Goal: Task Accomplishment & Management: Manage account settings

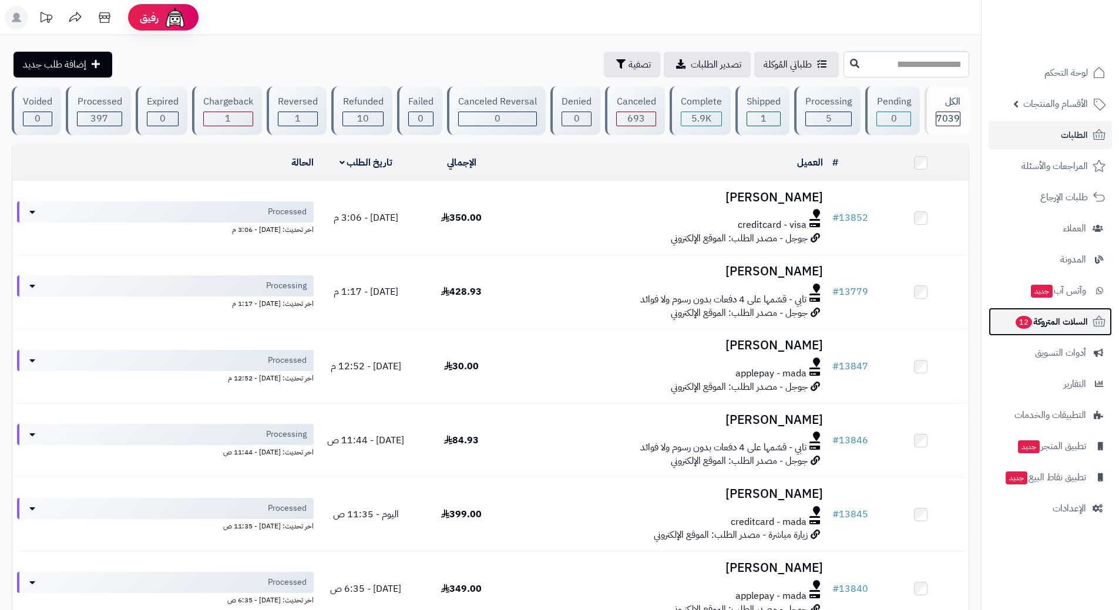
click at [1015, 316] on span "السلات المتروكة 12" at bounding box center [1050, 322] width 73 height 16
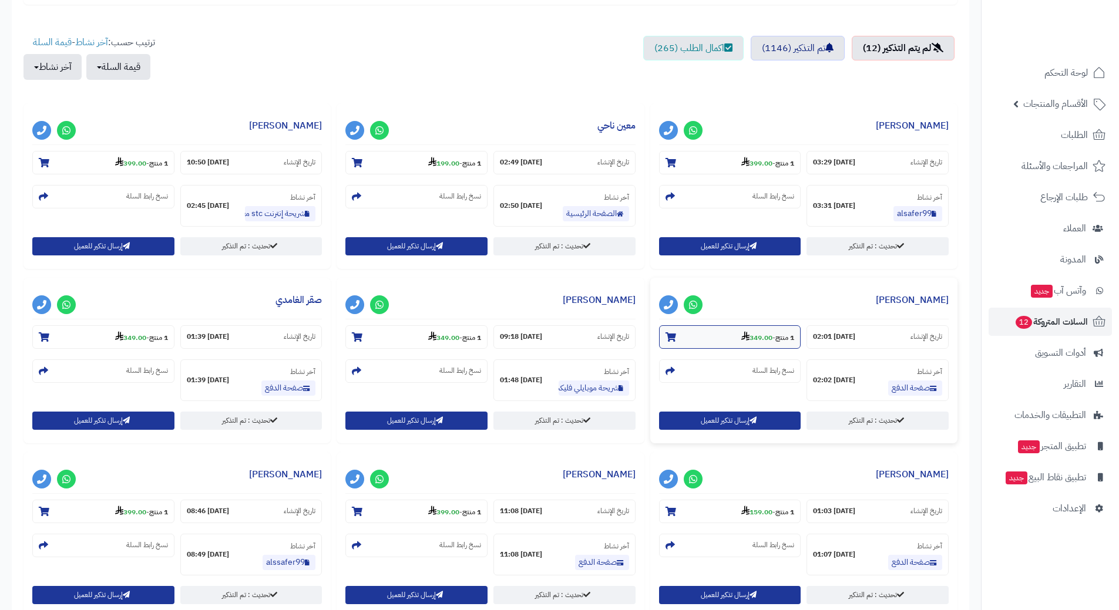
scroll to position [411, 0]
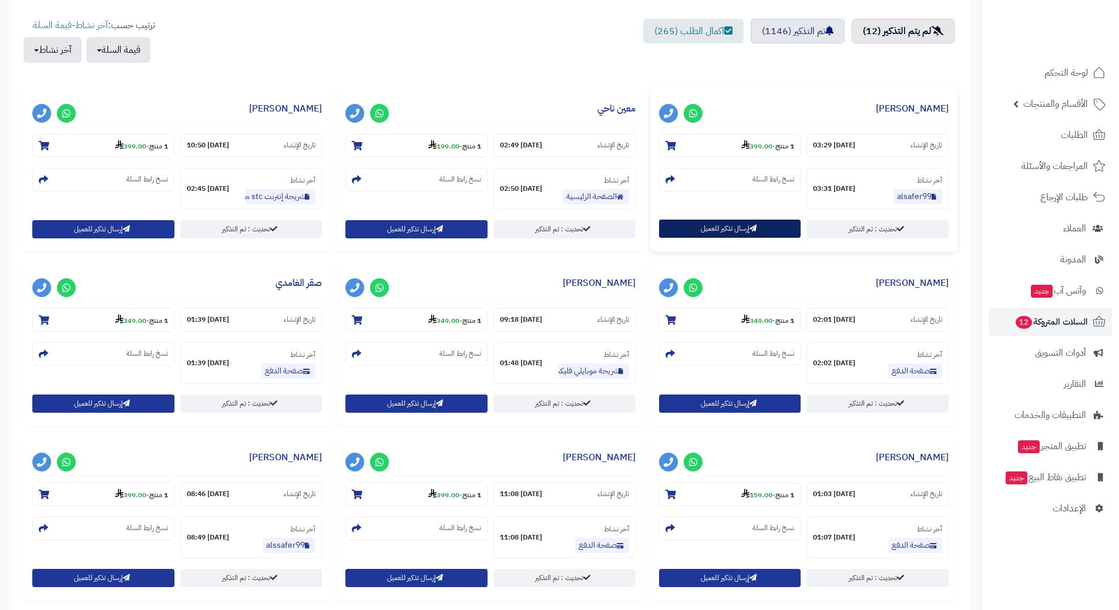
click at [719, 233] on button "إرسال تذكير للعميل" at bounding box center [730, 229] width 142 height 18
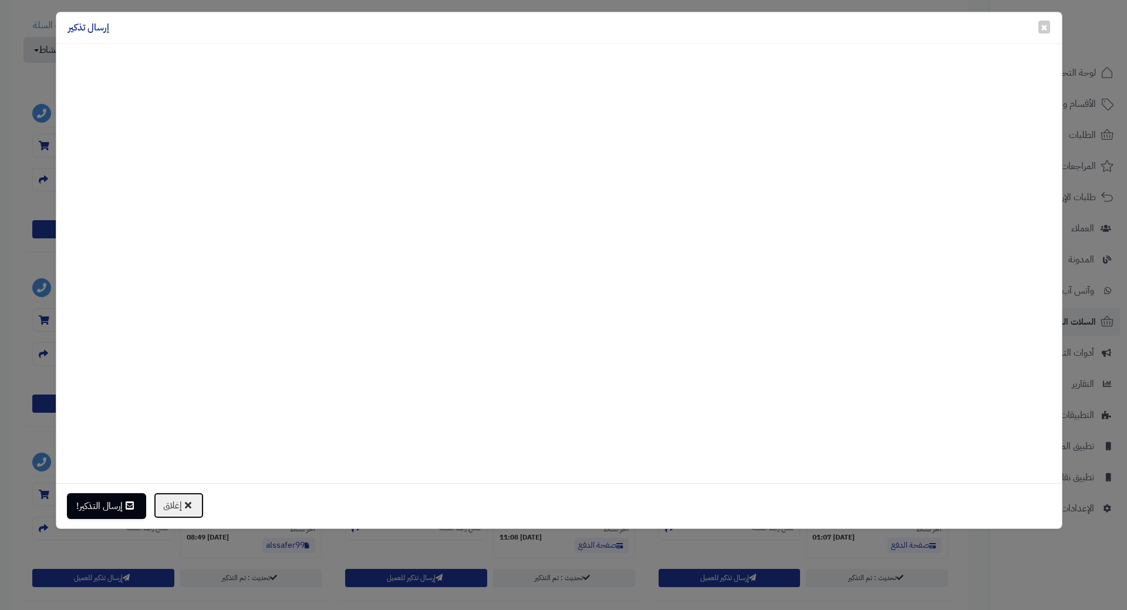
click at [186, 508] on button "إغلاق" at bounding box center [178, 505] width 51 height 27
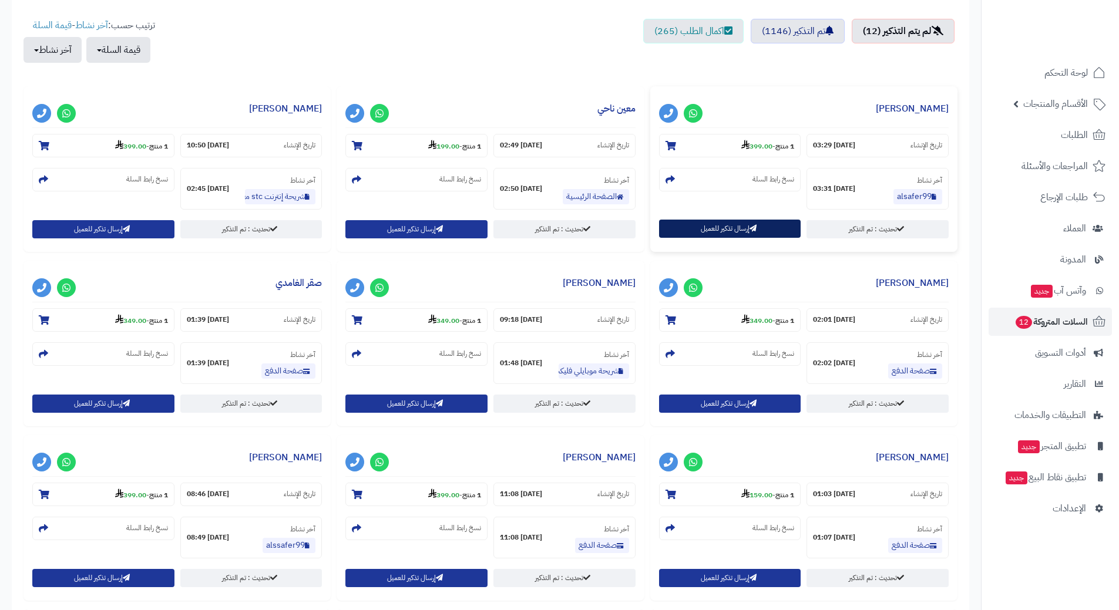
click at [726, 231] on button "إرسال تذكير للعميل" at bounding box center [730, 229] width 142 height 18
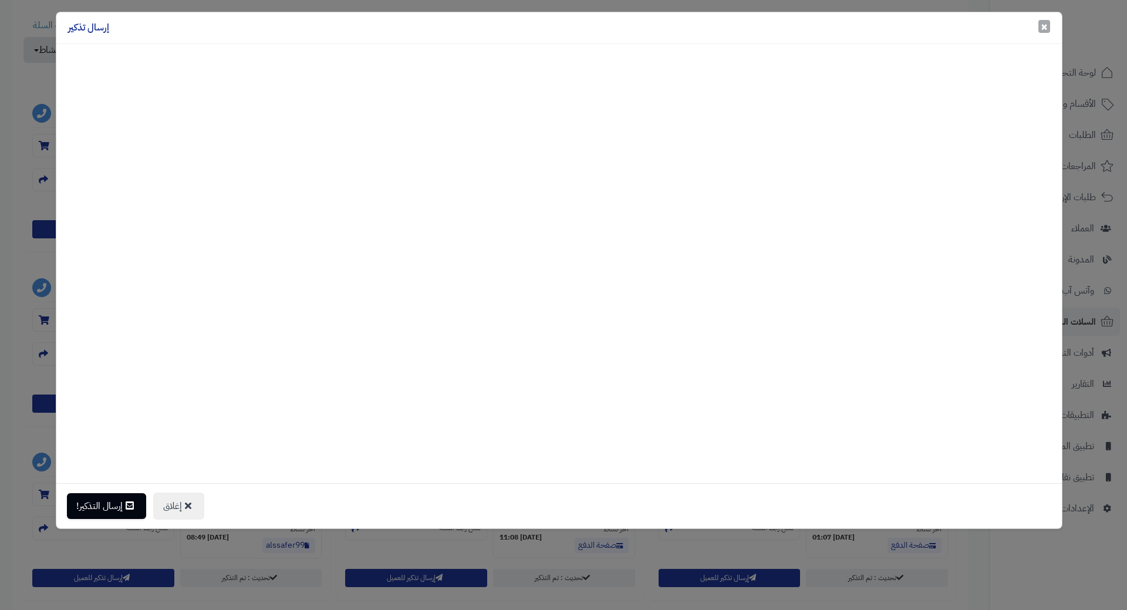
click at [1047, 28] on span "×" at bounding box center [1044, 27] width 7 height 18
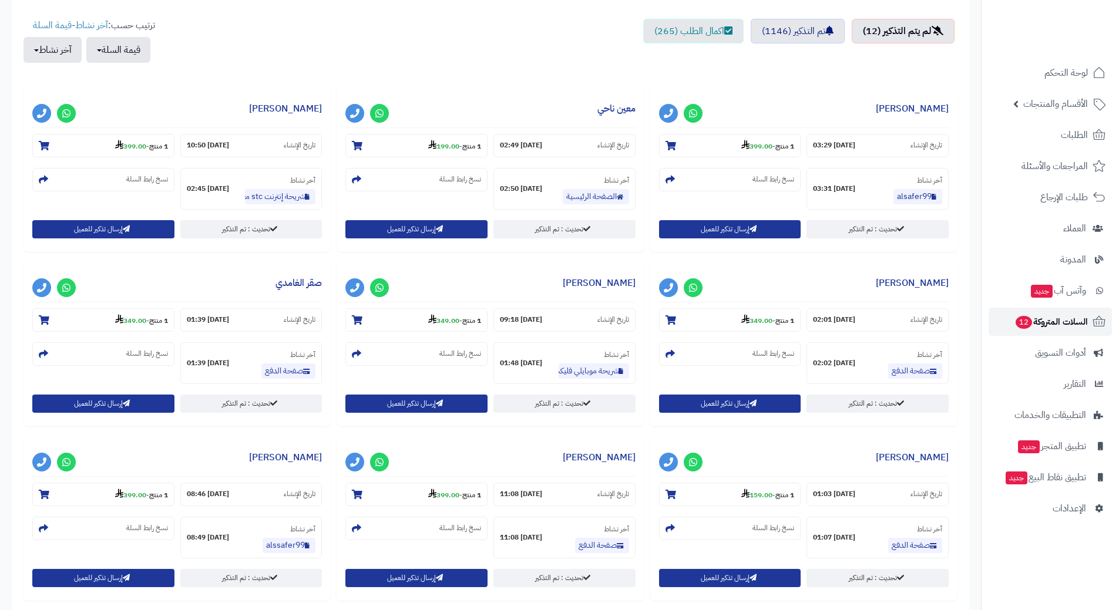
click at [1027, 319] on span "12" at bounding box center [1023, 322] width 16 height 13
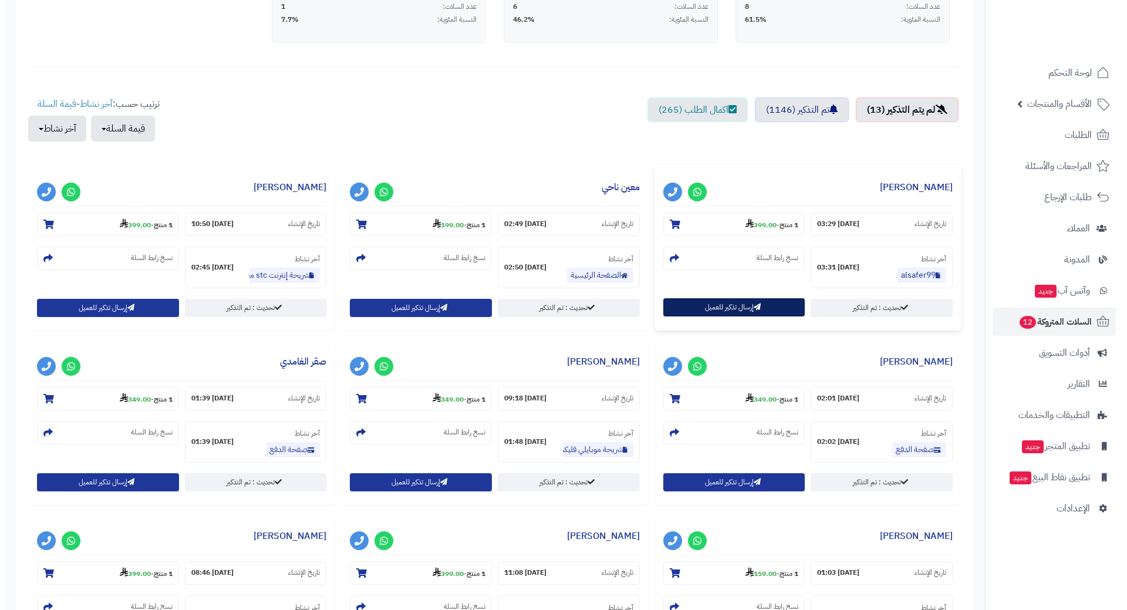
scroll to position [352, 0]
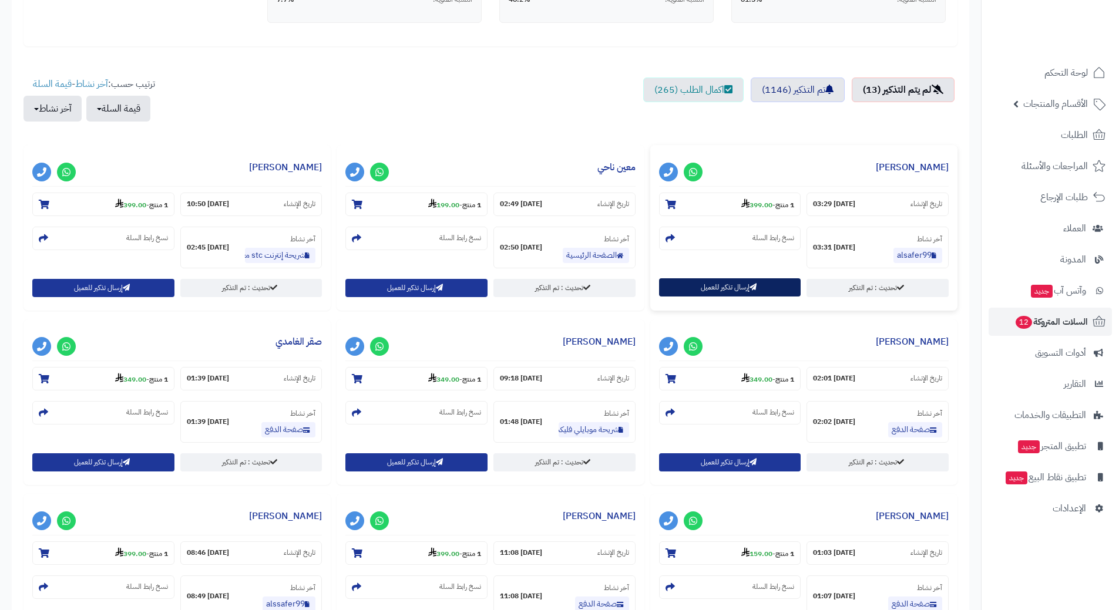
click at [705, 289] on button "إرسال تذكير للعميل" at bounding box center [730, 287] width 142 height 18
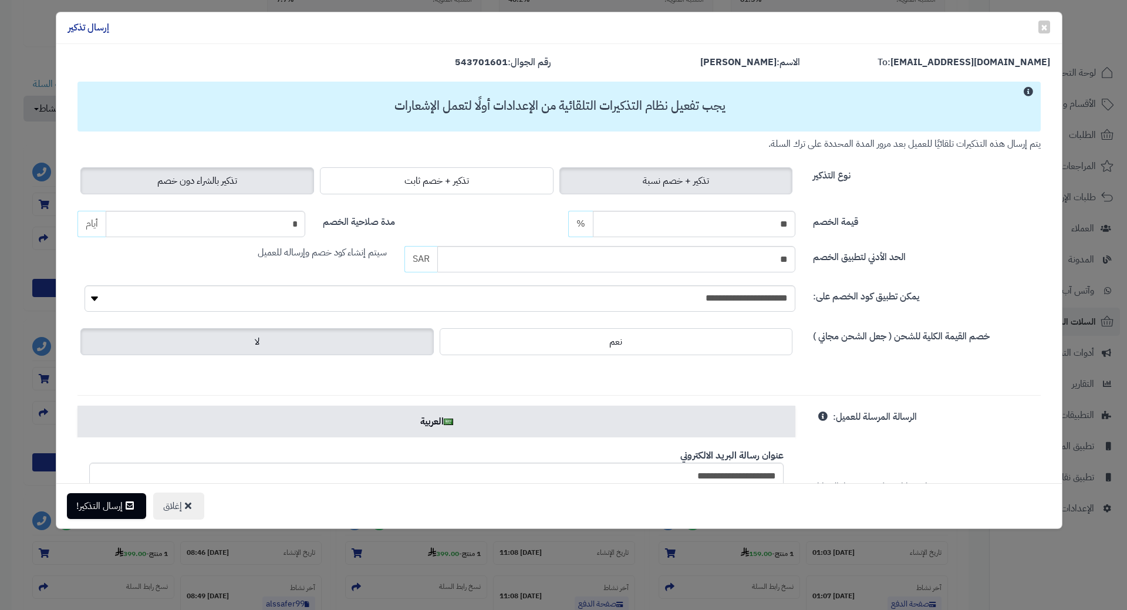
click at [215, 182] on span "تذكير بالشراء دون خصم" at bounding box center [197, 181] width 80 height 14
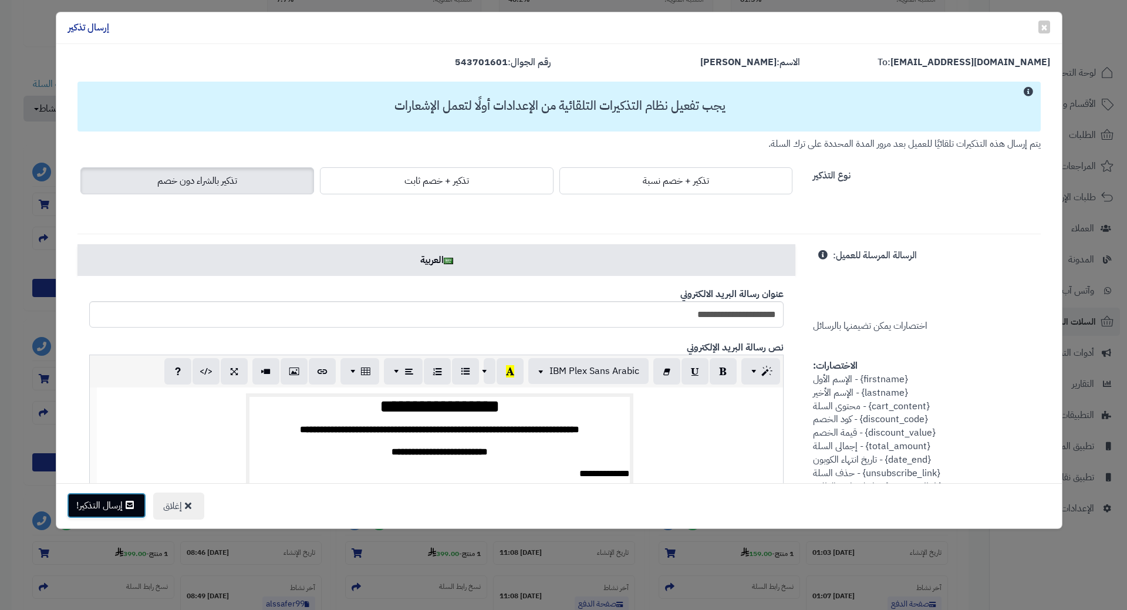
click at [89, 511] on button "إرسال التذكير!" at bounding box center [106, 506] width 79 height 26
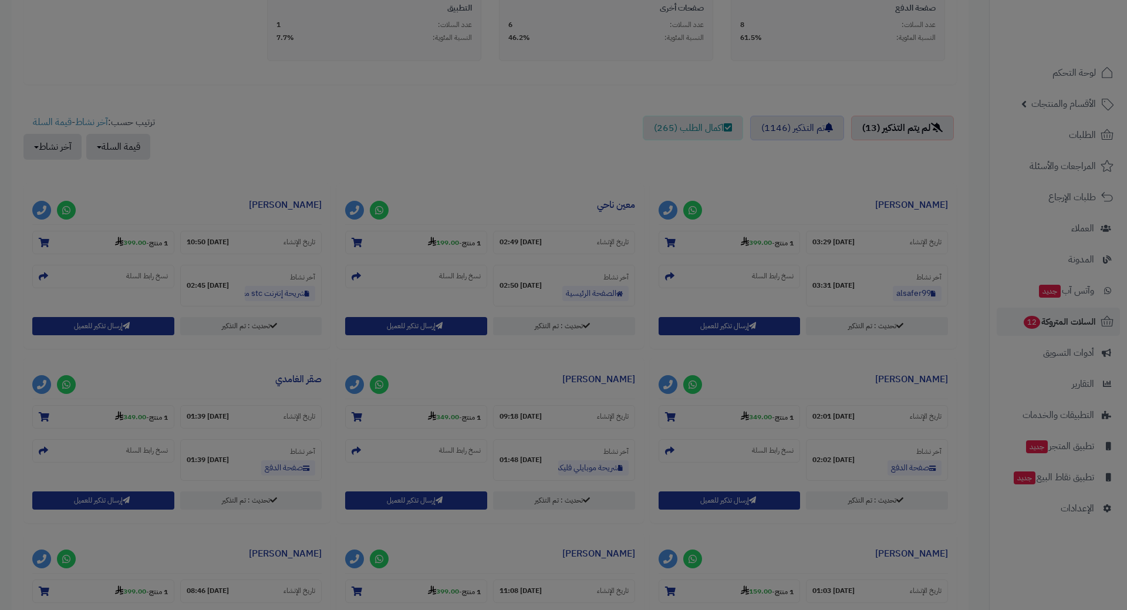
scroll to position [390, 0]
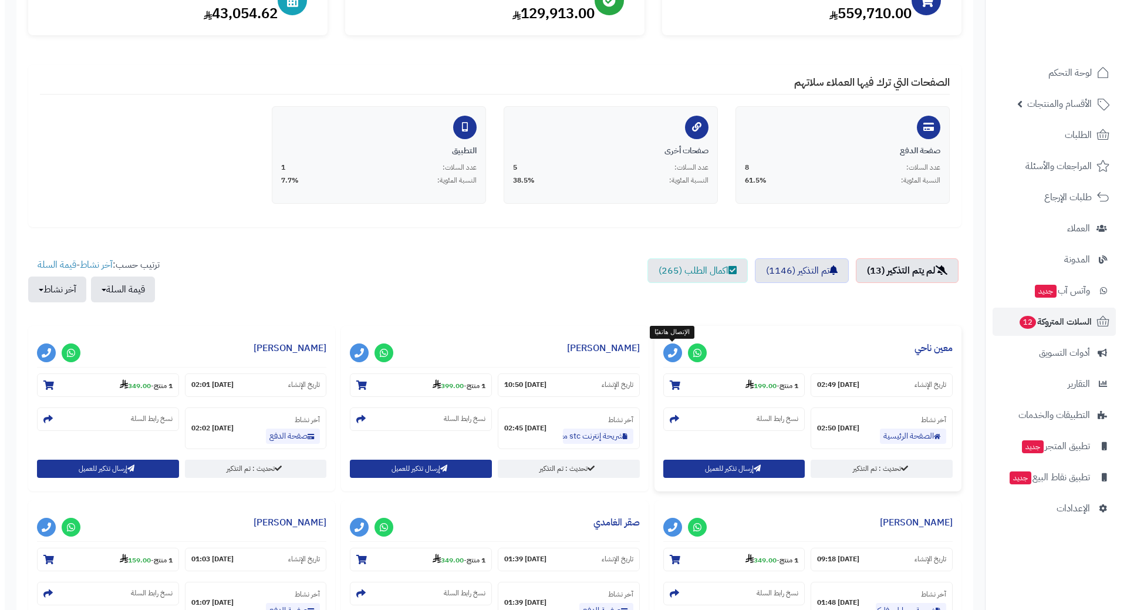
scroll to position [176, 0]
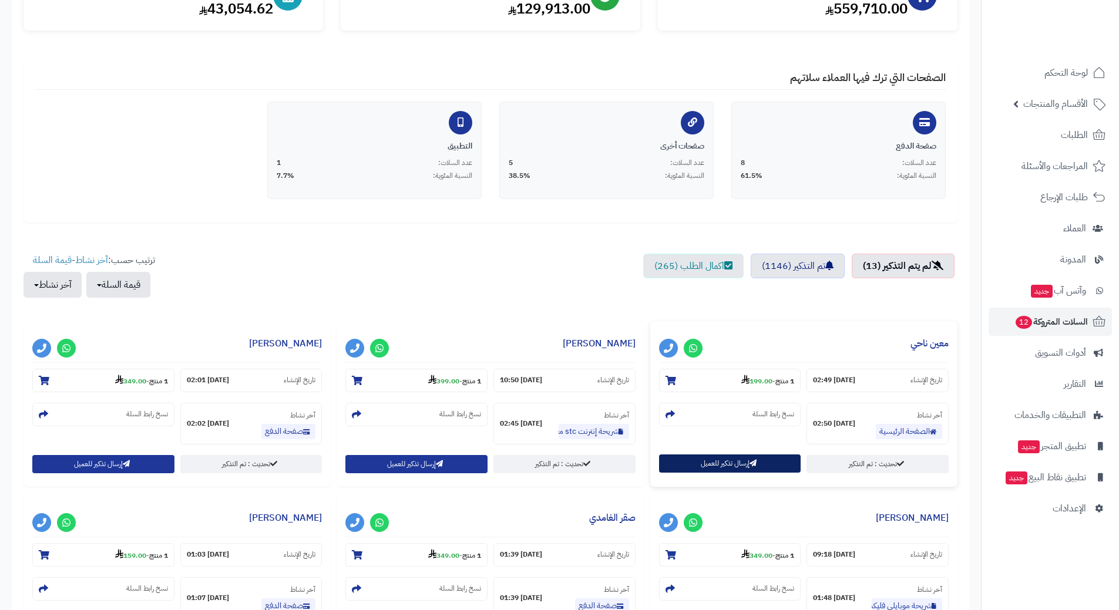
click at [714, 462] on button "إرسال تذكير للعميل" at bounding box center [730, 463] width 142 height 18
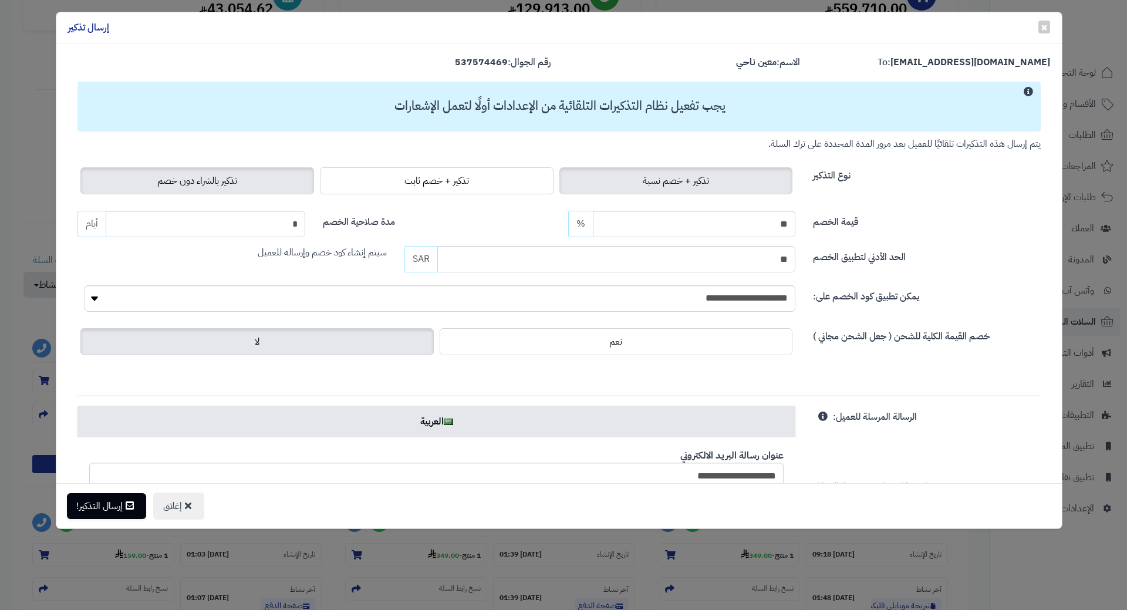
drag, startPoint x: 198, startPoint y: 162, endPoint x: 195, endPoint y: 170, distance: 8.7
click at [197, 162] on div "نوع التذكير تذكير + خصم نسبة تذكير + خصم ثابت تذكير بالشراء دون خصم" at bounding box center [559, 174] width 981 height 46
click at [193, 178] on span "تذكير بالشراء دون خصم" at bounding box center [197, 181] width 80 height 14
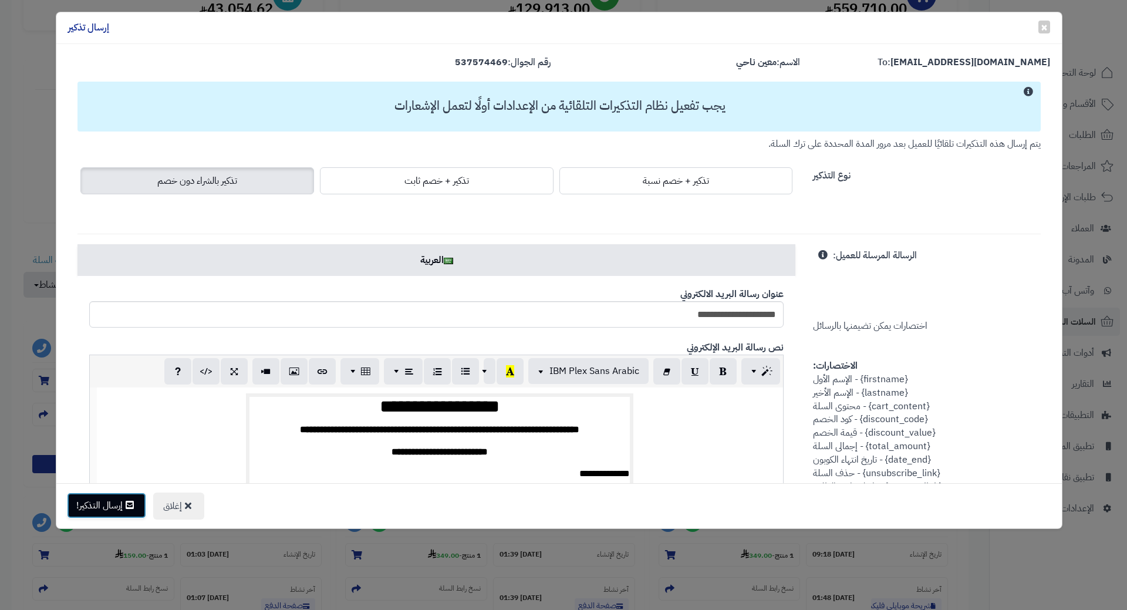
click at [109, 505] on button "إرسال التذكير!" at bounding box center [106, 506] width 79 height 26
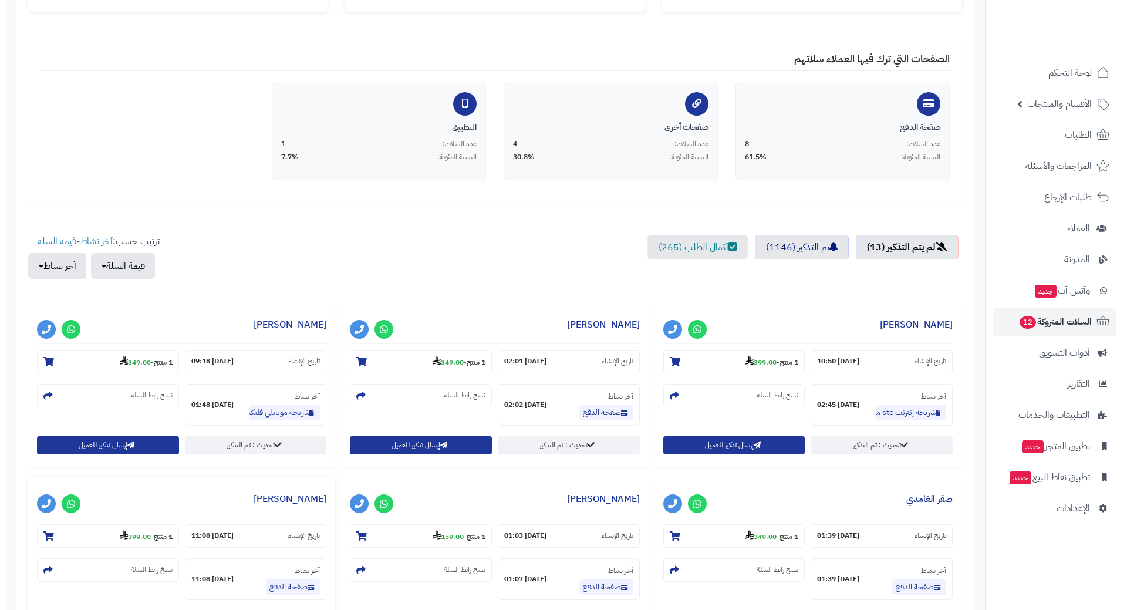
scroll to position [235, 0]
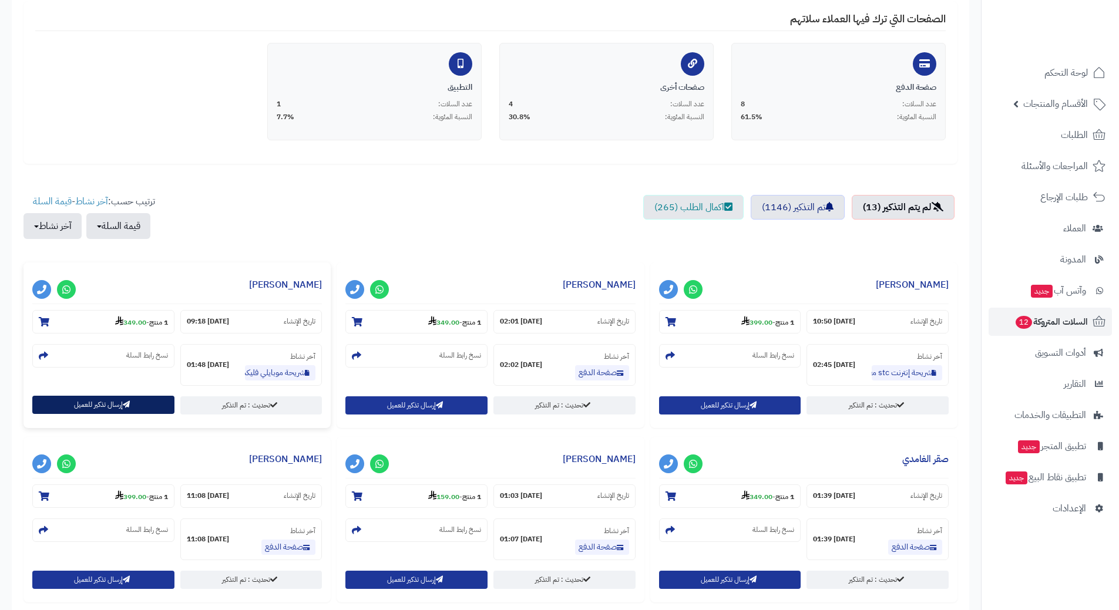
click at [84, 405] on button "إرسال تذكير للعميل" at bounding box center [103, 405] width 142 height 18
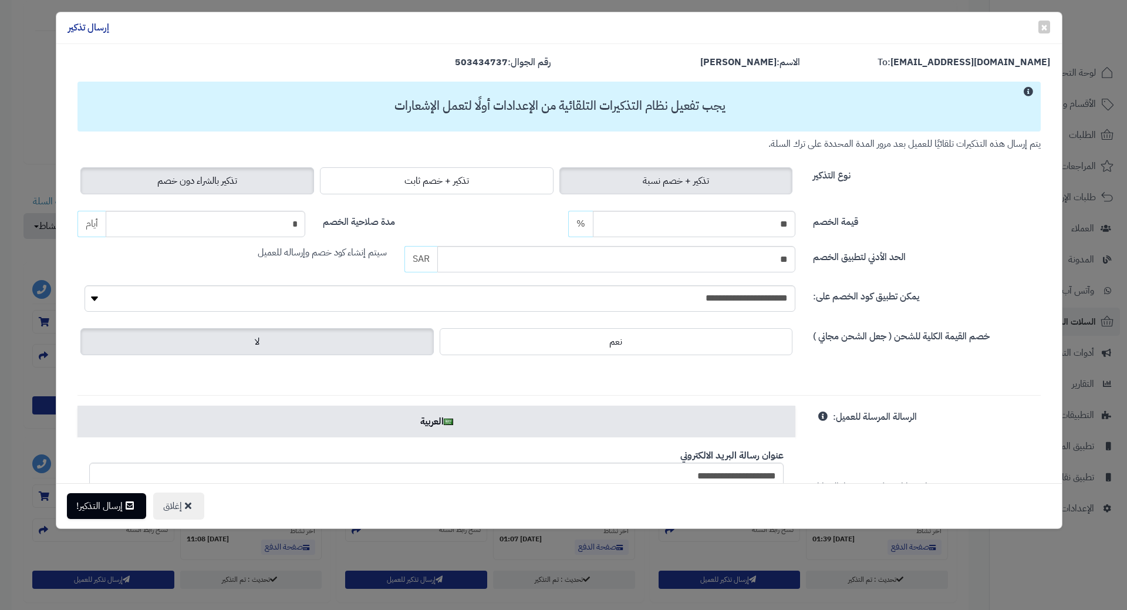
click at [188, 176] on span "تذكير بالشراء دون خصم" at bounding box center [197, 181] width 80 height 14
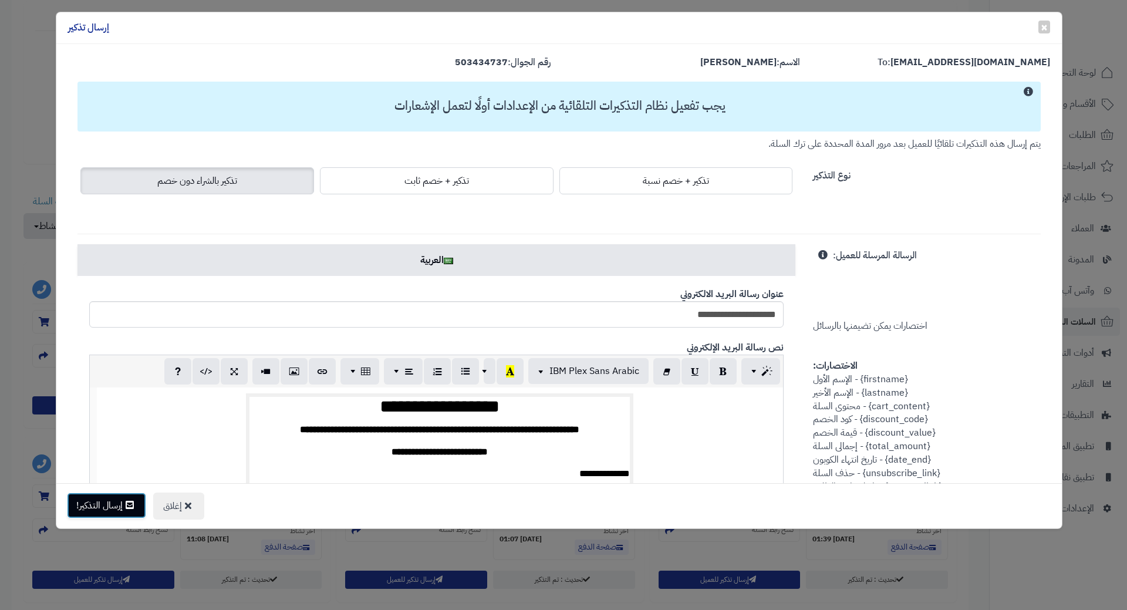
click at [104, 506] on button "إرسال التذكير!" at bounding box center [106, 506] width 79 height 26
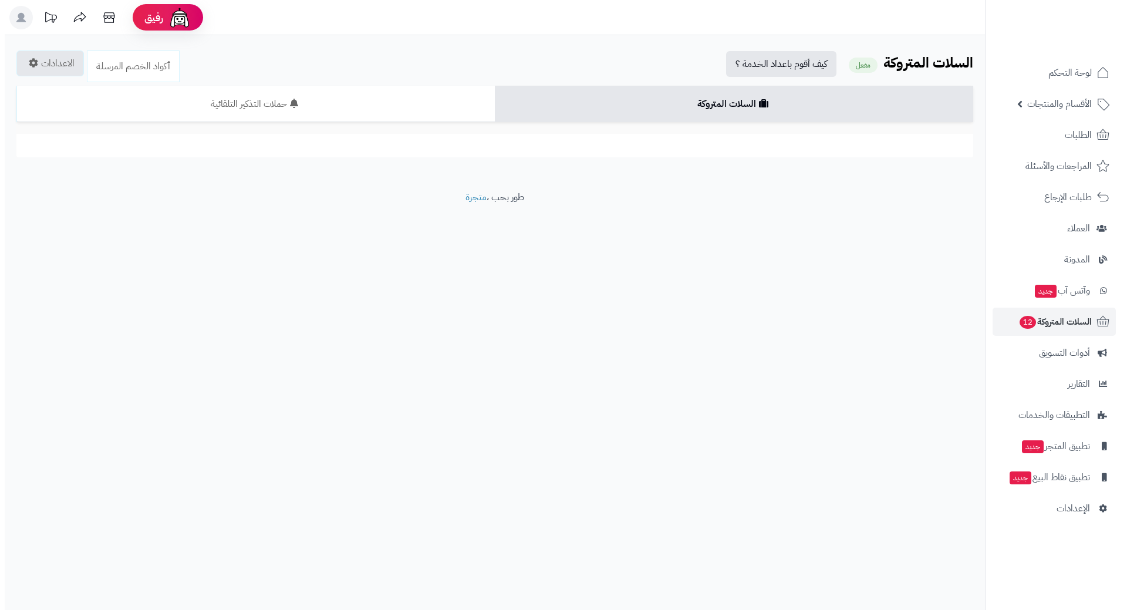
scroll to position [235, 0]
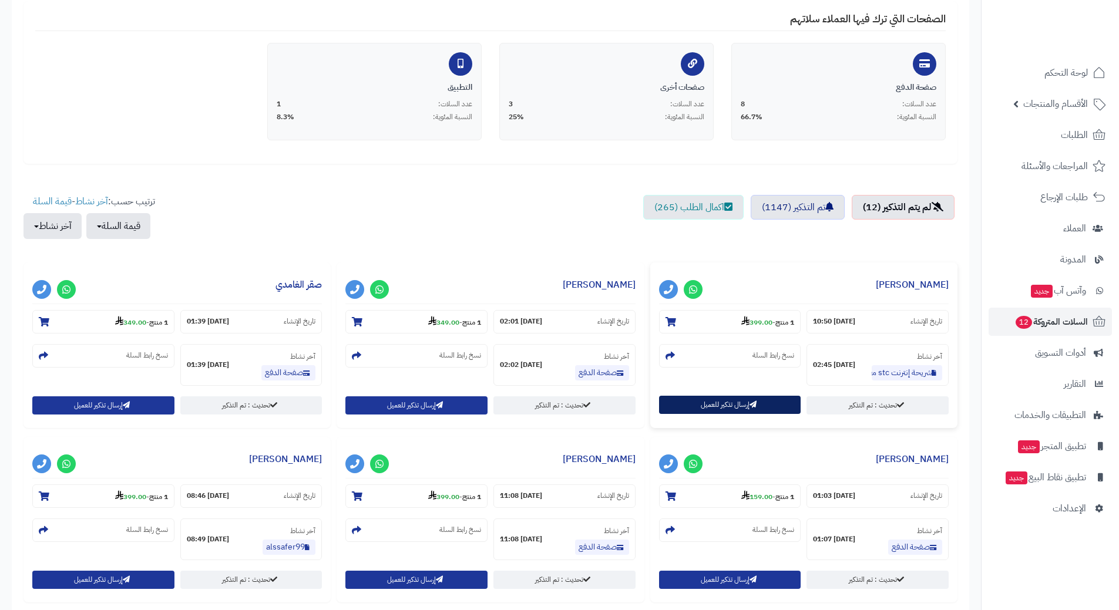
click at [698, 407] on button "إرسال تذكير للعميل" at bounding box center [730, 405] width 142 height 18
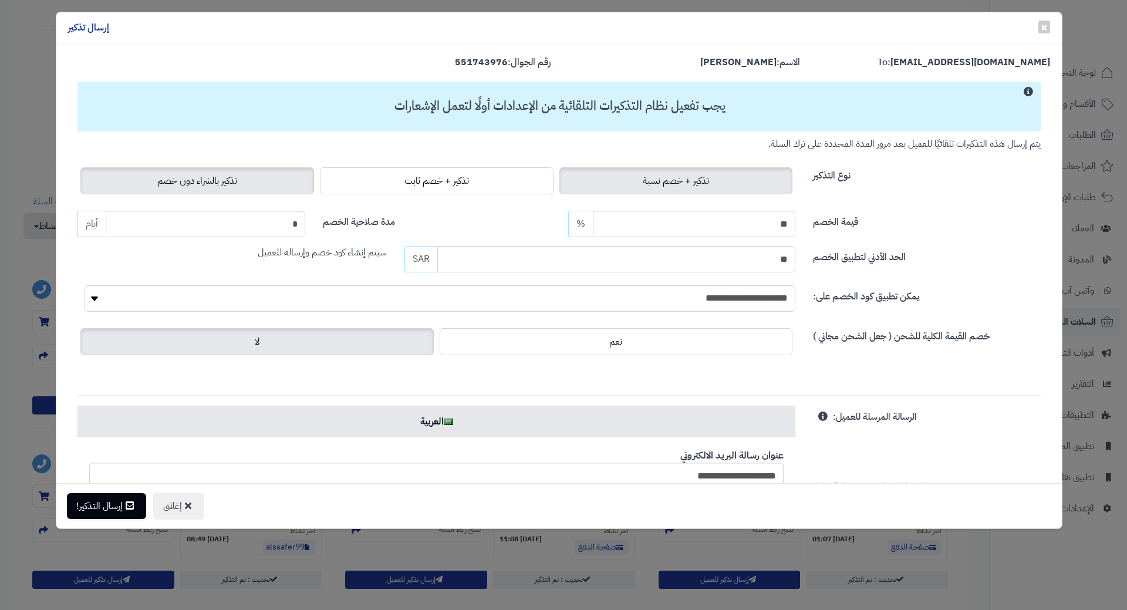
click at [228, 187] on span "تذكير بالشراء دون خصم" at bounding box center [197, 181] width 80 height 14
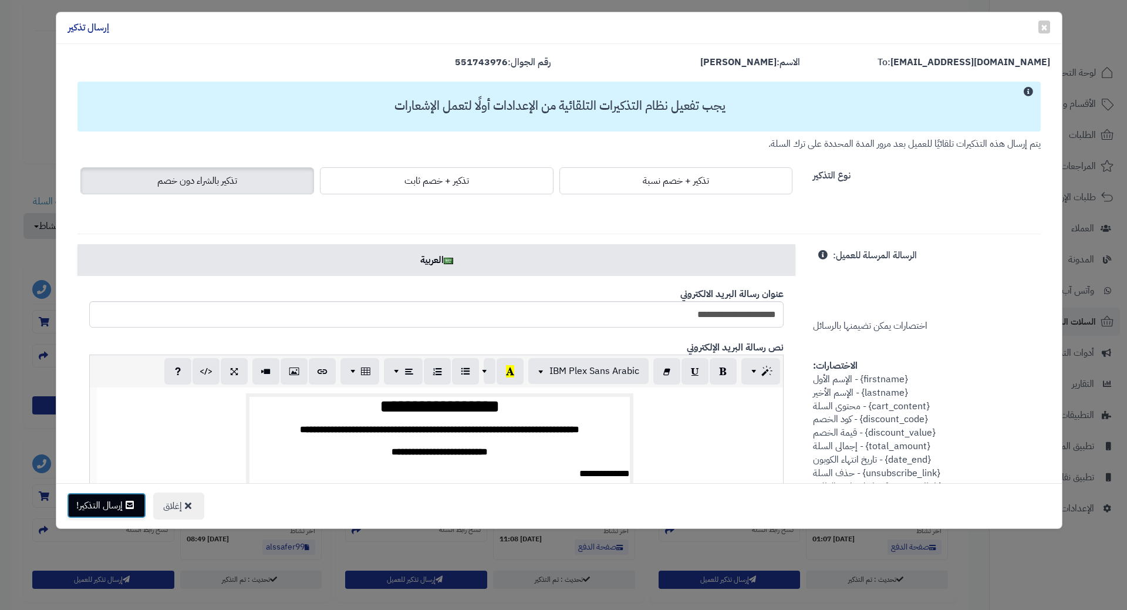
click at [103, 506] on button "إرسال التذكير!" at bounding box center [106, 506] width 79 height 26
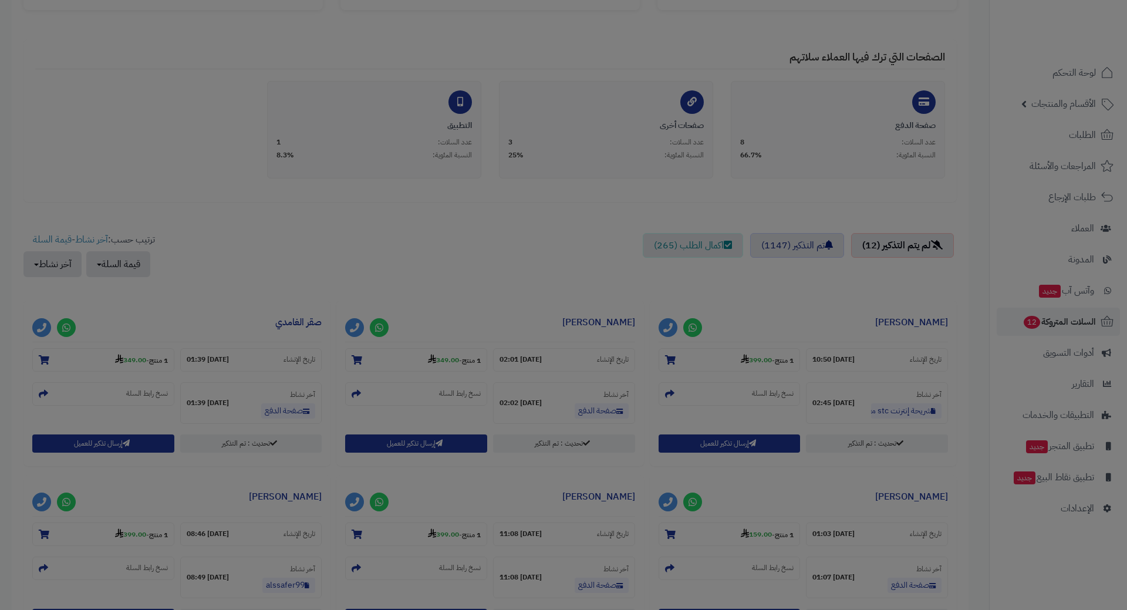
scroll to position [273, 0]
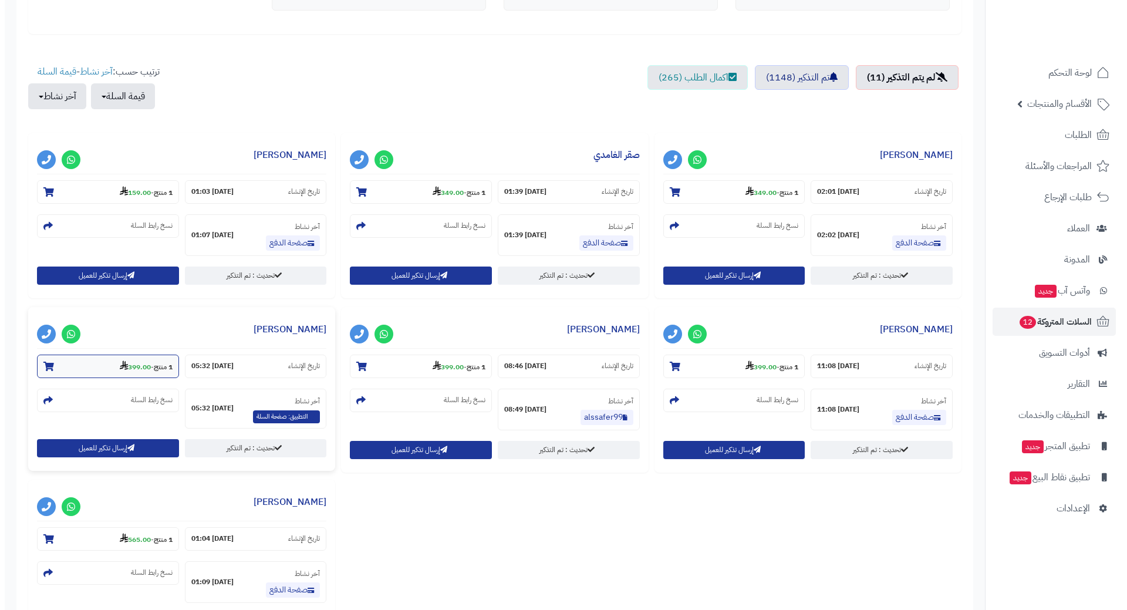
scroll to position [470, 0]
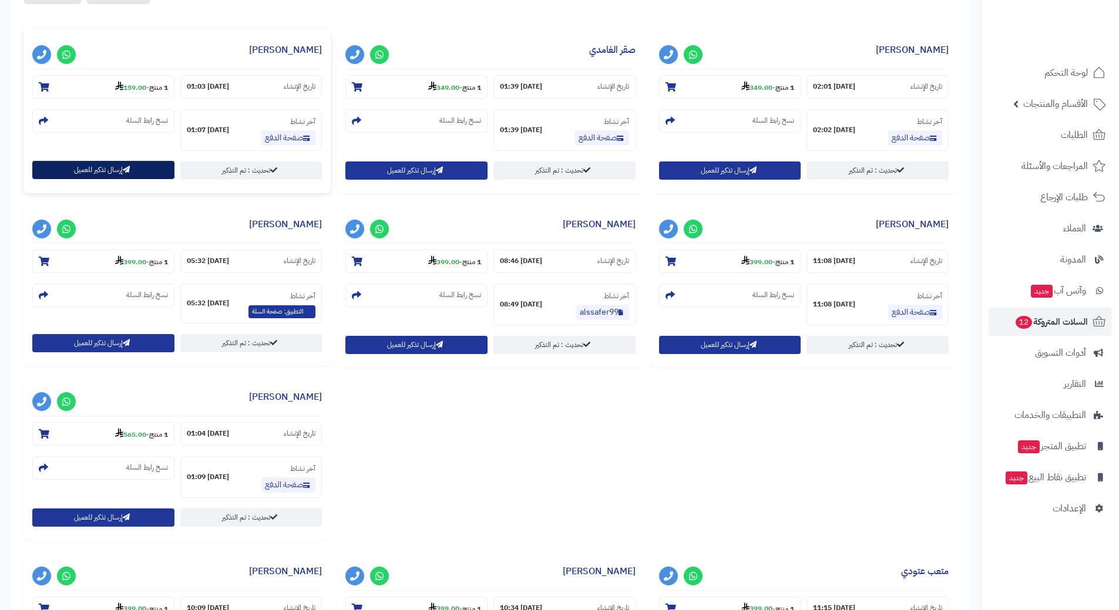
click at [120, 166] on button "إرسال تذكير للعميل" at bounding box center [103, 170] width 142 height 18
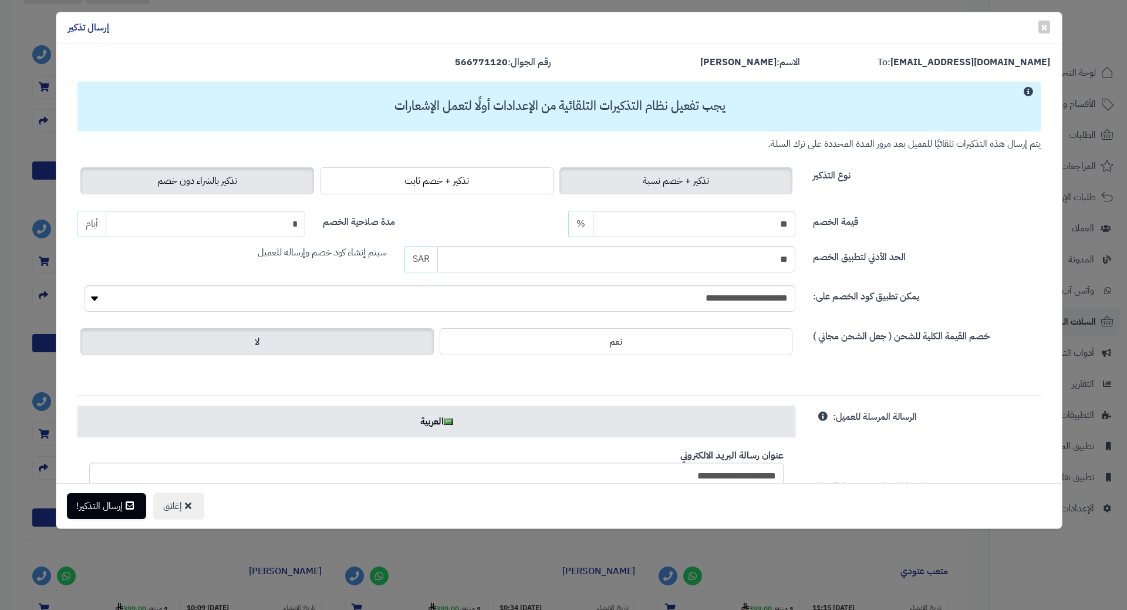
click at [156, 173] on label "تذكير بالشراء دون خصم" at bounding box center [197, 180] width 234 height 27
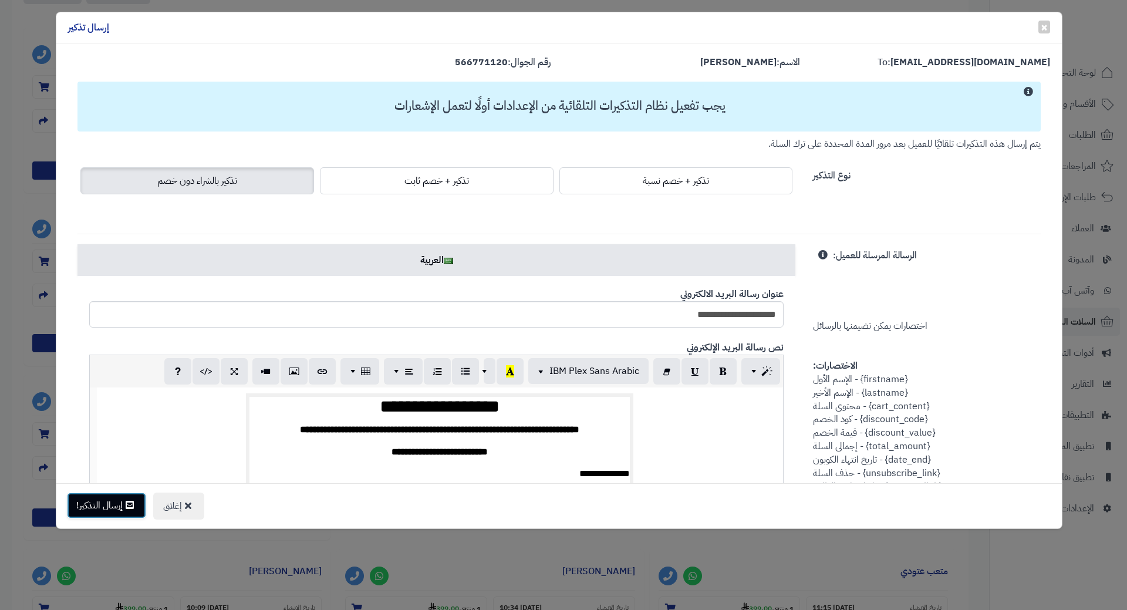
click at [114, 513] on button "إرسال التذكير!" at bounding box center [106, 506] width 79 height 26
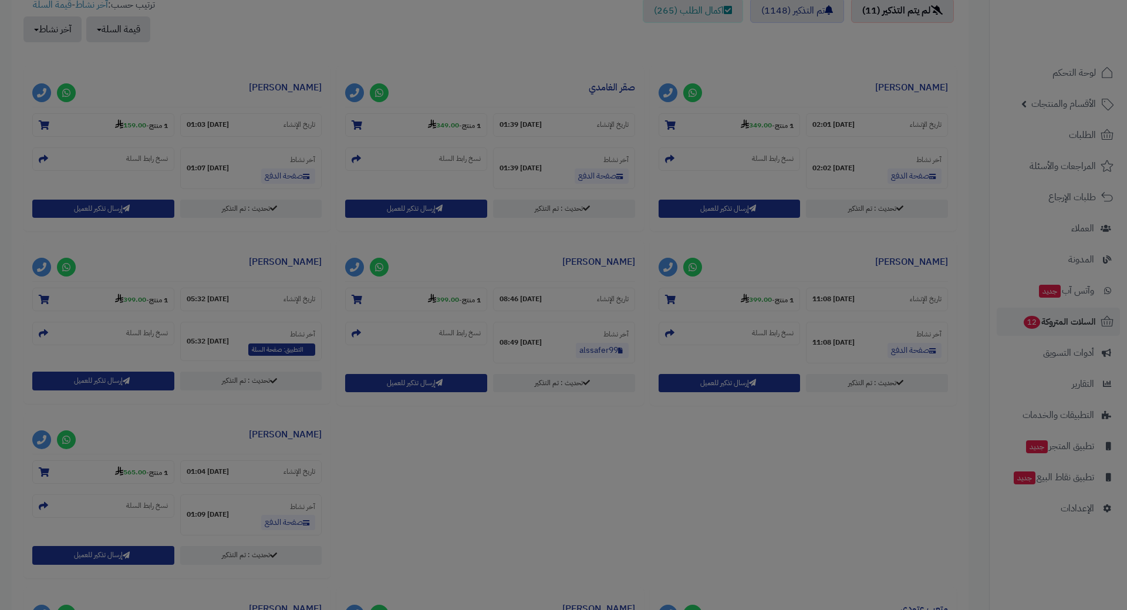
scroll to position [508, 0]
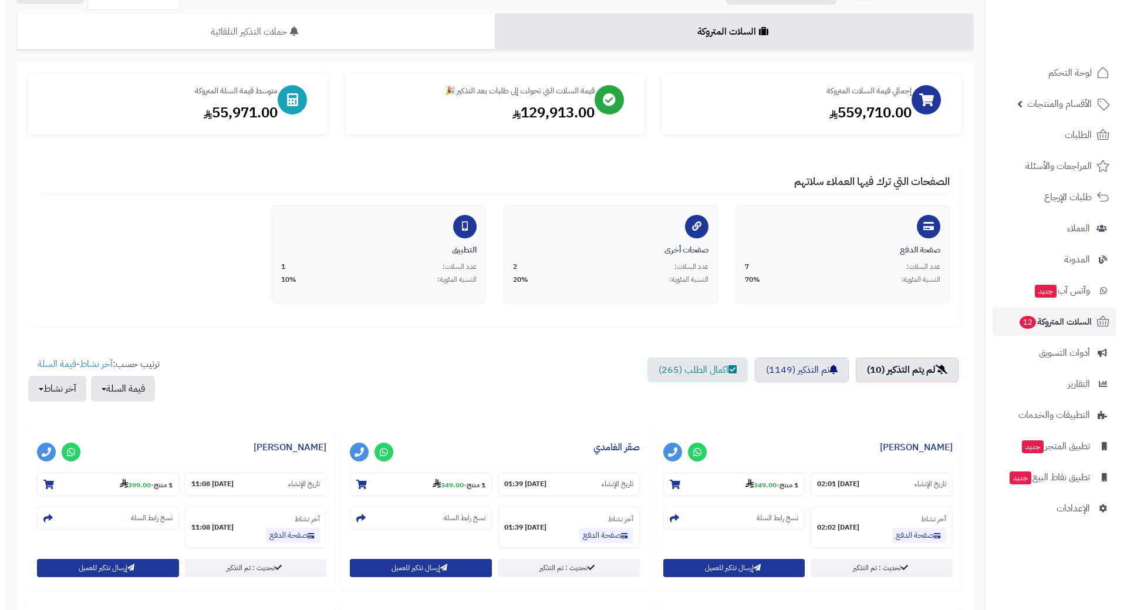
scroll to position [235, 0]
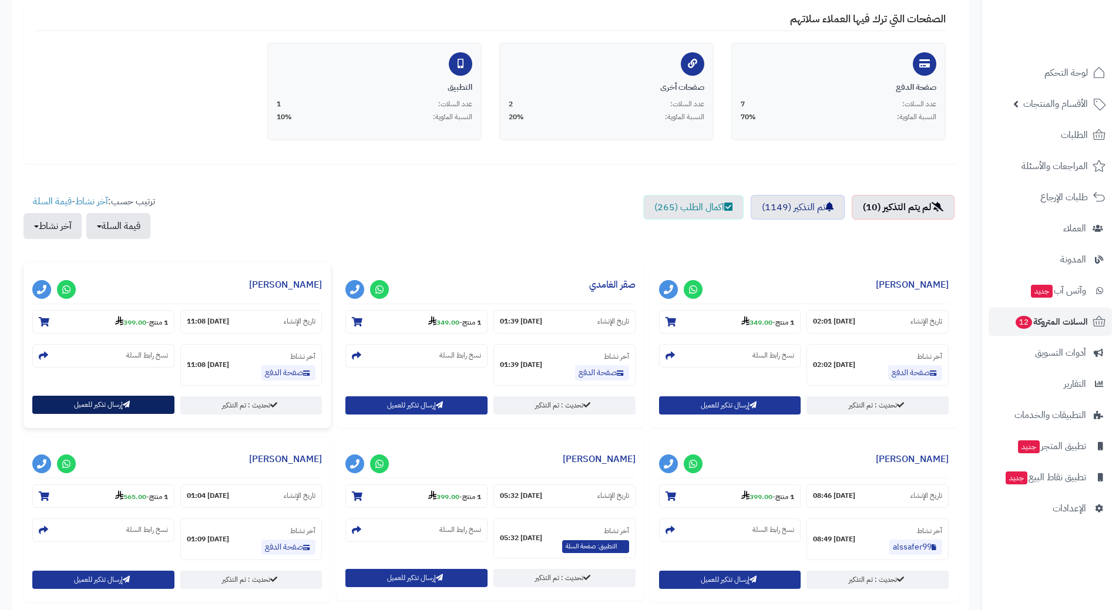
click at [107, 401] on button "إرسال تذكير للعميل" at bounding box center [103, 405] width 142 height 18
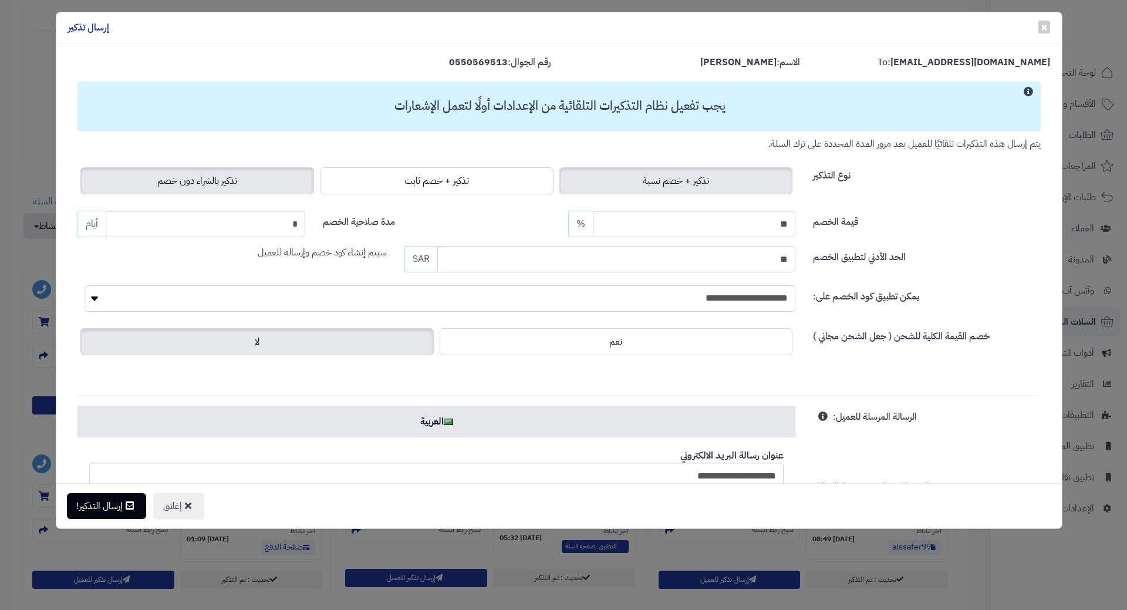
click at [156, 191] on label "تذكير بالشراء دون خصم" at bounding box center [197, 180] width 234 height 27
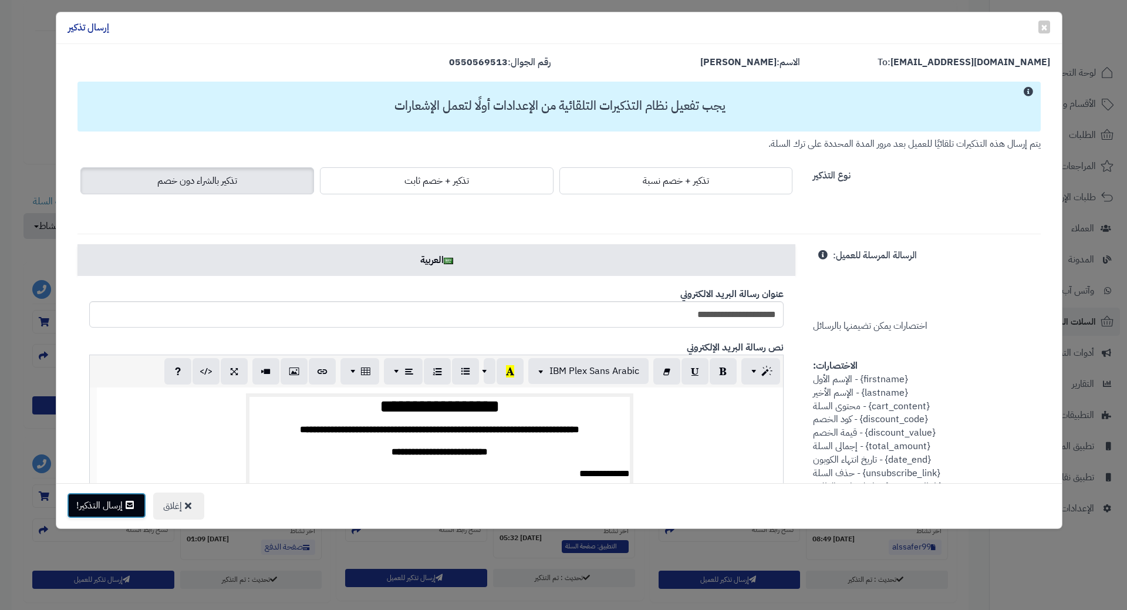
click at [105, 514] on button "إرسال التذكير!" at bounding box center [106, 506] width 79 height 26
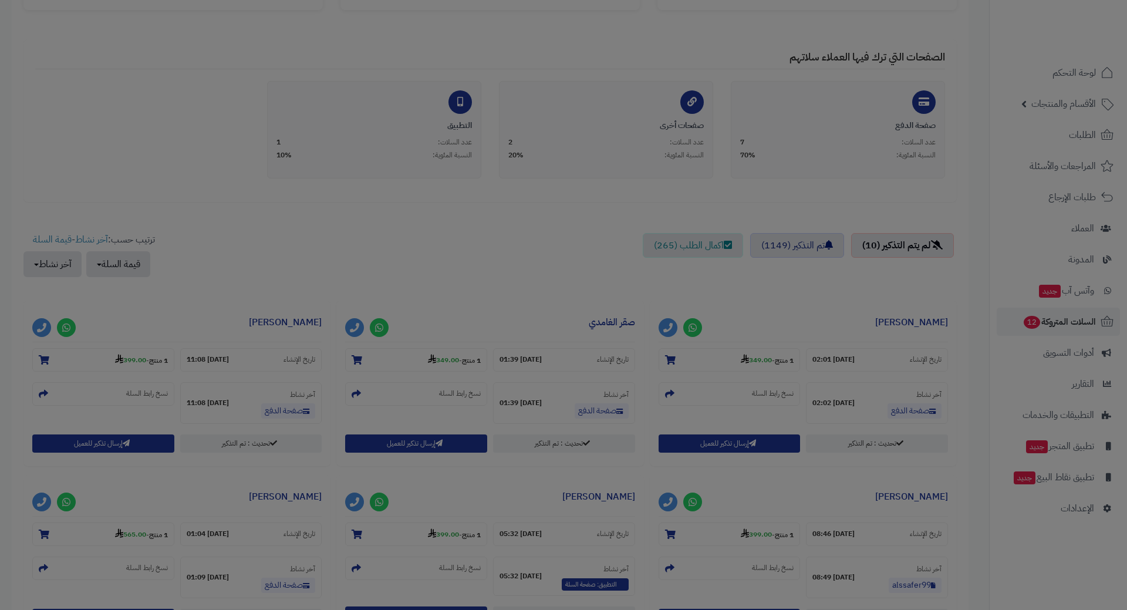
scroll to position [273, 0]
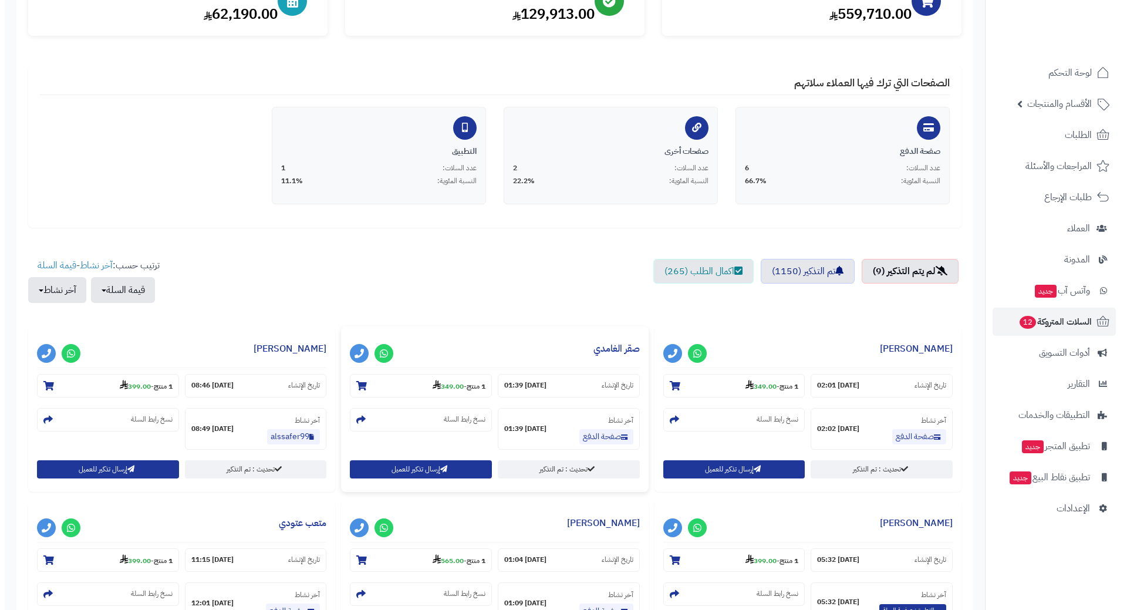
scroll to position [235, 0]
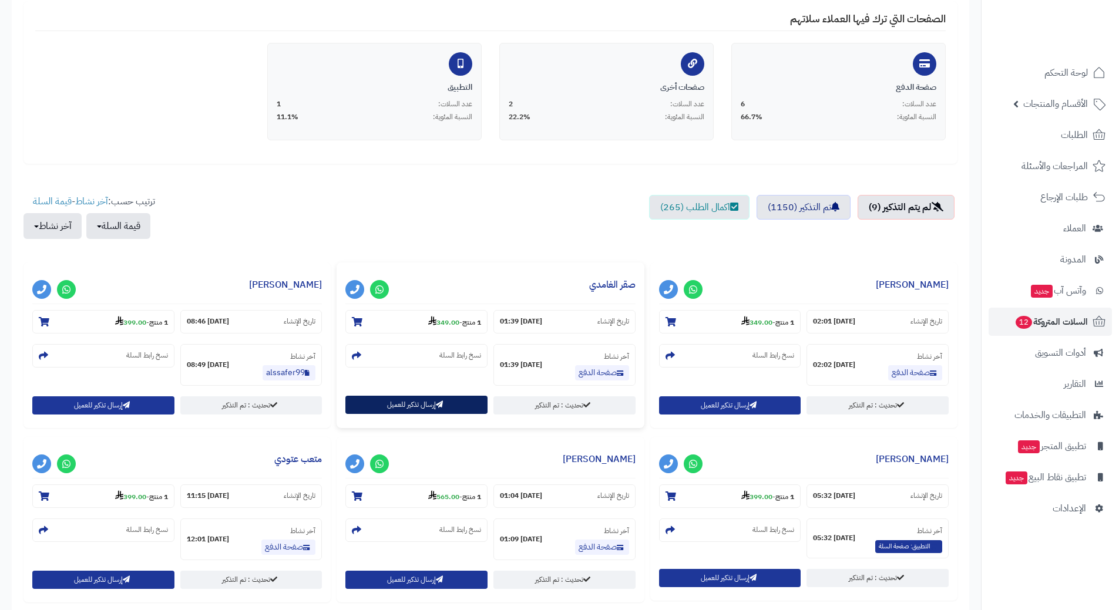
click at [404, 407] on button "إرسال تذكير للعميل" at bounding box center [416, 405] width 142 height 18
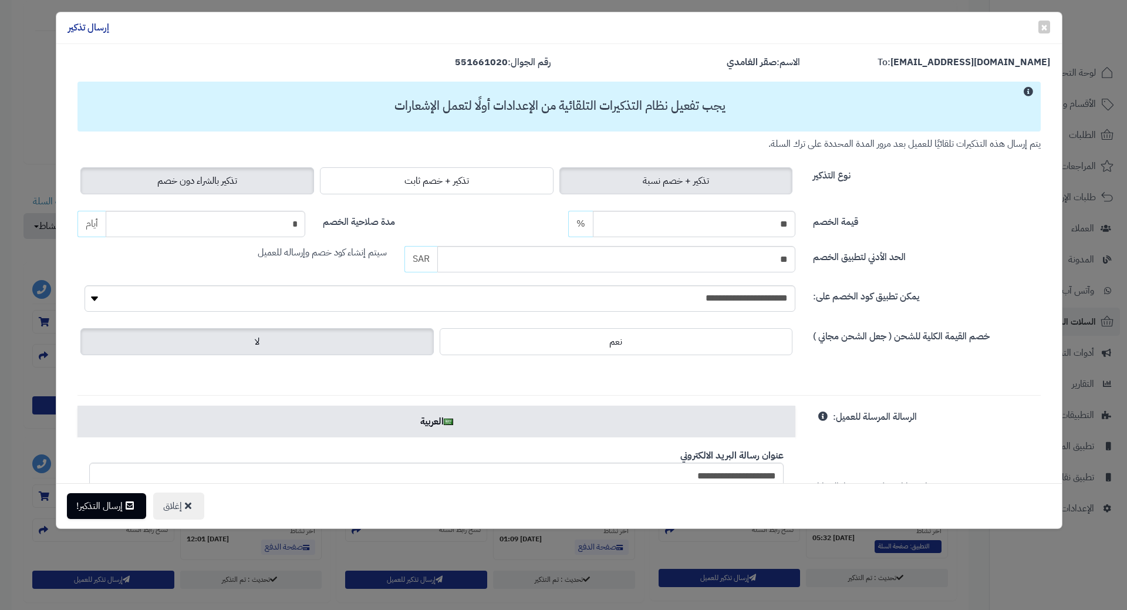
click at [225, 181] on span "تذكير بالشراء دون خصم" at bounding box center [197, 181] width 80 height 14
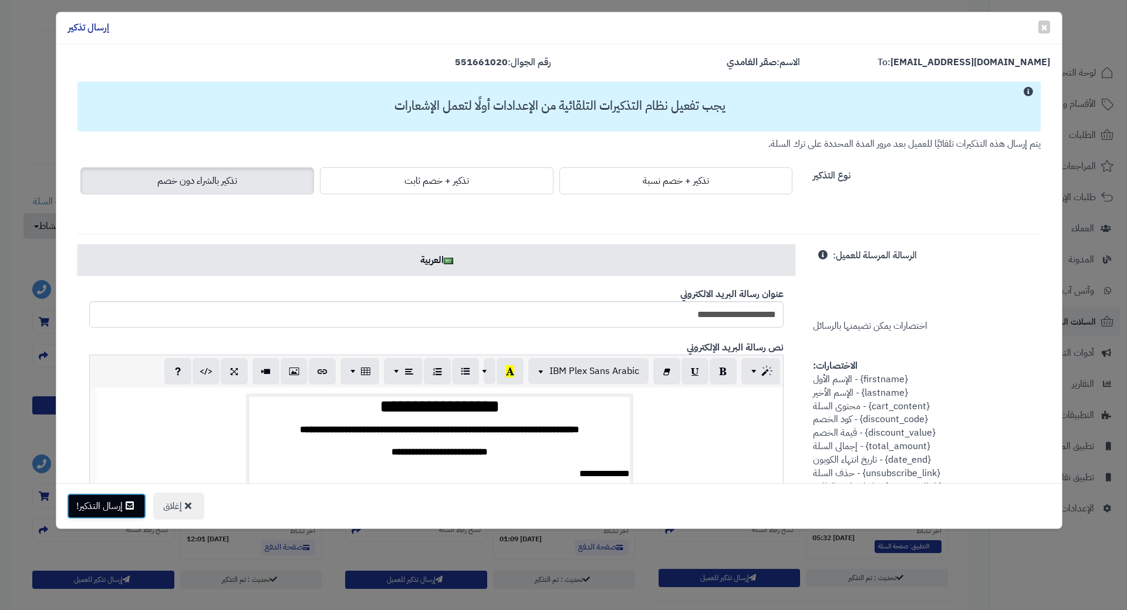
click at [129, 499] on button "إرسال التذكير!" at bounding box center [106, 506] width 79 height 26
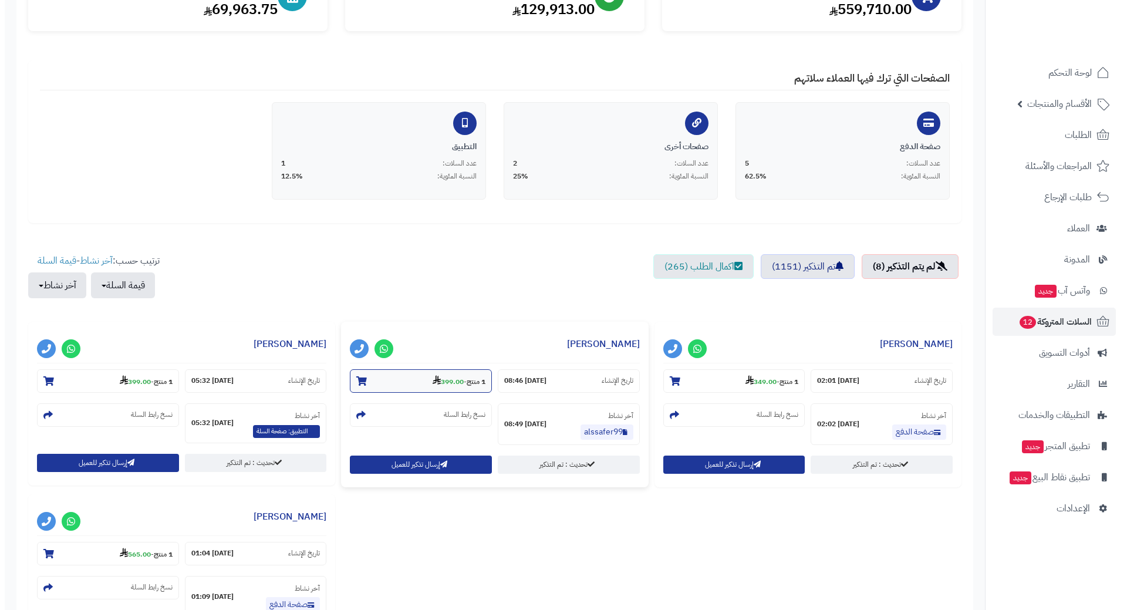
scroll to position [176, 0]
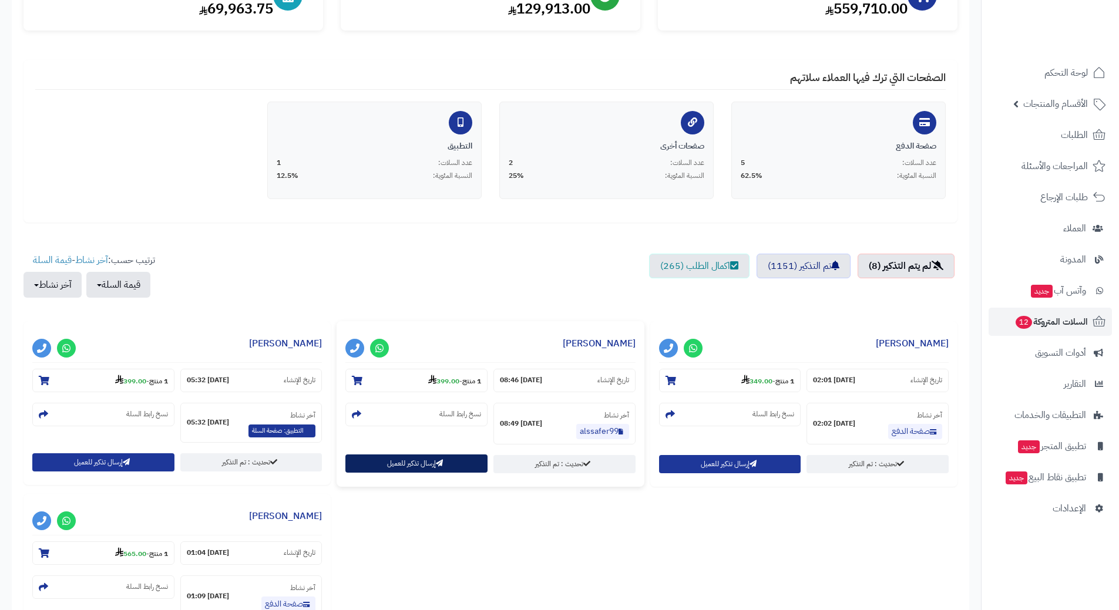
click at [436, 462] on icon "button" at bounding box center [439, 463] width 7 height 7
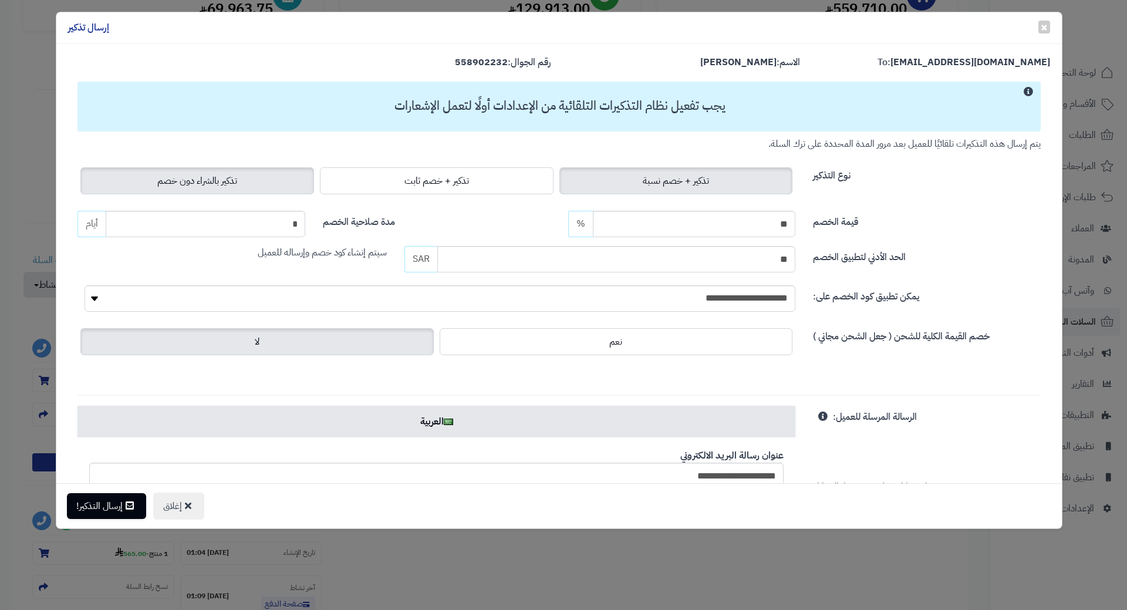
click at [169, 182] on span "تذكير بالشراء دون خصم" at bounding box center [197, 181] width 80 height 14
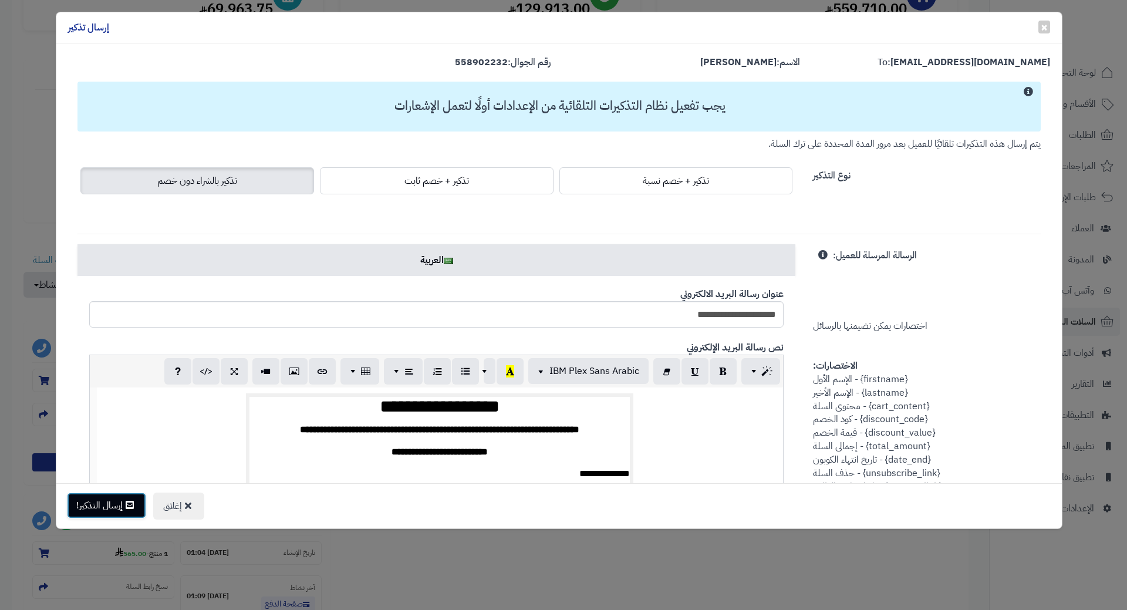
click at [101, 513] on button "إرسال التذكير!" at bounding box center [106, 506] width 79 height 26
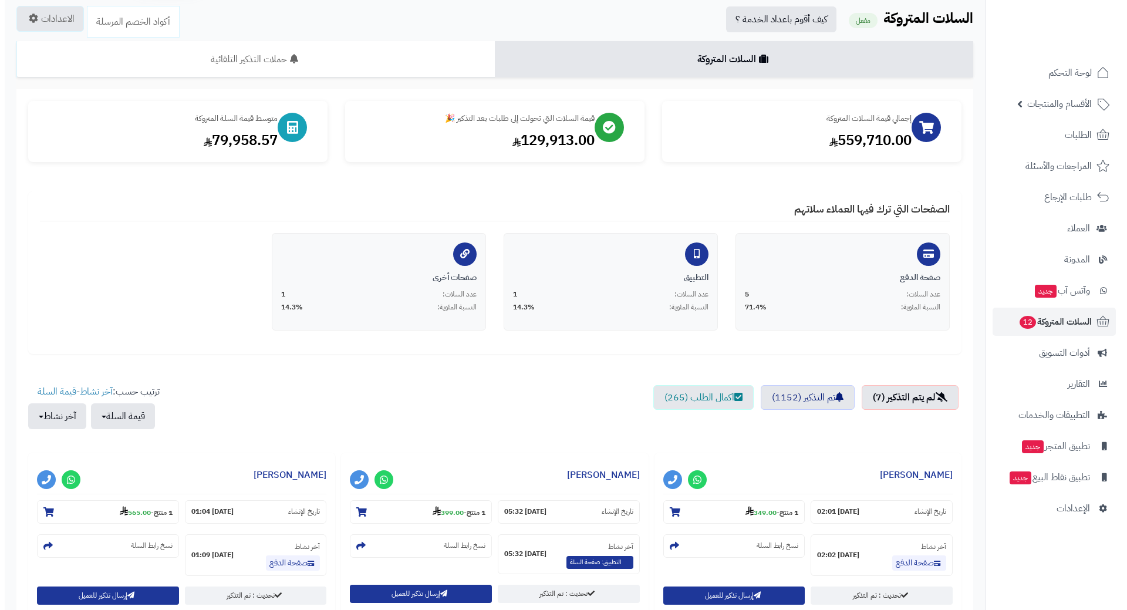
scroll to position [352, 0]
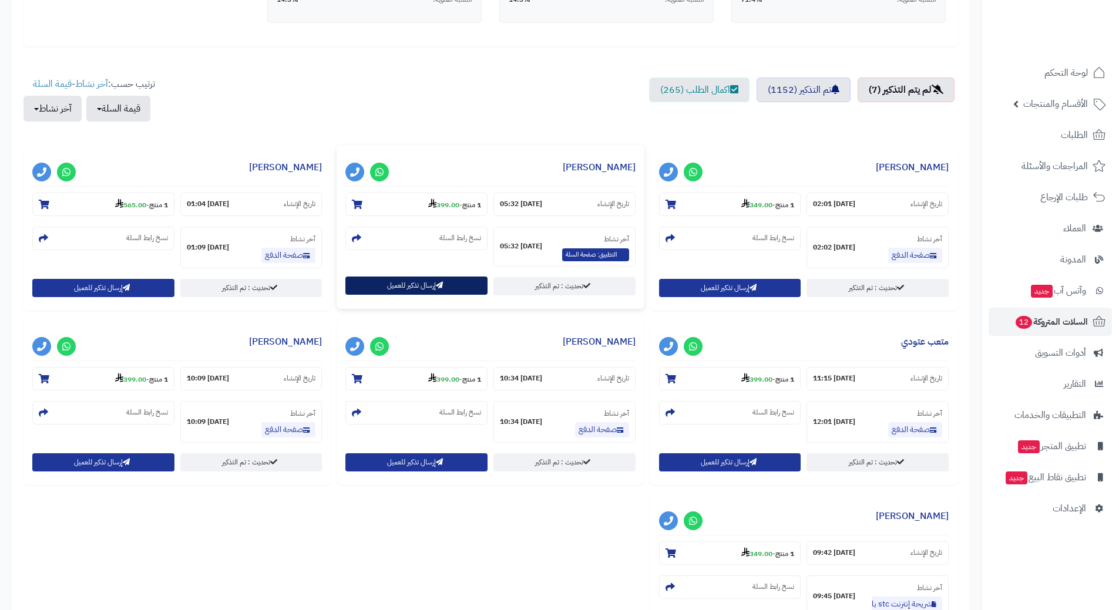
click at [444, 283] on button "إرسال تذكير للعميل" at bounding box center [416, 286] width 142 height 18
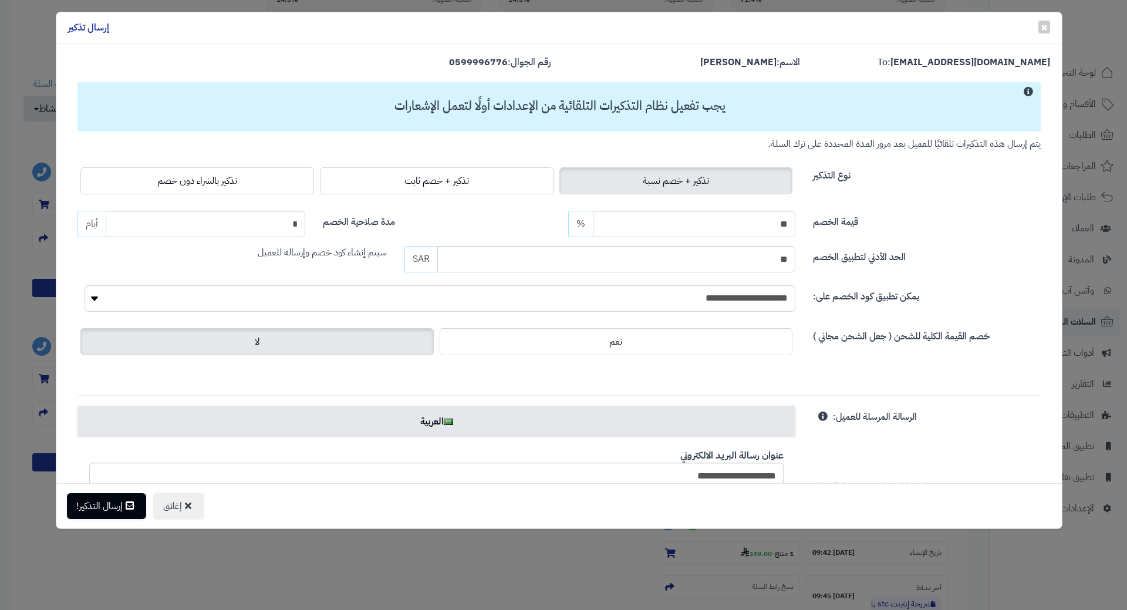
click at [211, 159] on div "نوع التذكير تذكير + خصم نسبة تذكير + خصم ثابت تذكير بالشراء دون خصم" at bounding box center [559, 174] width 981 height 46
drag, startPoint x: 207, startPoint y: 175, endPoint x: 205, endPoint y: 181, distance: 6.7
click at [207, 176] on span "تذكير بالشراء دون خصم" at bounding box center [197, 181] width 80 height 14
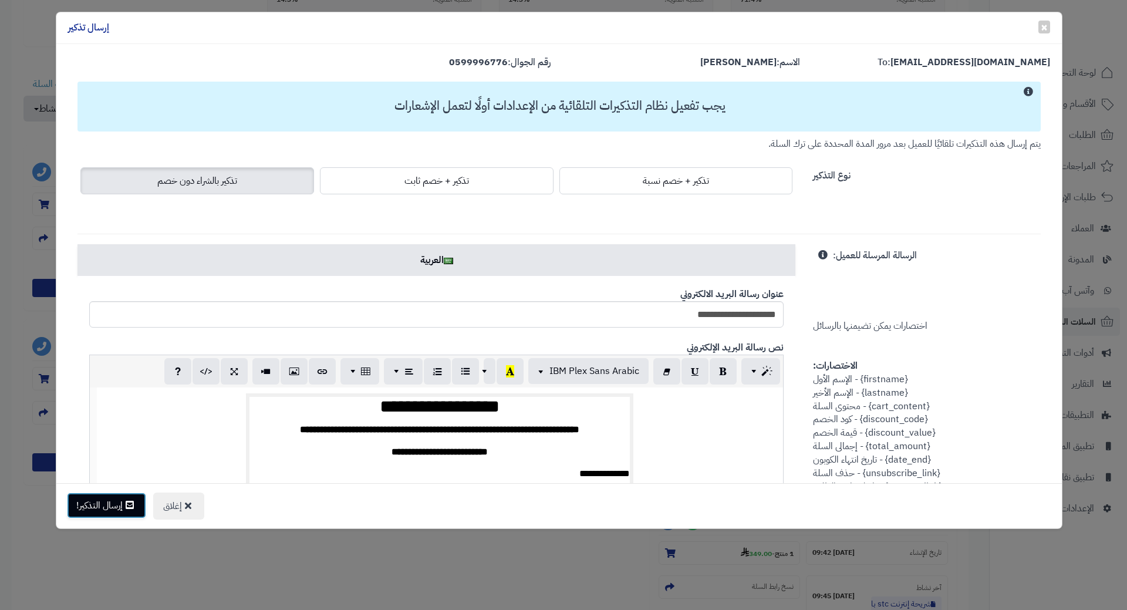
click at [111, 508] on button "إرسال التذكير!" at bounding box center [106, 506] width 79 height 26
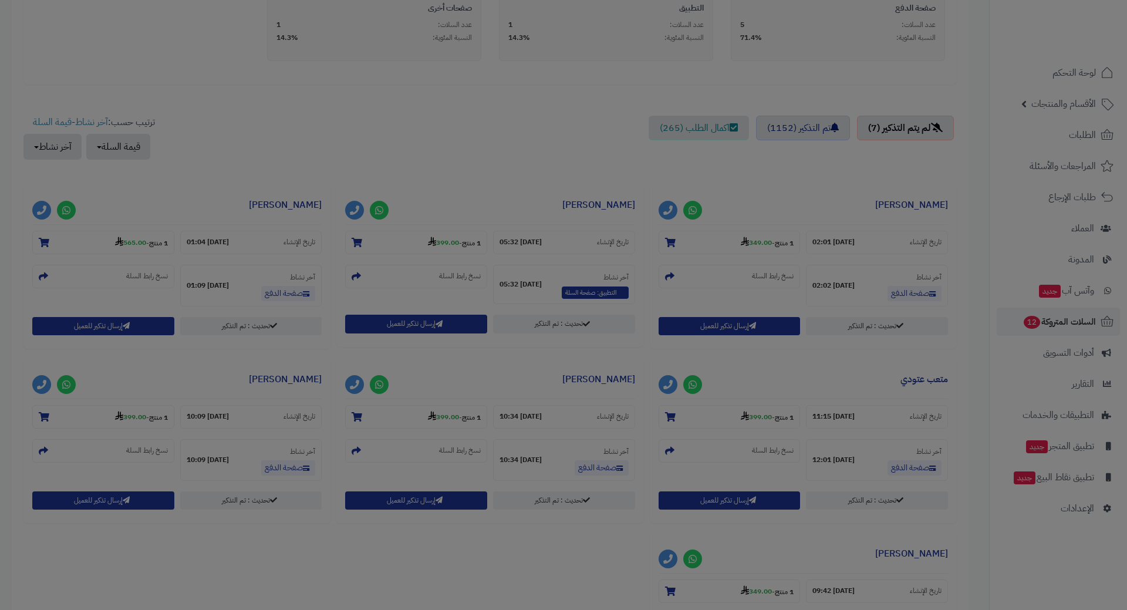
scroll to position [390, 0]
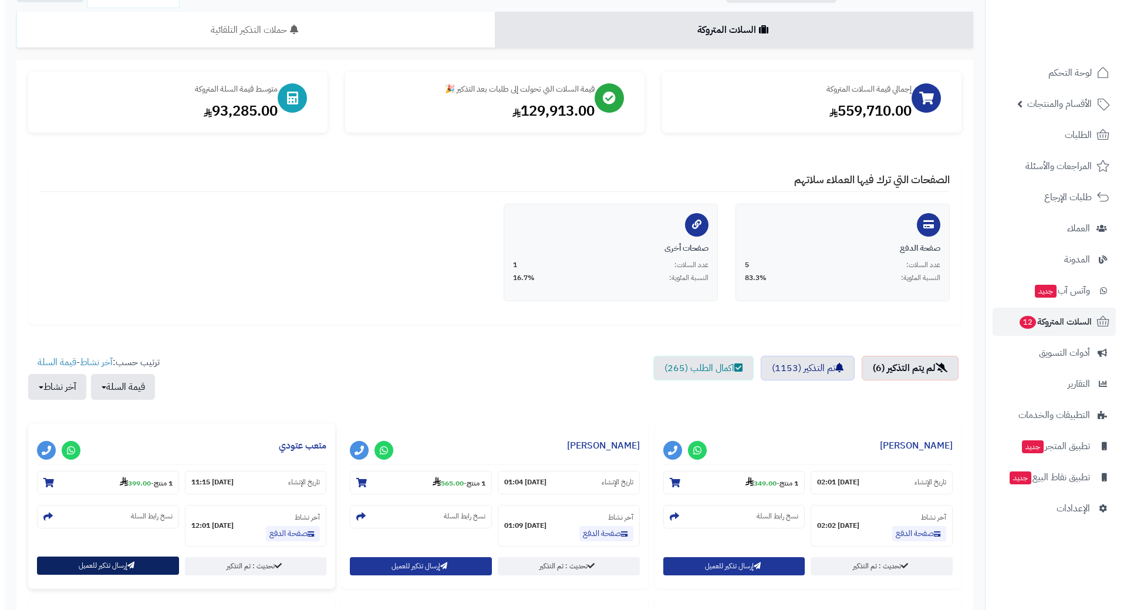
scroll to position [176, 0]
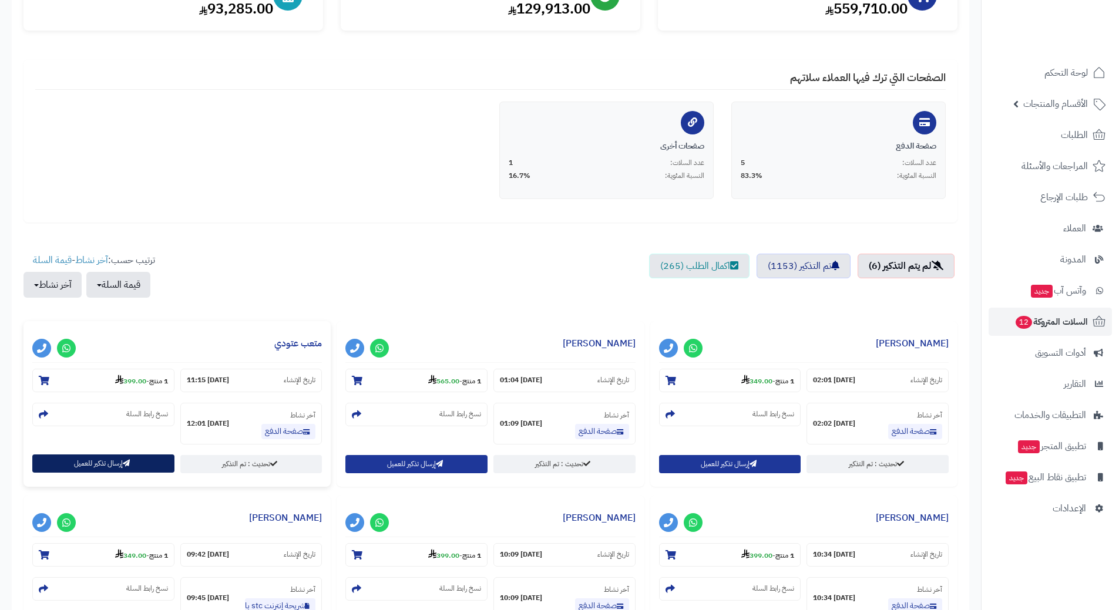
click at [118, 463] on button "إرسال تذكير للعميل" at bounding box center [103, 463] width 142 height 18
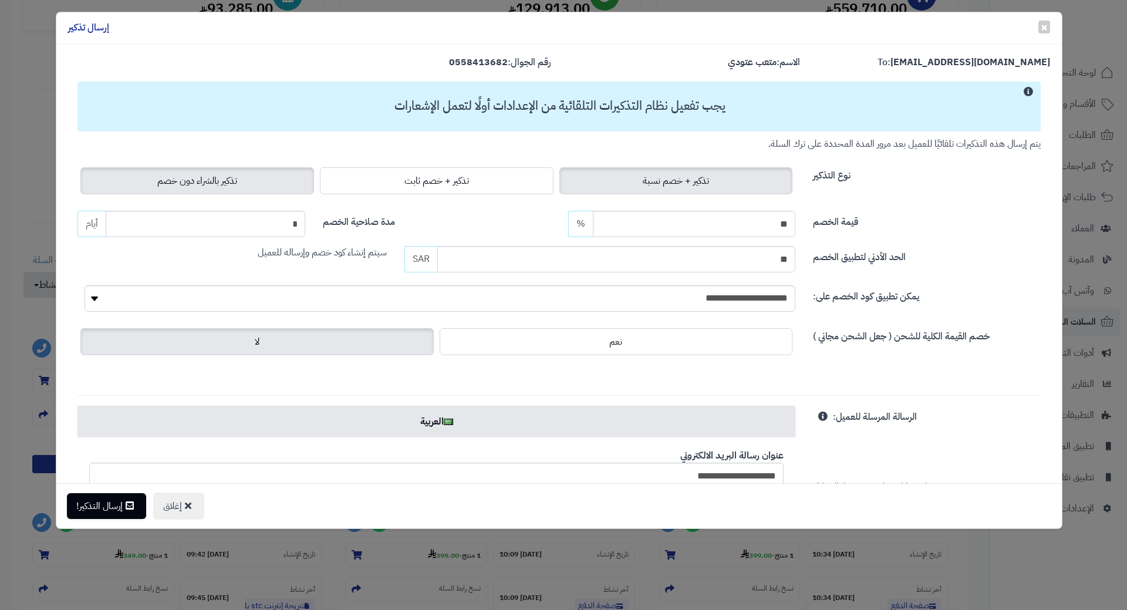
click at [231, 175] on span "تذكير بالشراء دون خصم" at bounding box center [197, 181] width 80 height 14
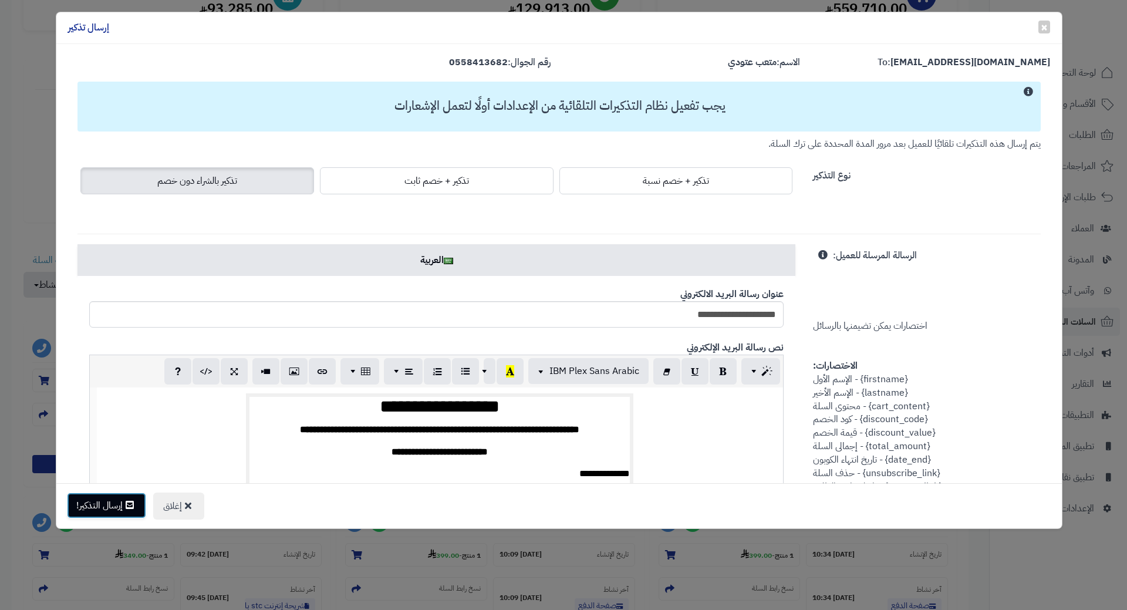
click at [98, 511] on button "إرسال التذكير!" at bounding box center [106, 506] width 79 height 26
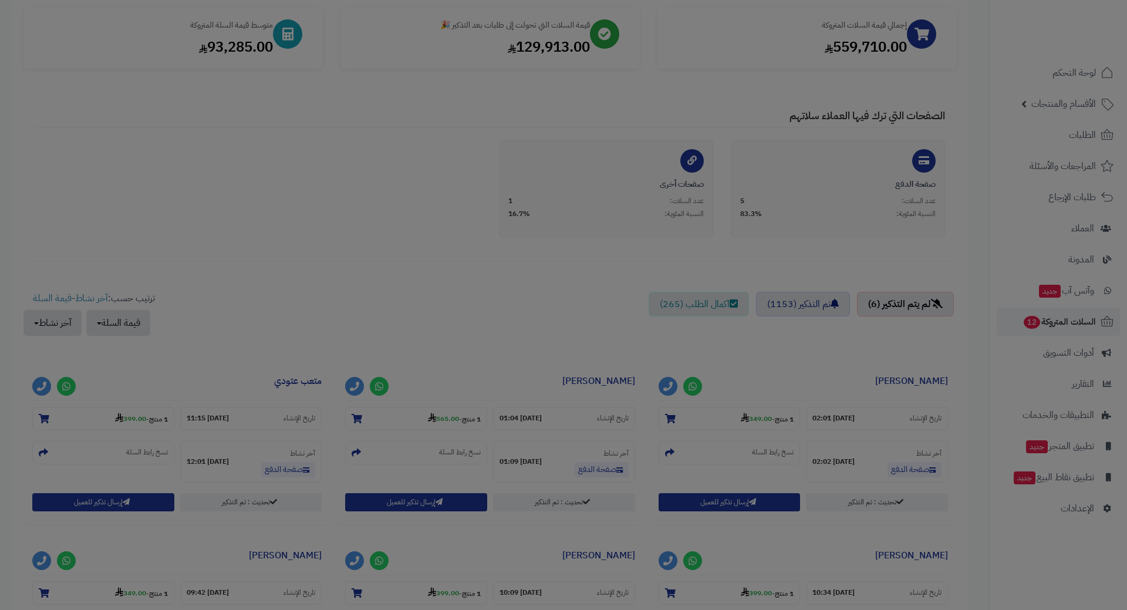
scroll to position [214, 0]
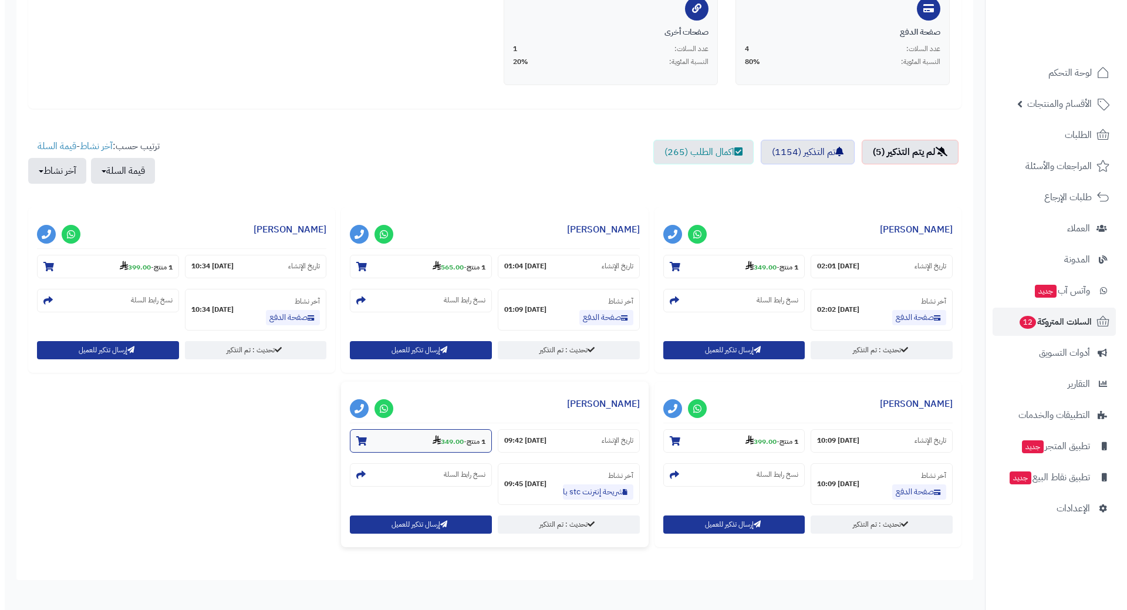
scroll to position [294, 0]
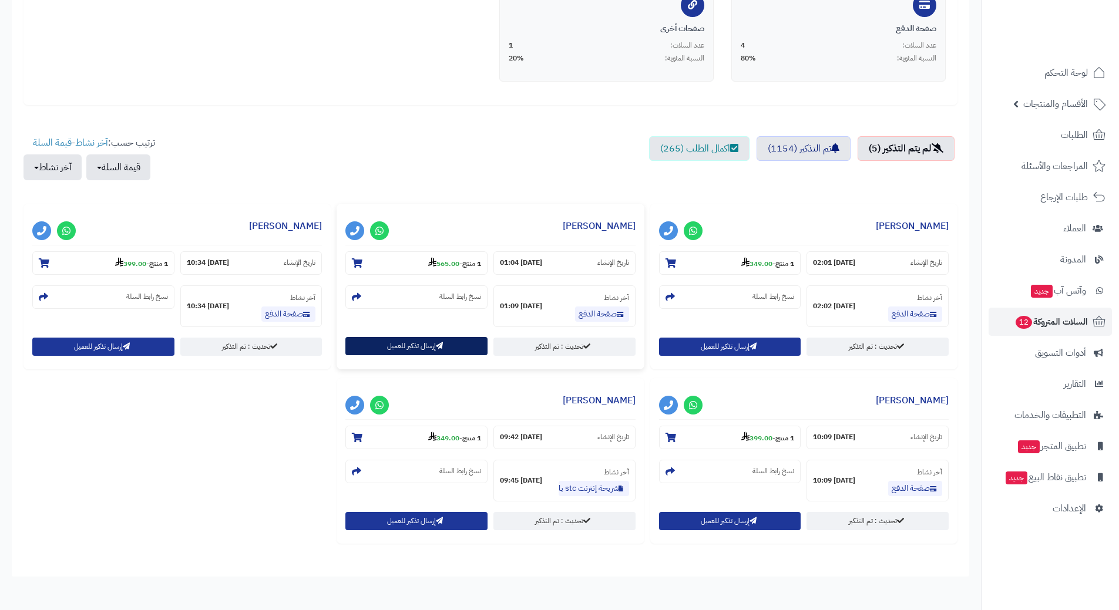
click at [439, 350] on button "إرسال تذكير للعميل" at bounding box center [416, 346] width 142 height 18
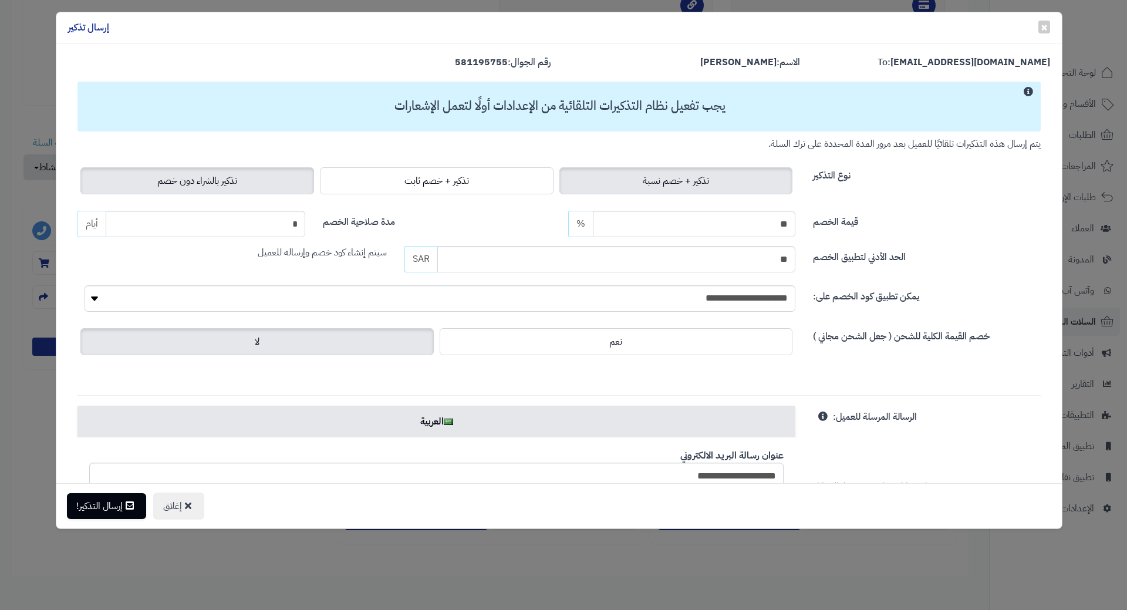
click at [222, 182] on span "تذكير بالشراء دون خصم" at bounding box center [197, 181] width 80 height 14
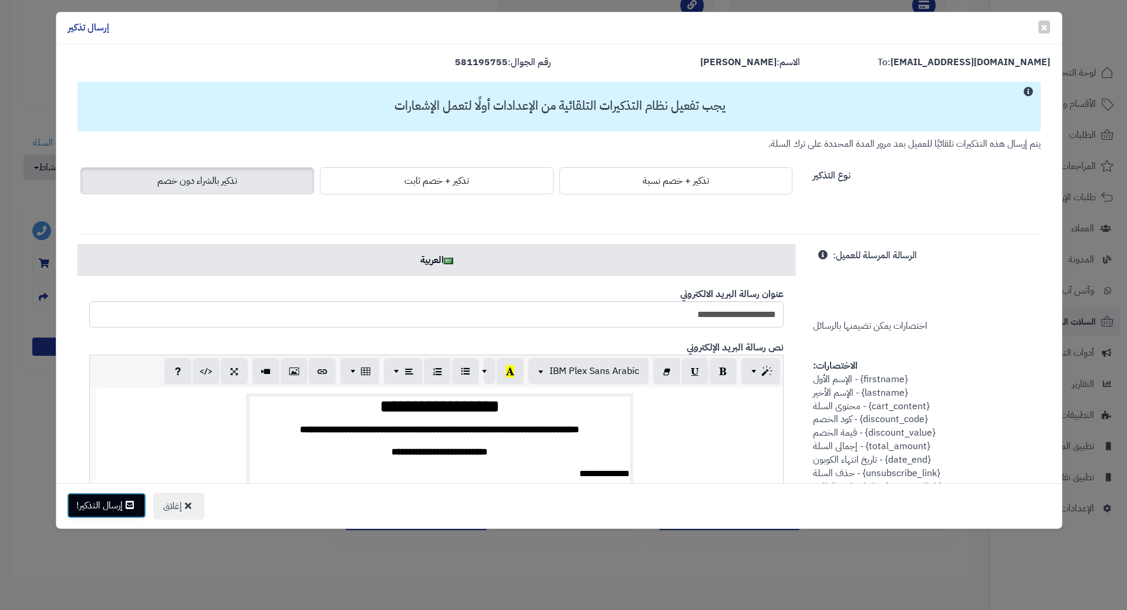
click at [116, 508] on button "إرسال التذكير!" at bounding box center [106, 506] width 79 height 26
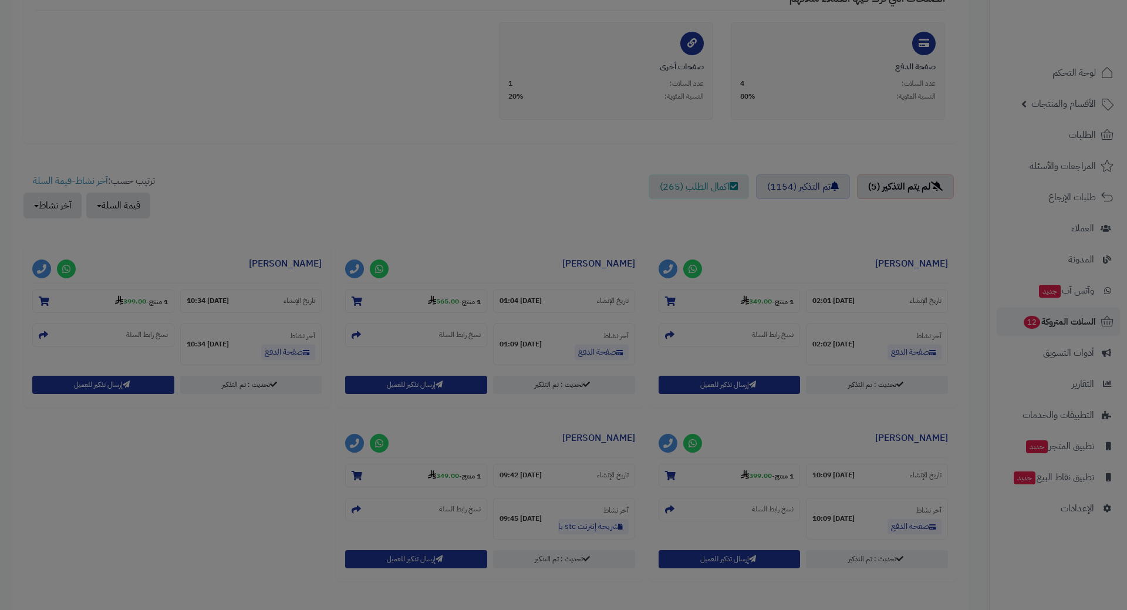
scroll to position [332, 0]
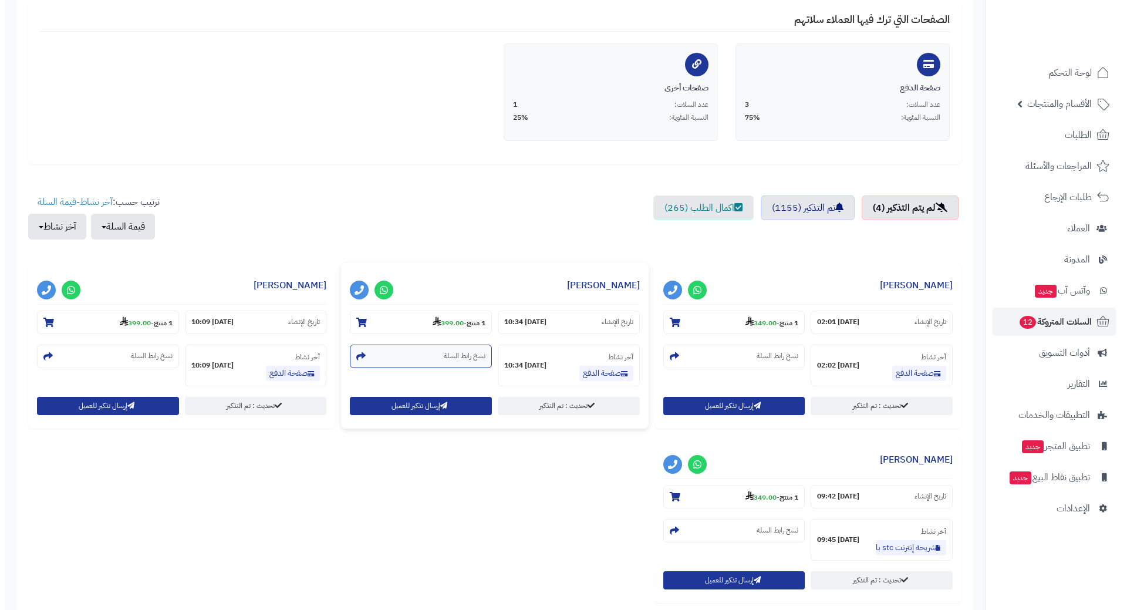
scroll to position [235, 0]
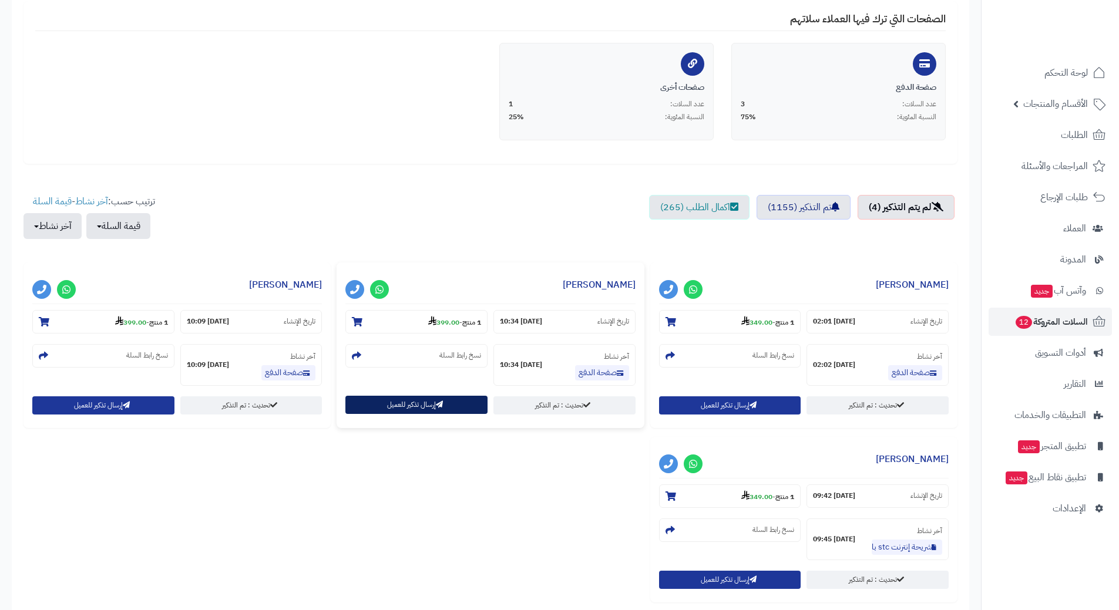
click at [439, 407] on icon "button" at bounding box center [439, 404] width 7 height 7
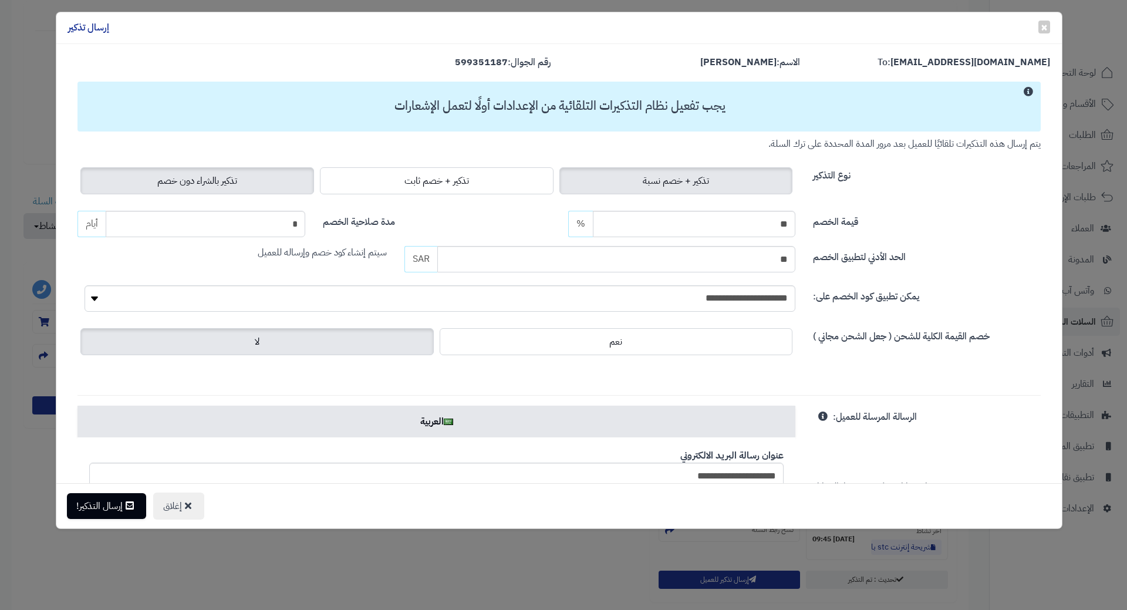
click at [159, 190] on label "تذكير بالشراء دون خصم" at bounding box center [197, 180] width 234 height 27
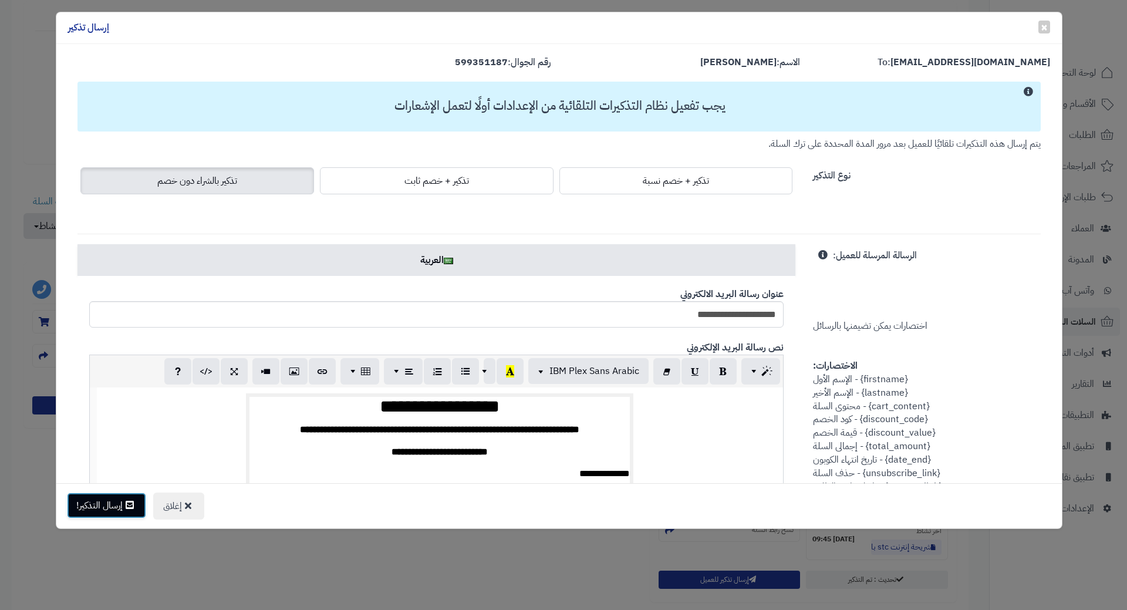
click at [98, 503] on button "إرسال التذكير!" at bounding box center [106, 506] width 79 height 26
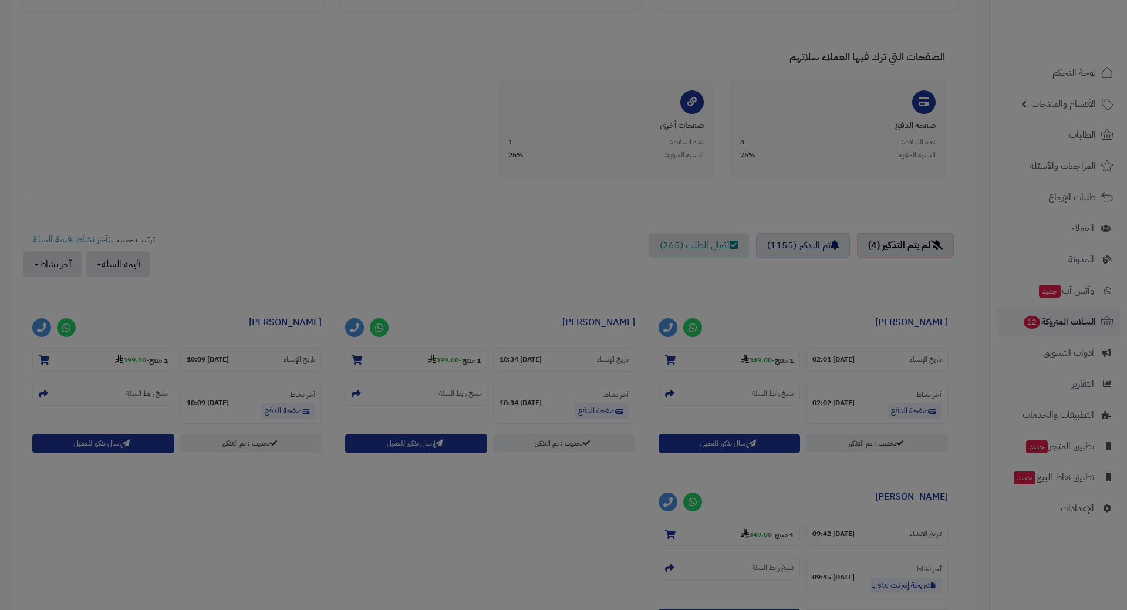
scroll to position [273, 0]
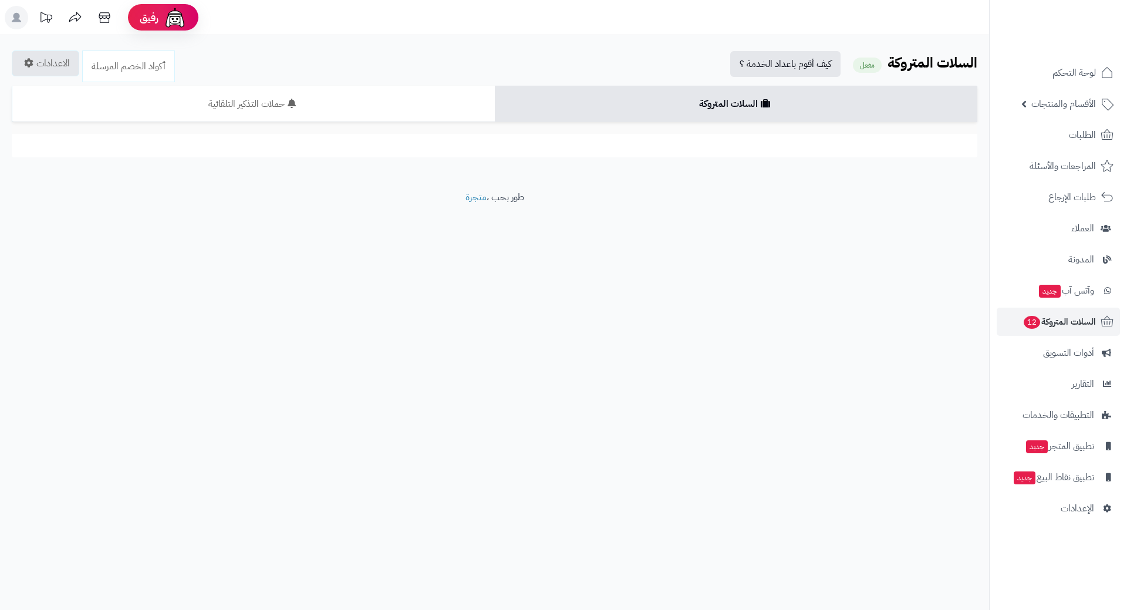
scroll to position [178, 0]
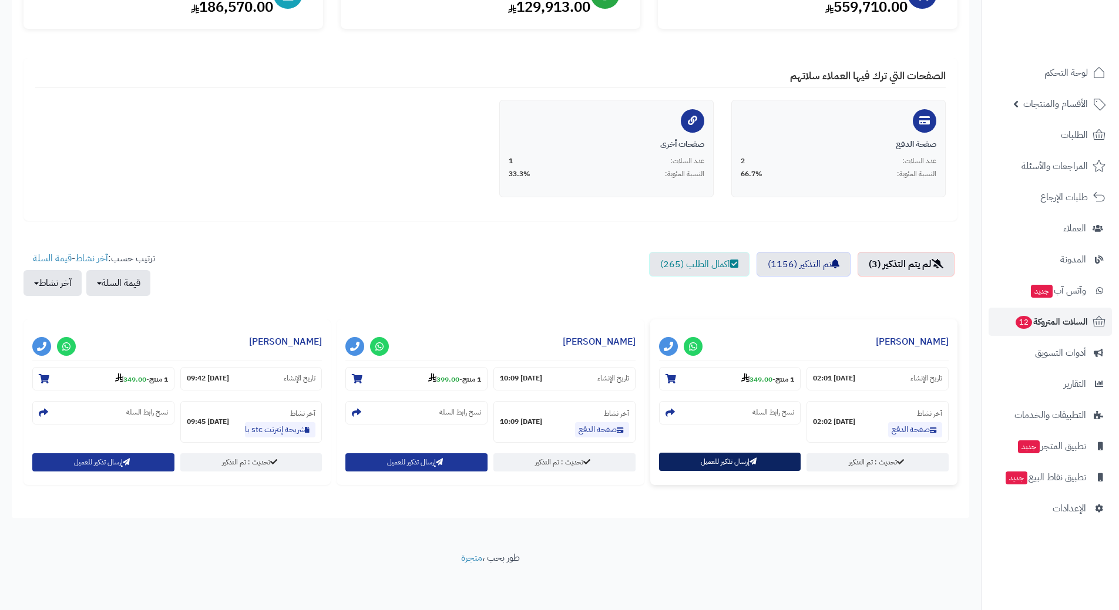
click at [718, 461] on button "إرسال تذكير للعميل" at bounding box center [730, 462] width 142 height 18
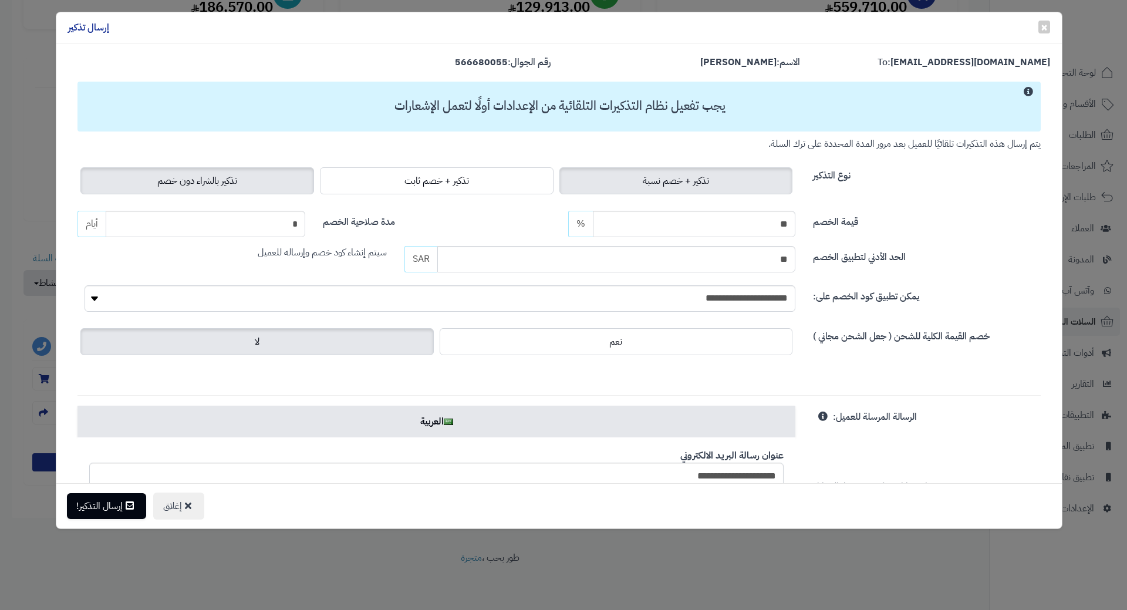
click at [225, 191] on label "تذكير بالشراء دون خصم" at bounding box center [197, 180] width 234 height 27
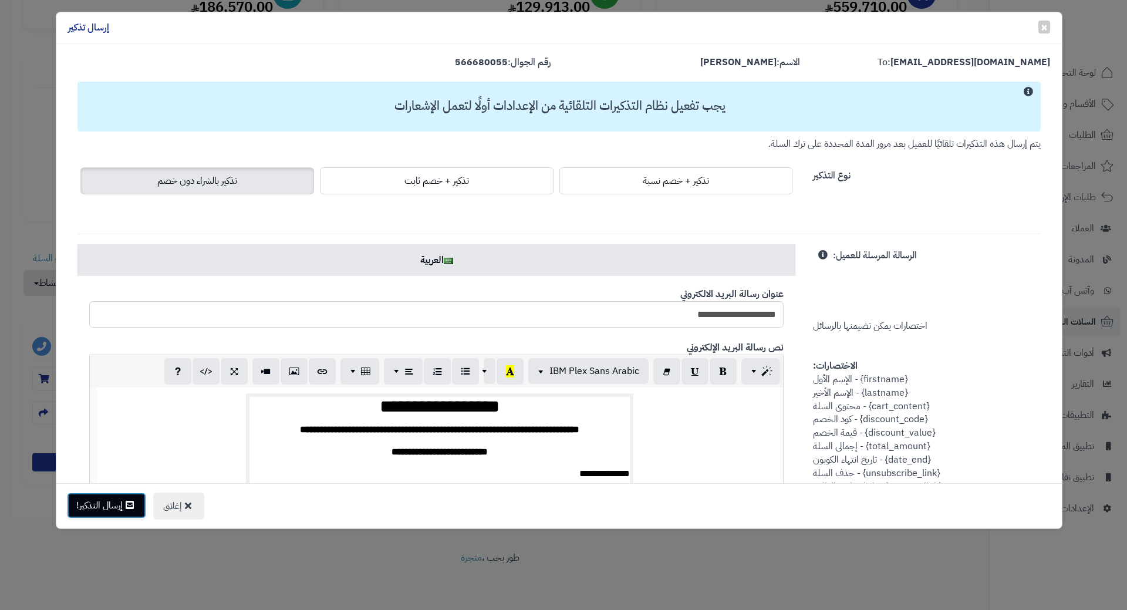
click at [108, 516] on button "إرسال التذكير!" at bounding box center [106, 506] width 79 height 26
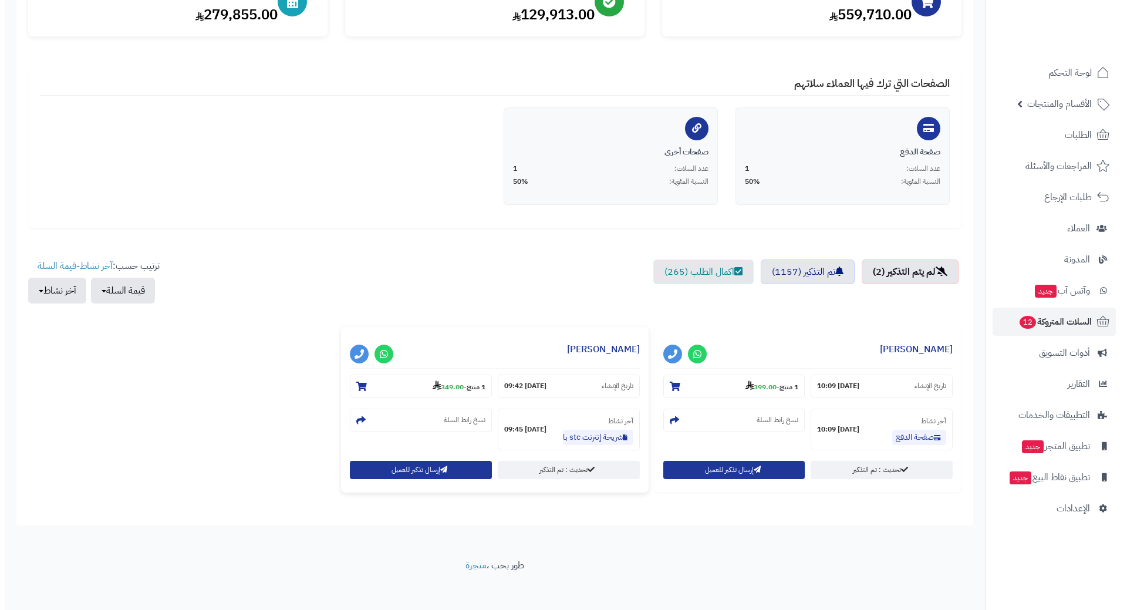
scroll to position [178, 0]
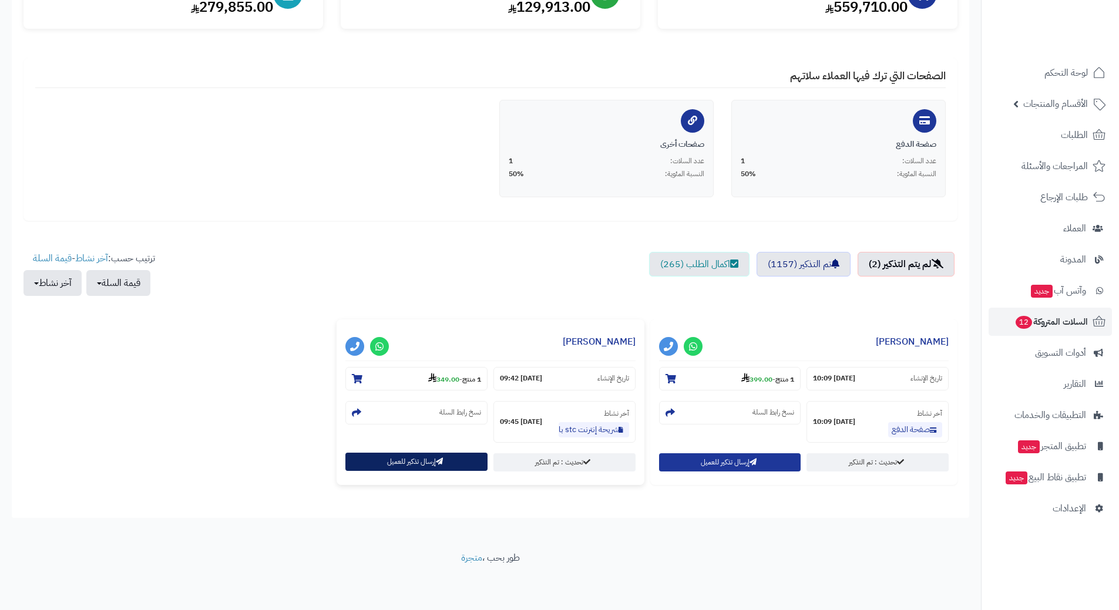
click at [421, 459] on button "إرسال تذكير للعميل" at bounding box center [416, 462] width 142 height 18
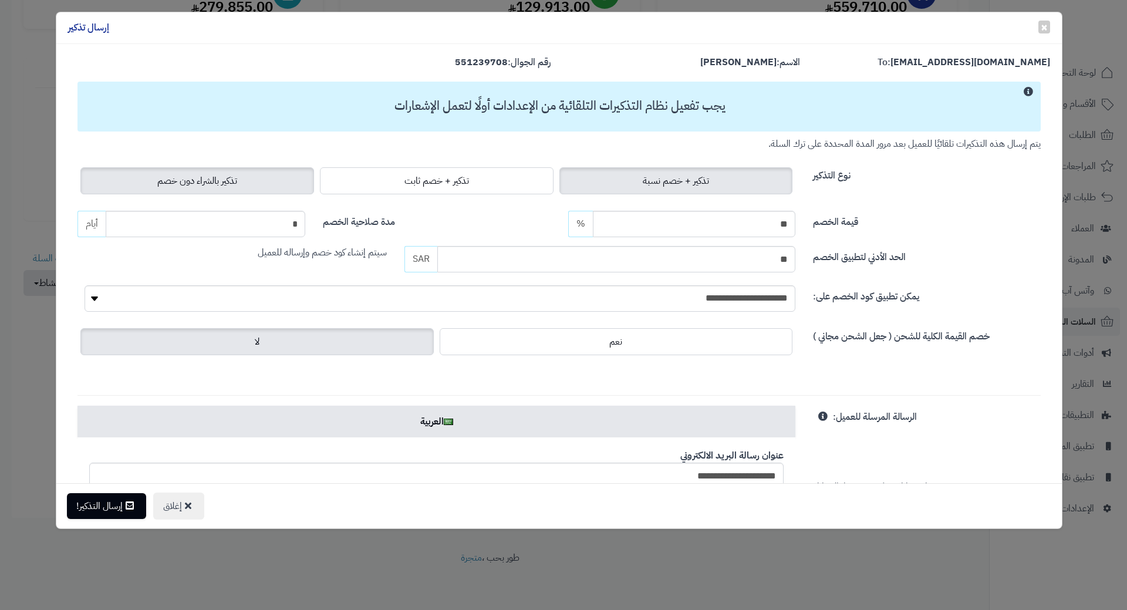
drag, startPoint x: 241, startPoint y: 155, endPoint x: 232, endPoint y: 181, distance: 27.9
click at [240, 156] on div "نوع التذكير تذكير + خصم نسبة تذكير + خصم ثابت تذكير بالشراء دون خصم" at bounding box center [559, 174] width 981 height 46
click at [231, 182] on span "تذكير بالشراء دون خصم" at bounding box center [197, 181] width 80 height 14
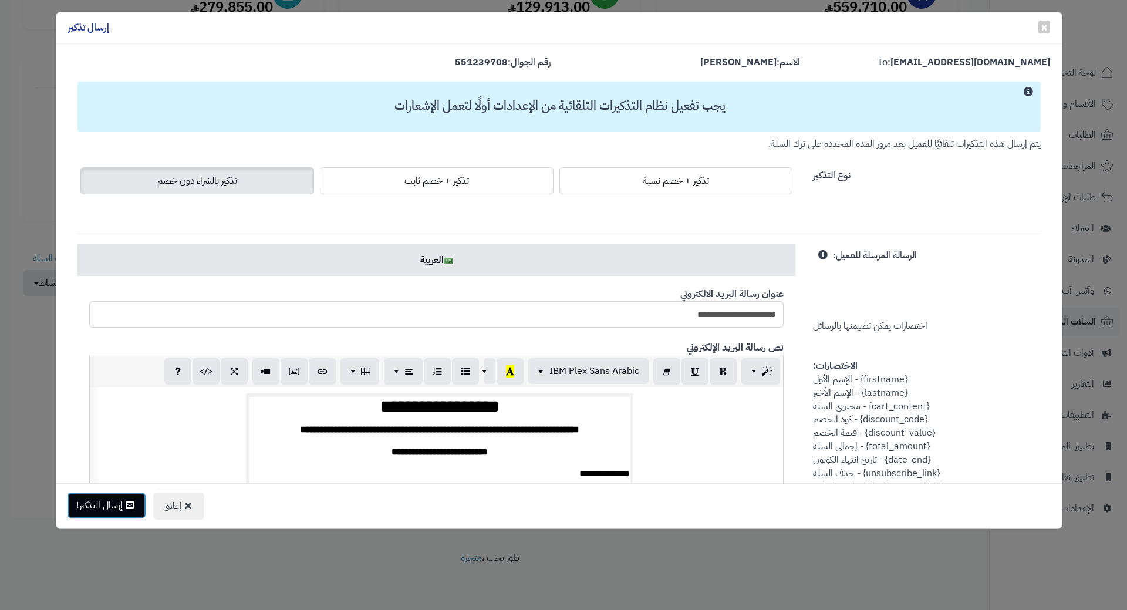
click at [92, 513] on button "إرسال التذكير!" at bounding box center [106, 506] width 79 height 26
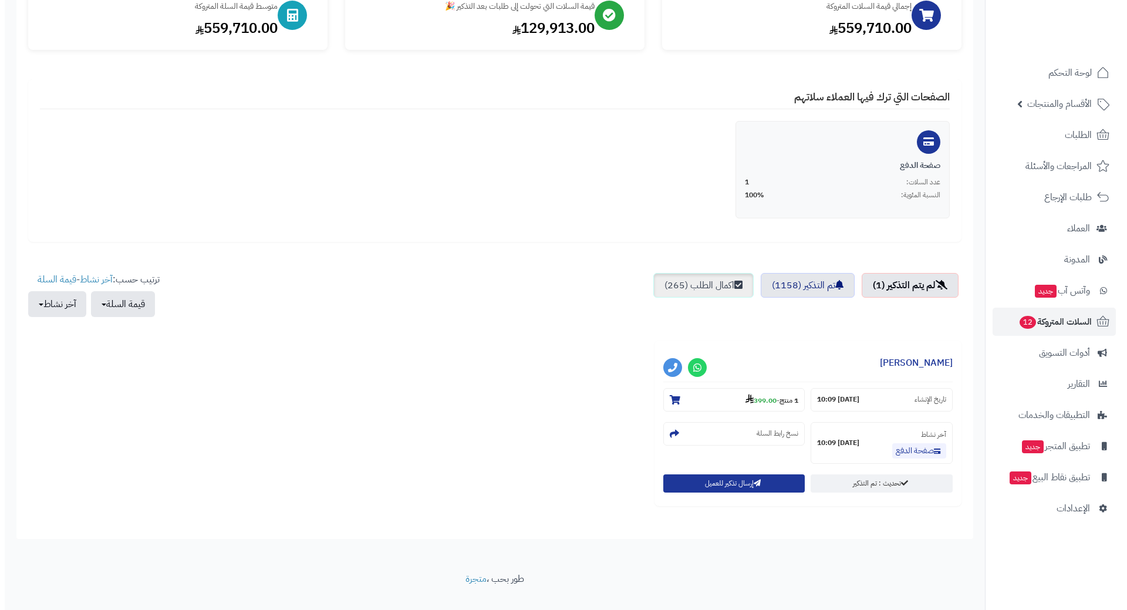
scroll to position [178, 0]
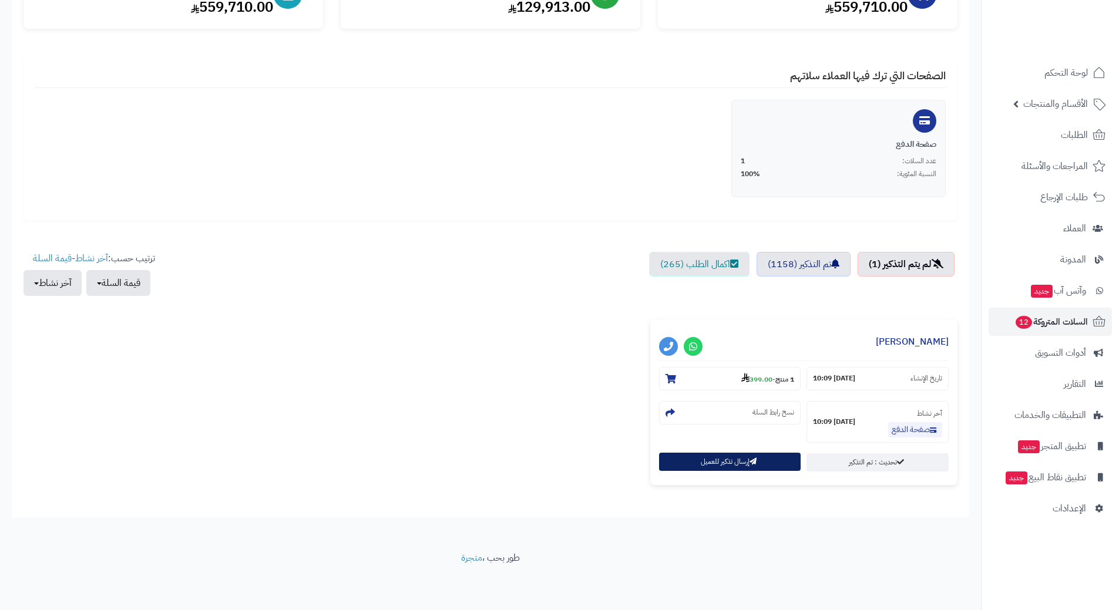
click at [668, 456] on button "إرسال تذكير للعميل" at bounding box center [730, 462] width 142 height 18
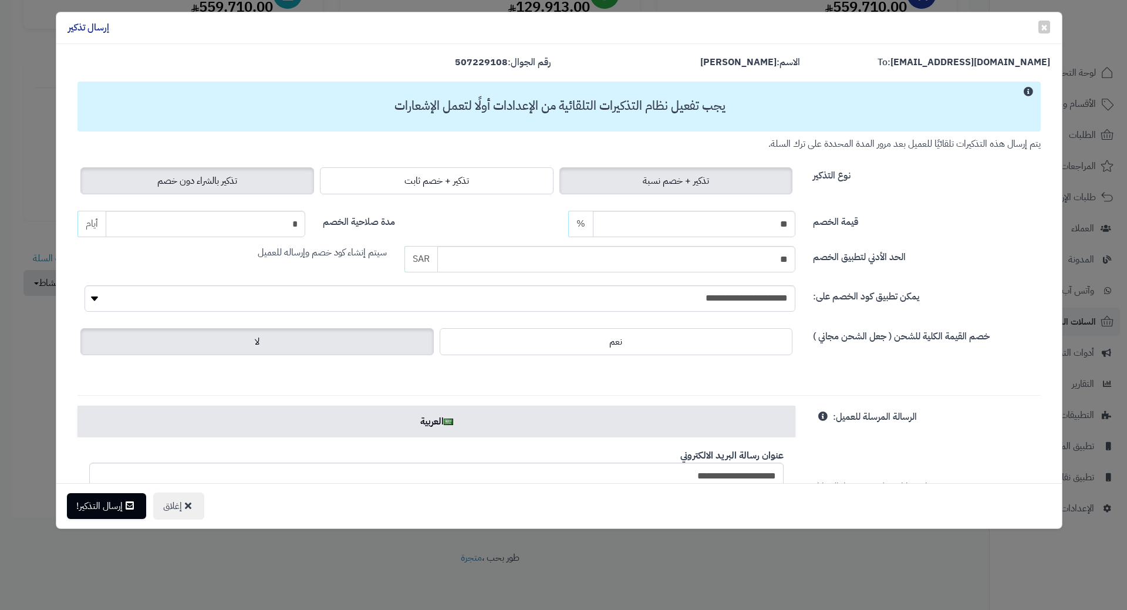
click at [219, 185] on span "تذكير بالشراء دون خصم" at bounding box center [197, 181] width 80 height 14
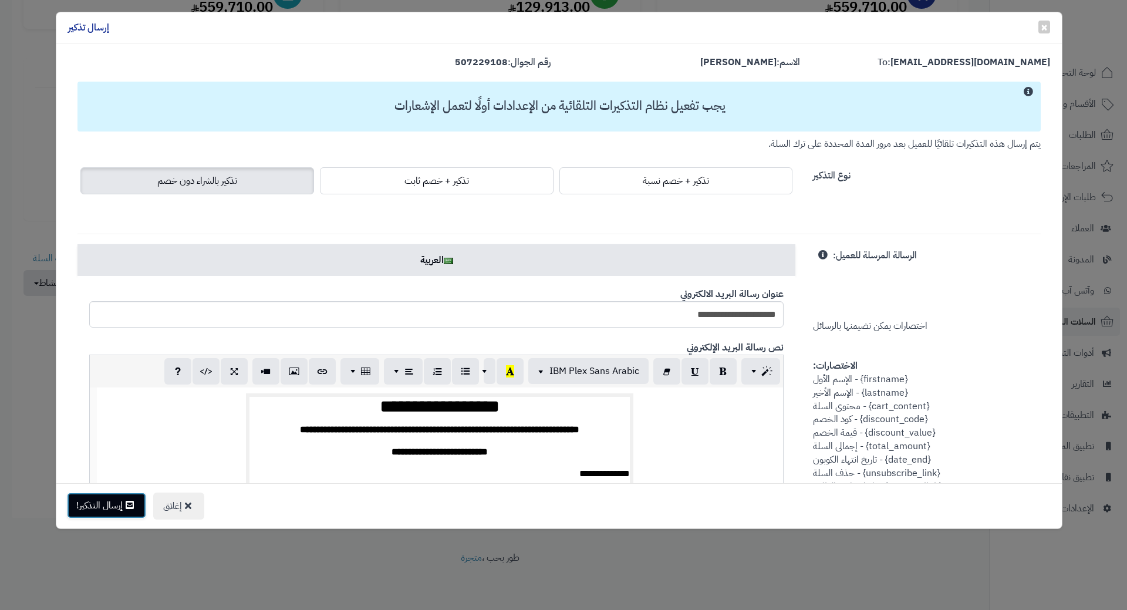
click at [129, 512] on button "إرسال التذكير!" at bounding box center [106, 506] width 79 height 26
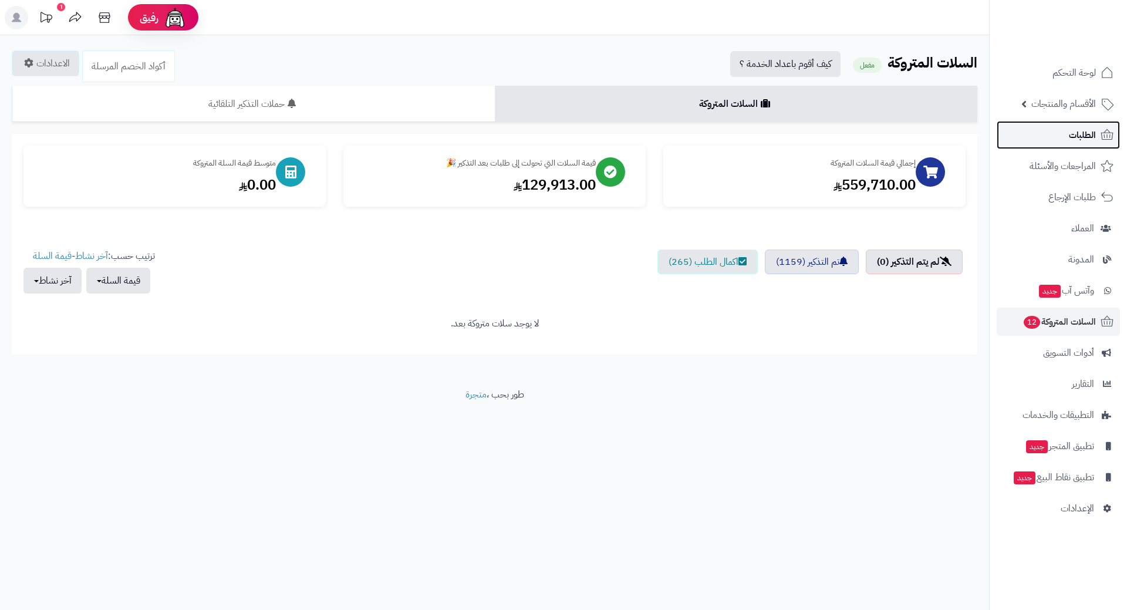
click at [1034, 127] on link "الطلبات" at bounding box center [1058, 135] width 123 height 28
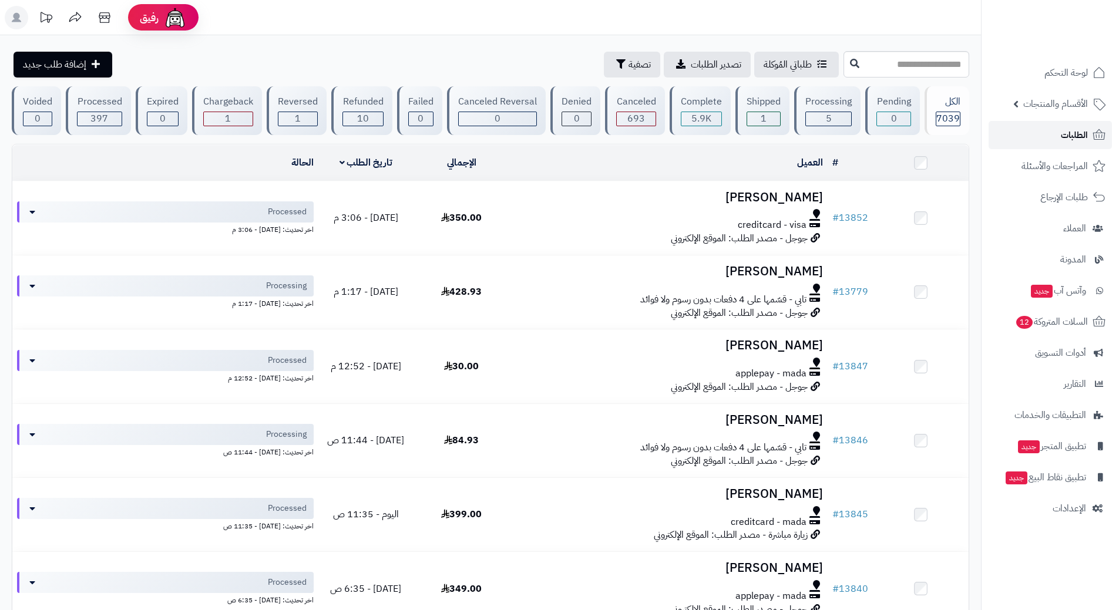
drag, startPoint x: 0, startPoint y: 0, endPoint x: 1034, endPoint y: 127, distance: 1041.8
click at [1034, 127] on link "الطلبات" at bounding box center [1049, 135] width 123 height 28
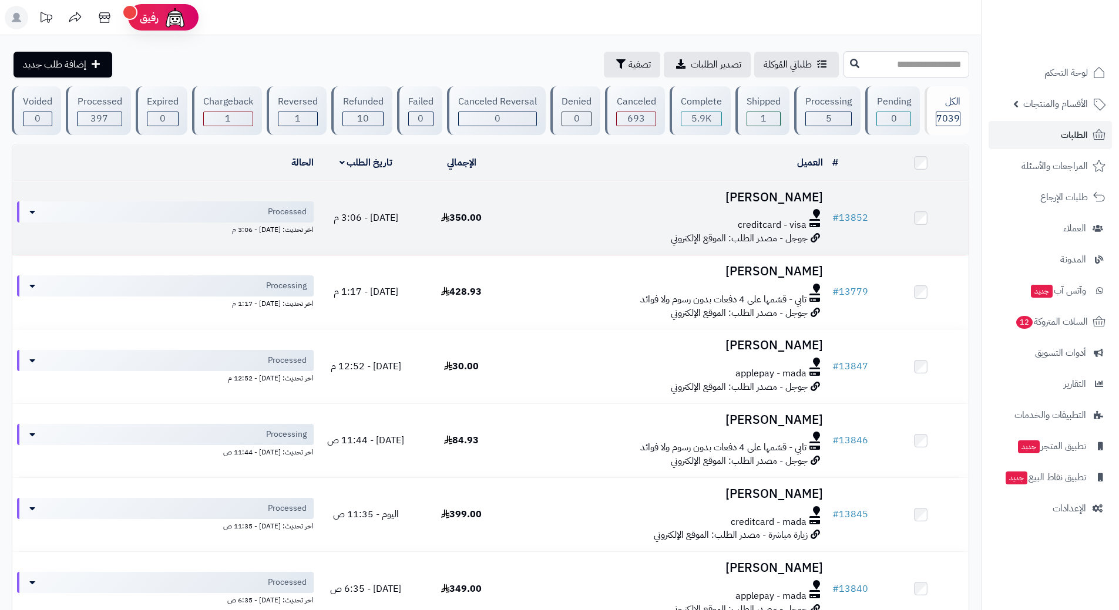
click at [537, 218] on div "creditcard - visa" at bounding box center [668, 225] width 309 height 14
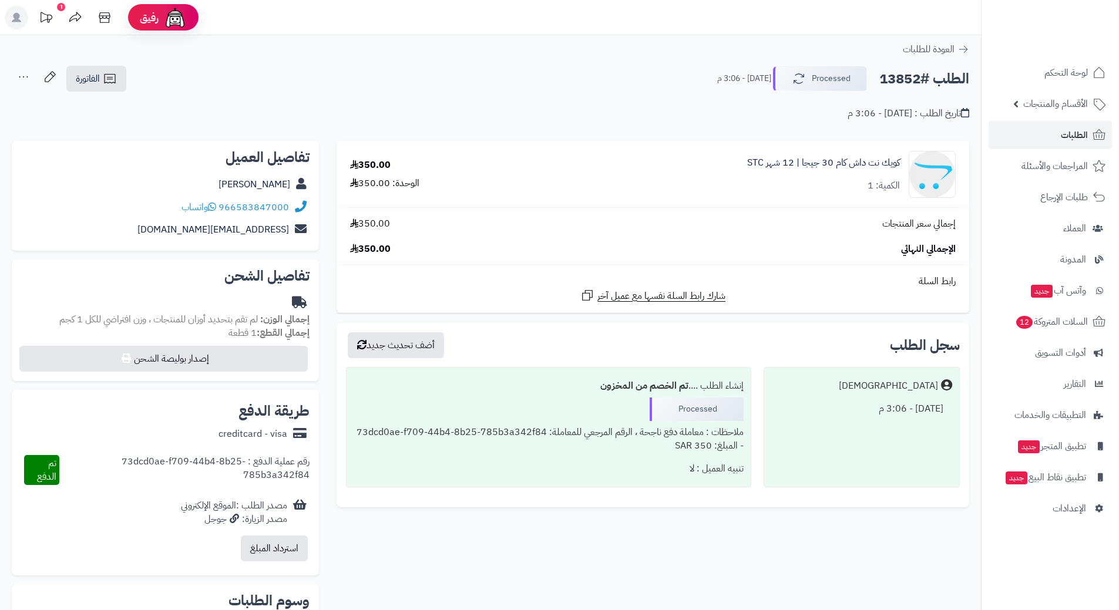
click at [925, 78] on h2 "الطلب #13852" at bounding box center [924, 79] width 90 height 24
click at [925, 77] on h2 "الطلب #13852" at bounding box center [924, 79] width 90 height 24
copy div "الطلب #13852 Processed"
click at [216, 204] on icon at bounding box center [212, 206] width 8 height 9
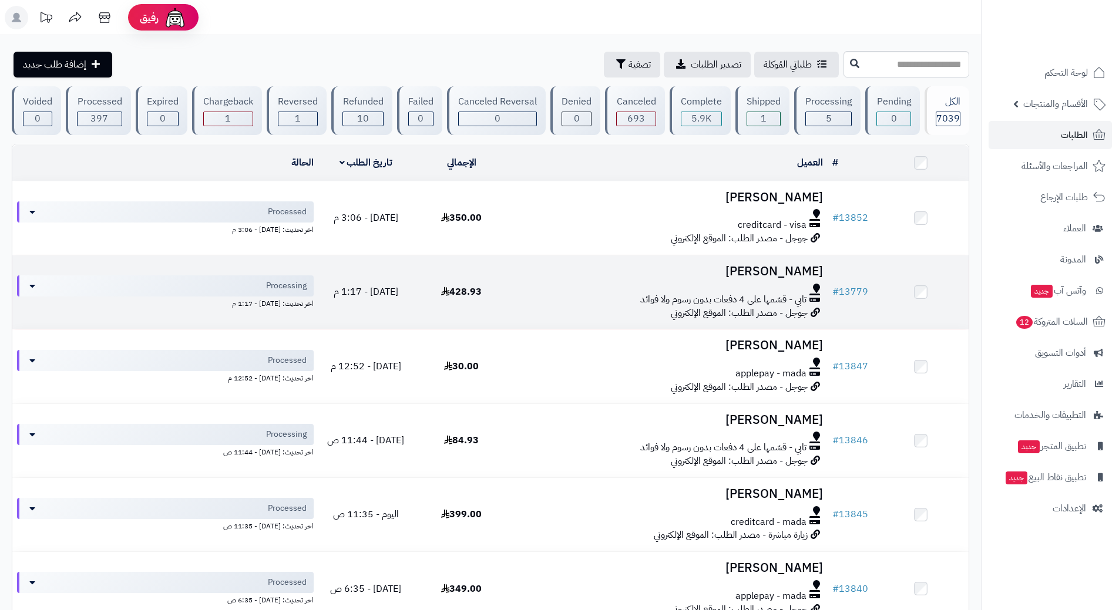
click at [576, 287] on div at bounding box center [668, 288] width 309 height 9
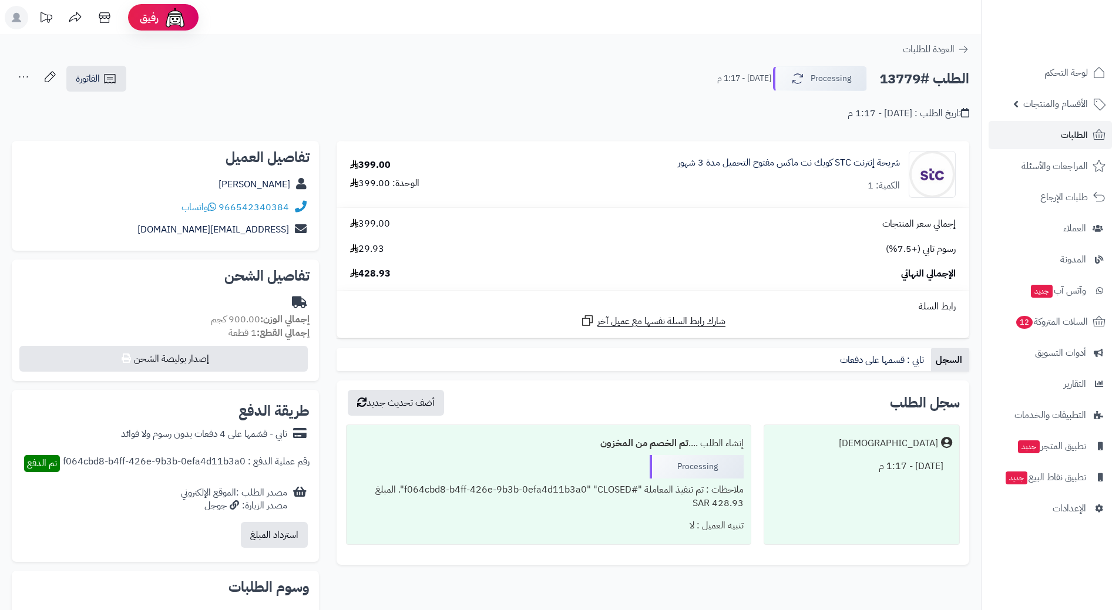
click at [929, 79] on h2 "الطلب #13779" at bounding box center [924, 79] width 90 height 24
click at [928, 78] on h2 "الطلب #13779" at bounding box center [924, 79] width 90 height 24
copy div "الطلب #13779 Processing"
click at [216, 205] on icon at bounding box center [212, 206] width 8 height 9
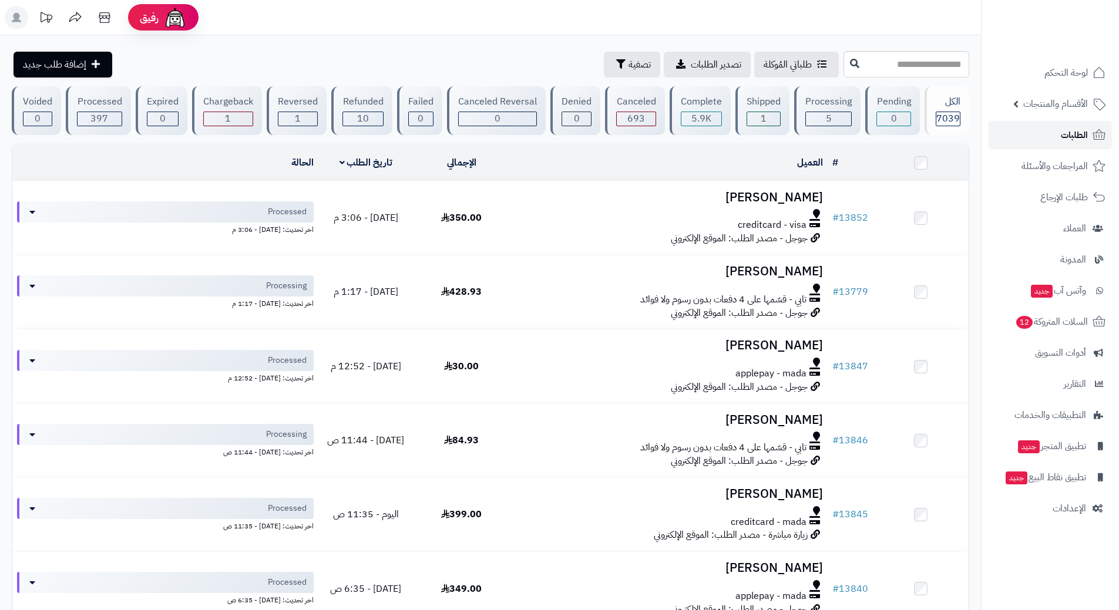
click at [1021, 126] on link "الطلبات" at bounding box center [1049, 135] width 123 height 28
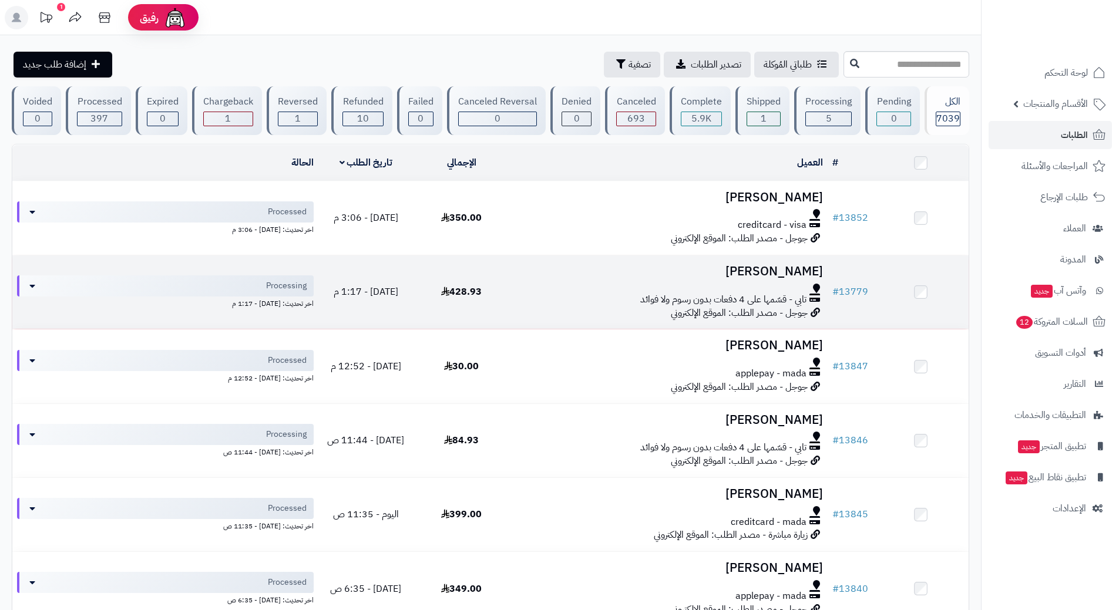
click at [537, 295] on div "تابي - قسّمها على 4 دفعات بدون رسوم ولا فوائد" at bounding box center [668, 300] width 309 height 14
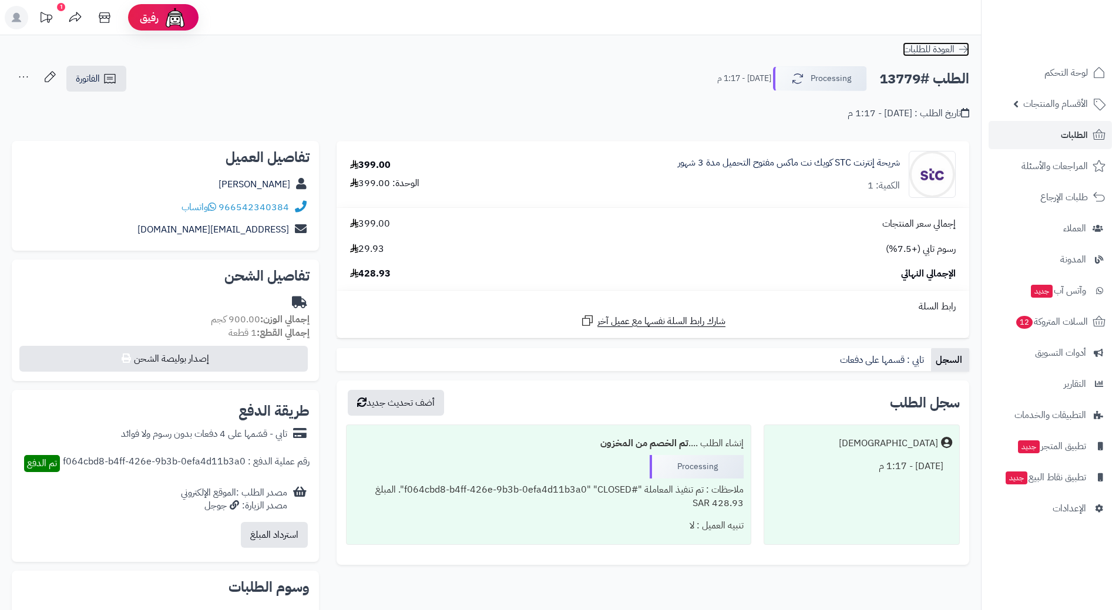
click at [968, 49] on icon at bounding box center [963, 49] width 12 height 12
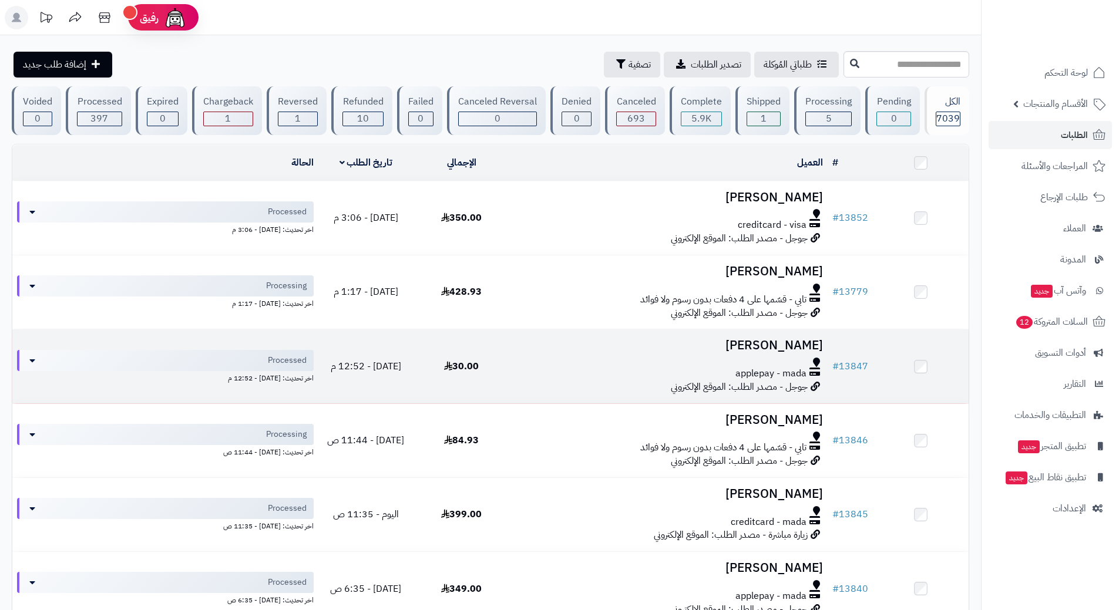
click at [537, 363] on div at bounding box center [668, 362] width 309 height 9
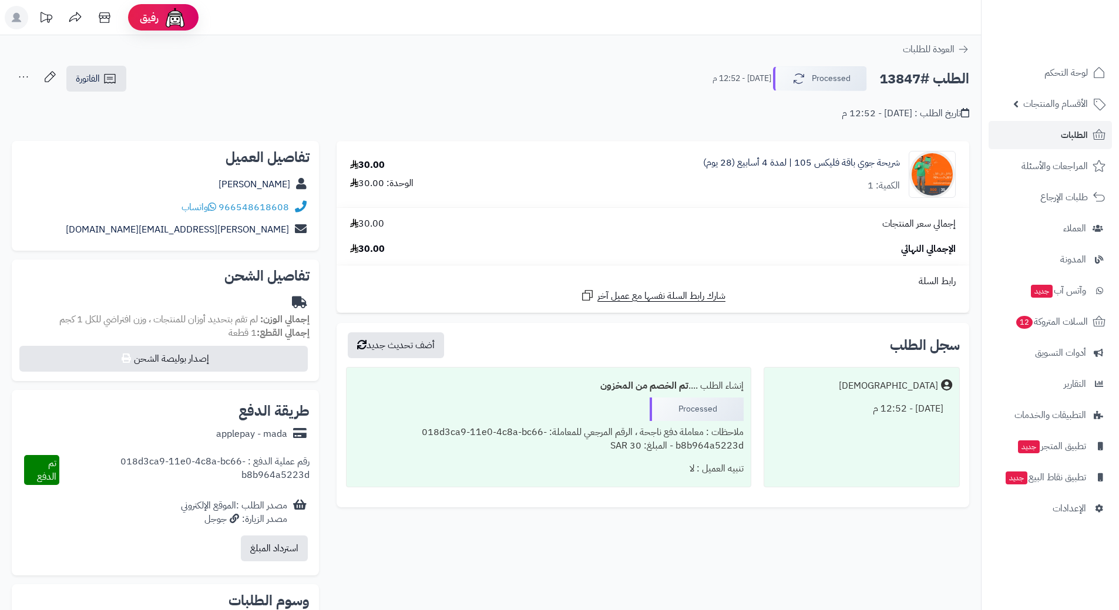
click at [919, 78] on h2 "الطلب #13847" at bounding box center [924, 79] width 90 height 24
copy div "الطلب #13847 Processed"
click at [215, 206] on icon at bounding box center [212, 206] width 8 height 9
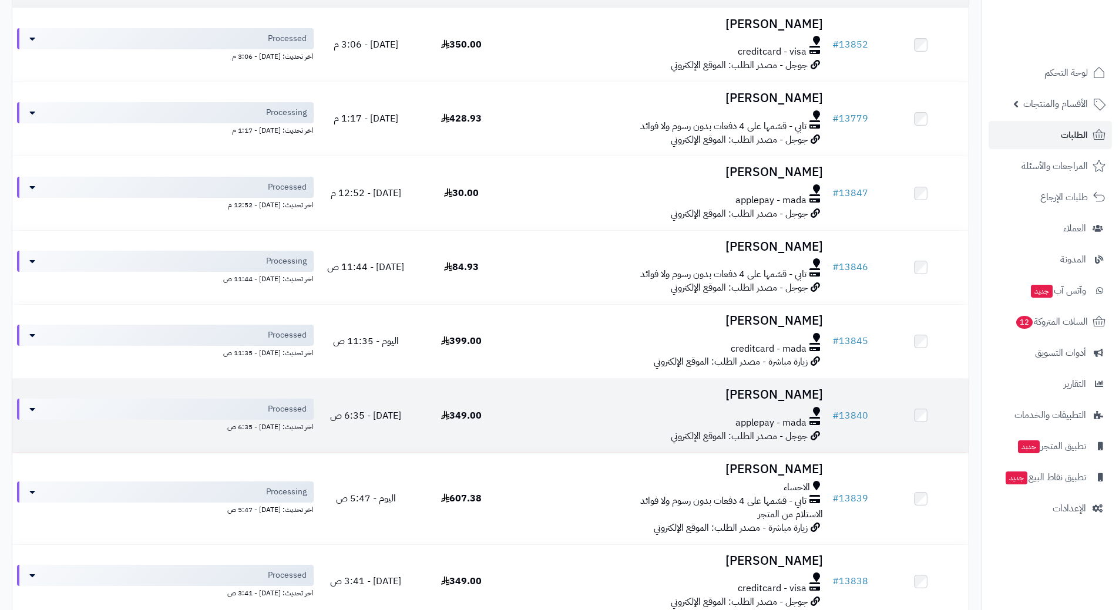
scroll to position [176, 0]
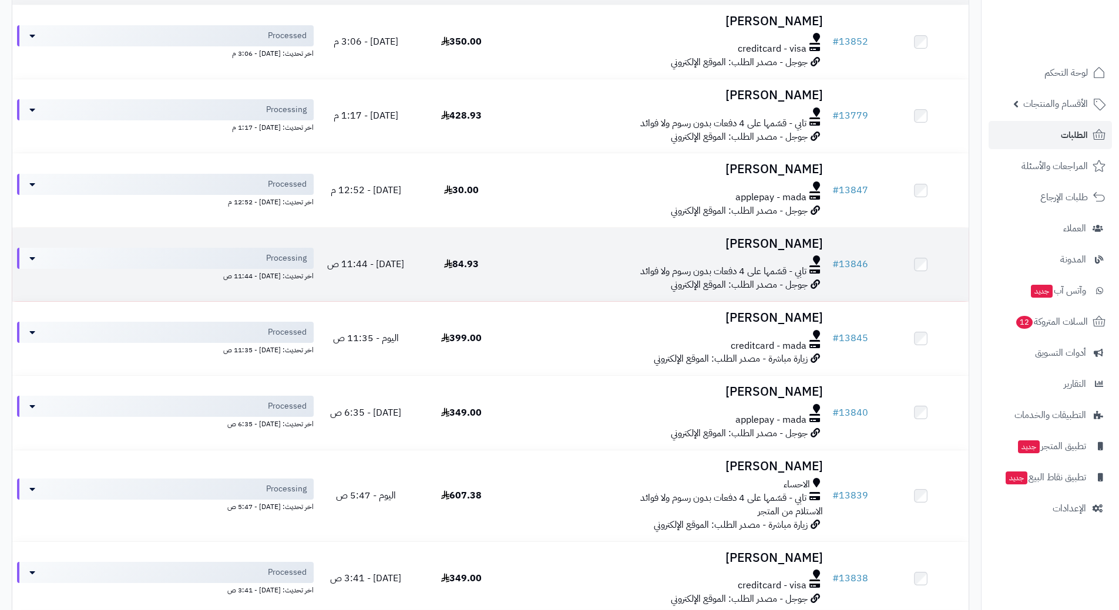
click at [550, 272] on div "تابي - قسّمها على 4 دفعات بدون رسوم ولا فوائد" at bounding box center [668, 272] width 309 height 14
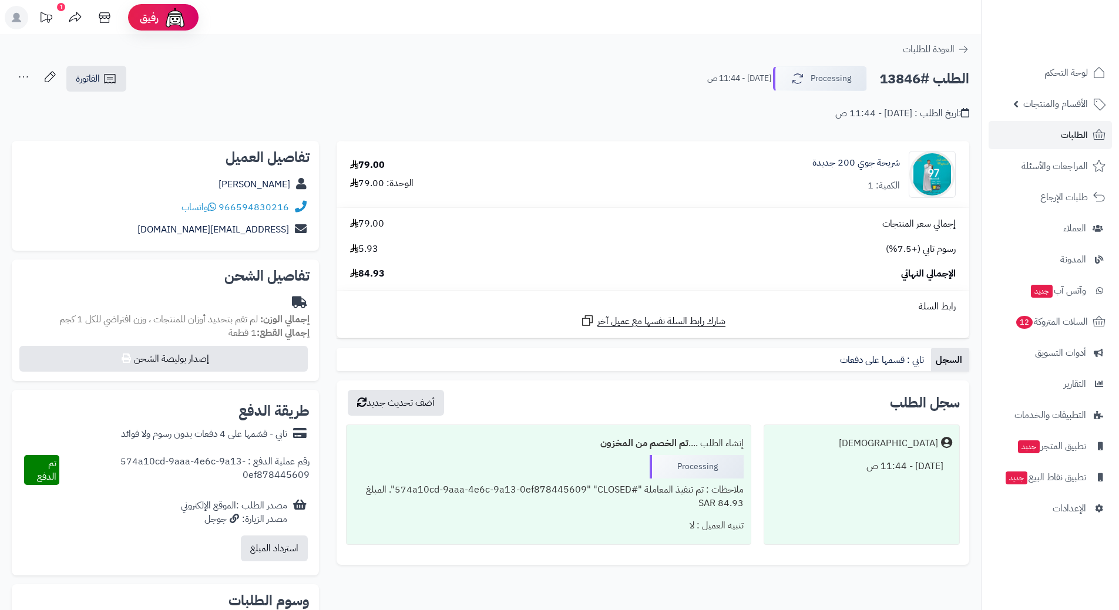
click at [905, 77] on h2 "الطلب #13846" at bounding box center [924, 79] width 90 height 24
copy div "الطلب #13846 Processing"
click at [214, 206] on icon at bounding box center [212, 206] width 8 height 9
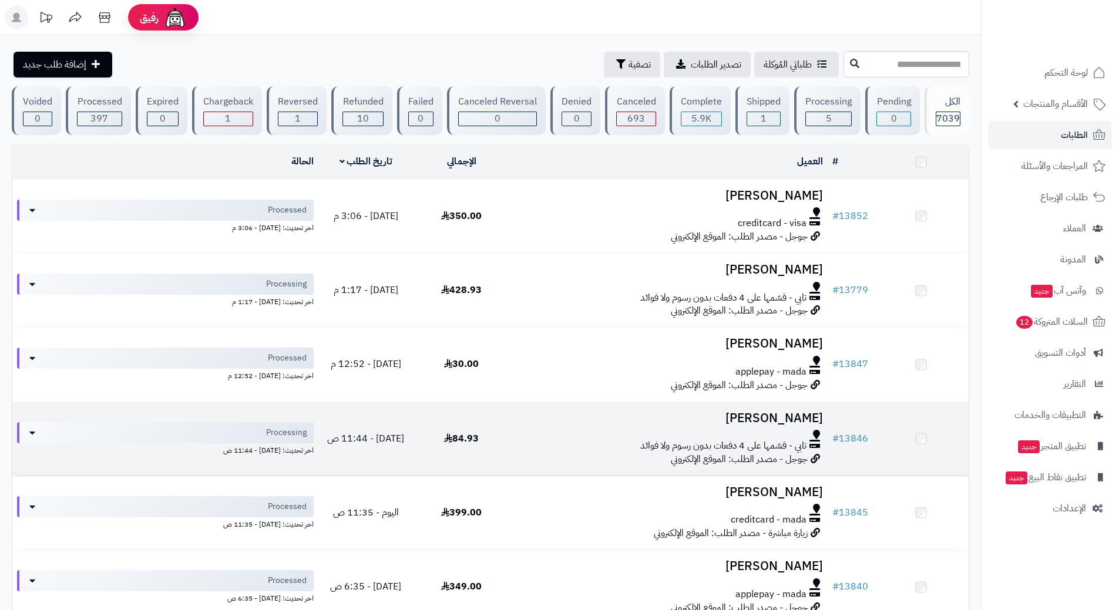
scroll to position [176, 0]
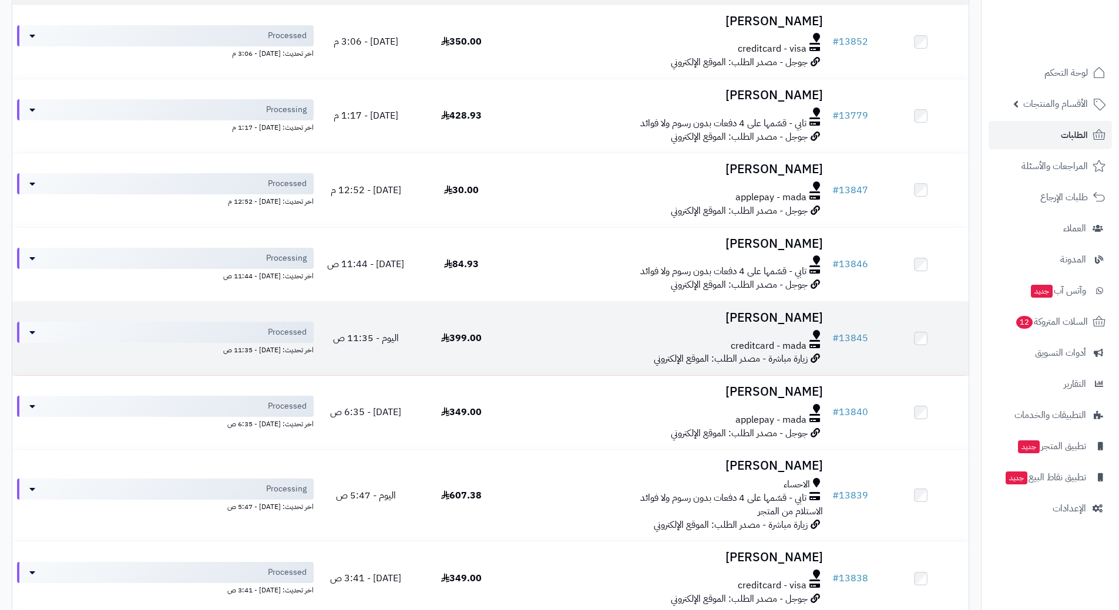
click at [575, 333] on div at bounding box center [668, 334] width 309 height 9
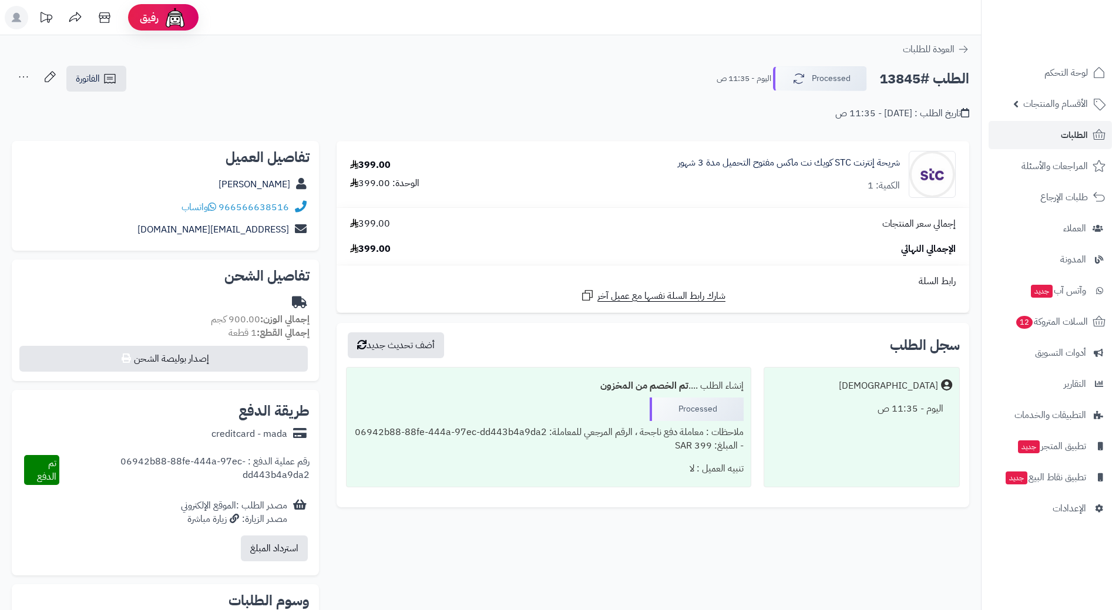
click at [909, 80] on h2 "الطلب #13845" at bounding box center [924, 79] width 90 height 24
copy div "الطلب #13845 Processed"
click at [213, 207] on icon at bounding box center [212, 206] width 8 height 9
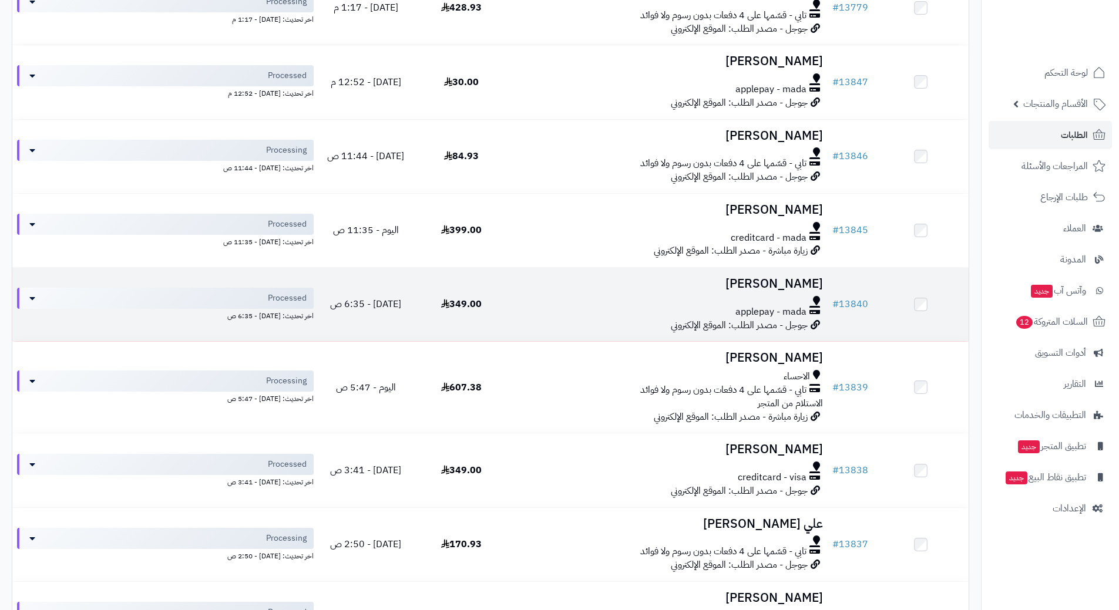
scroll to position [294, 0]
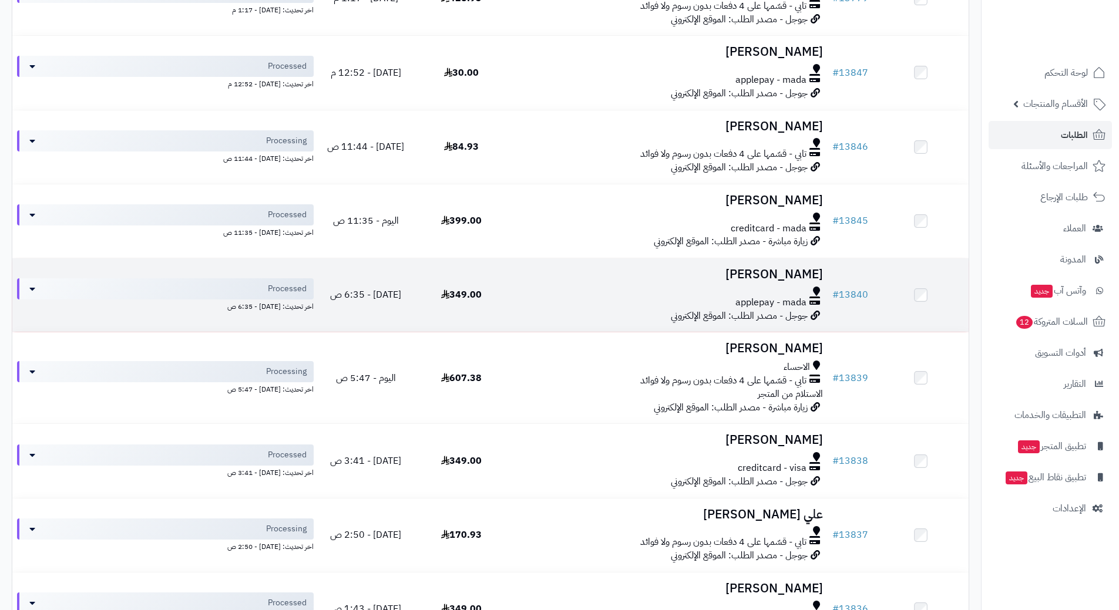
click at [519, 293] on div at bounding box center [668, 291] width 309 height 9
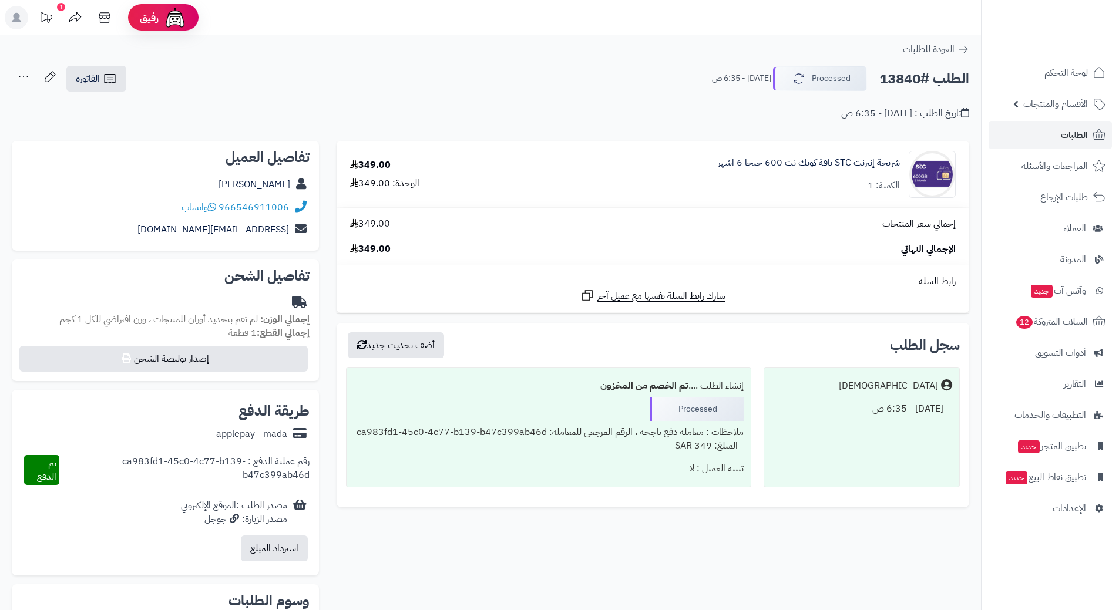
click at [923, 72] on h2 "الطلب #13840" at bounding box center [924, 79] width 90 height 24
click at [922, 72] on h2 "الطلب #13840" at bounding box center [924, 79] width 90 height 24
copy div "الطلب #13840 Processed"
click at [213, 205] on icon at bounding box center [212, 206] width 8 height 9
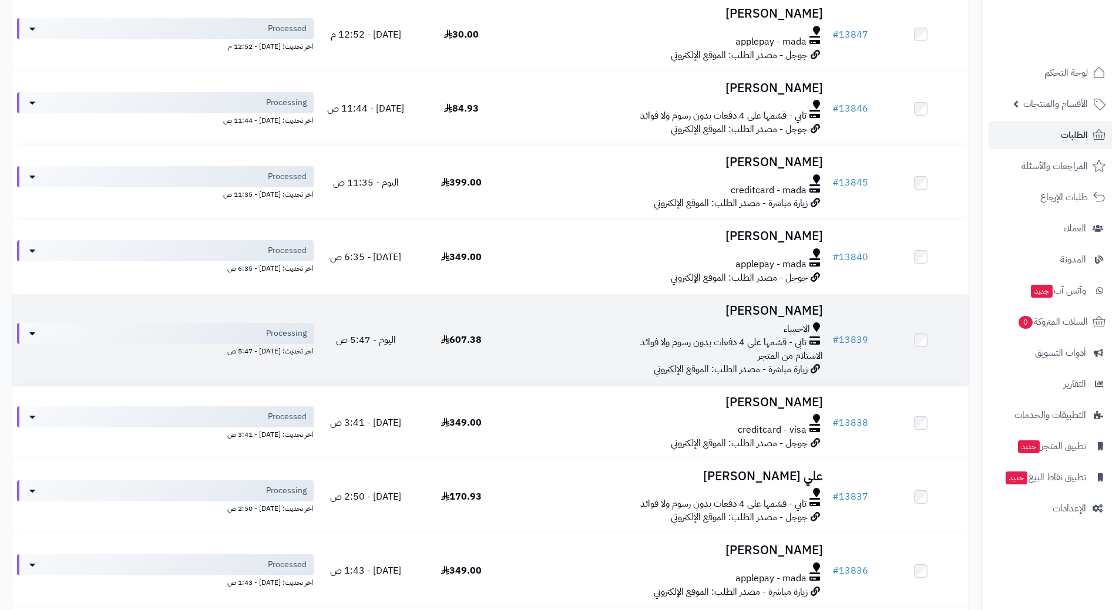
scroll to position [352, 0]
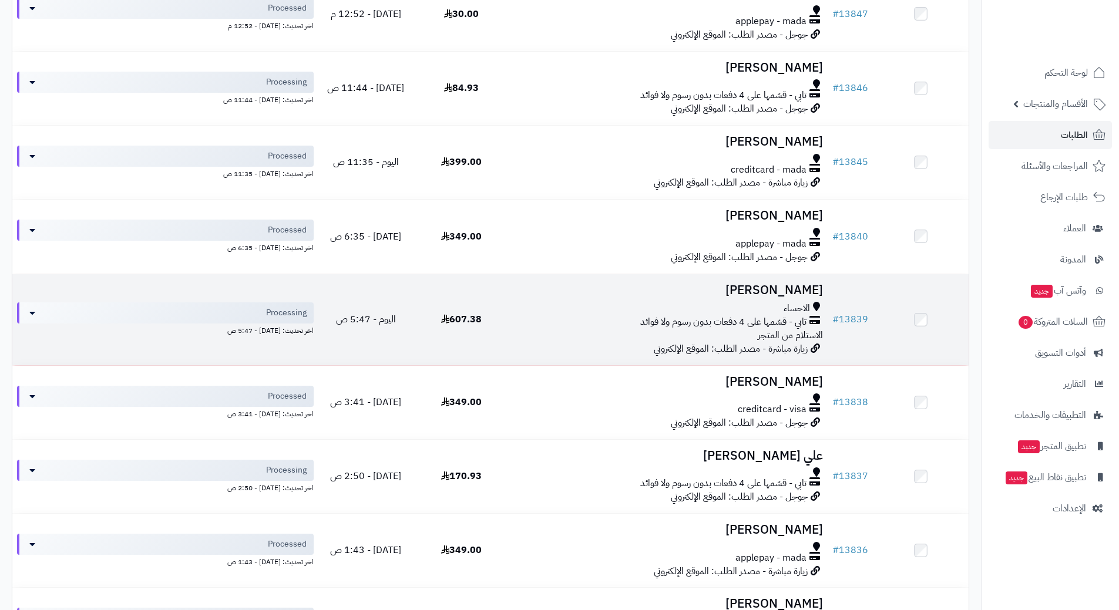
click at [572, 308] on div "الاحساء" at bounding box center [668, 309] width 309 height 14
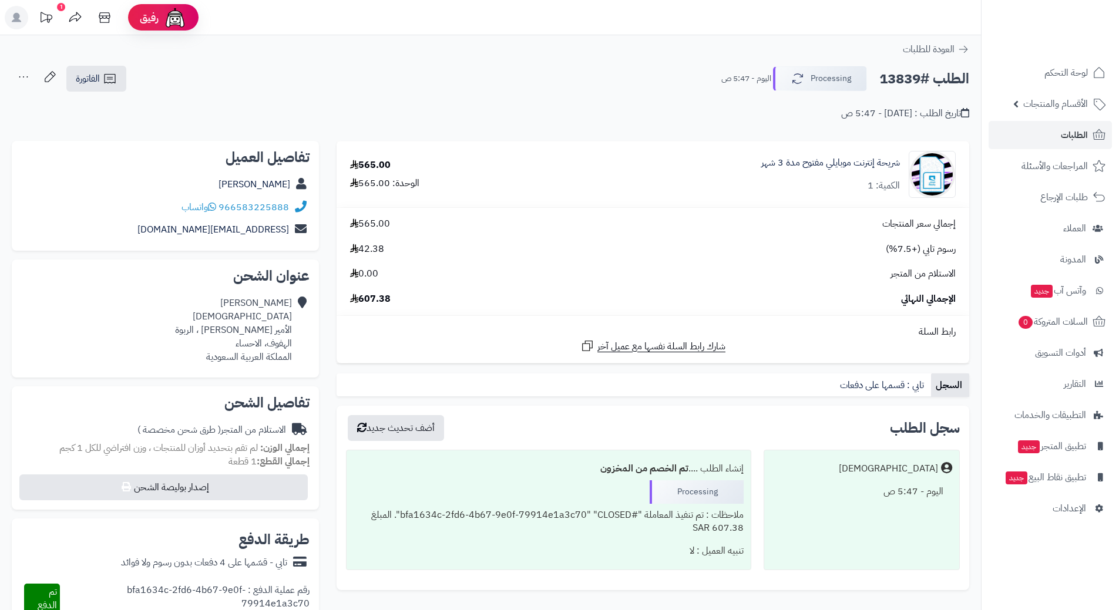
click at [901, 78] on h2 "الطلب #13839" at bounding box center [924, 79] width 90 height 24
copy div "الطلب #13839 Processing"
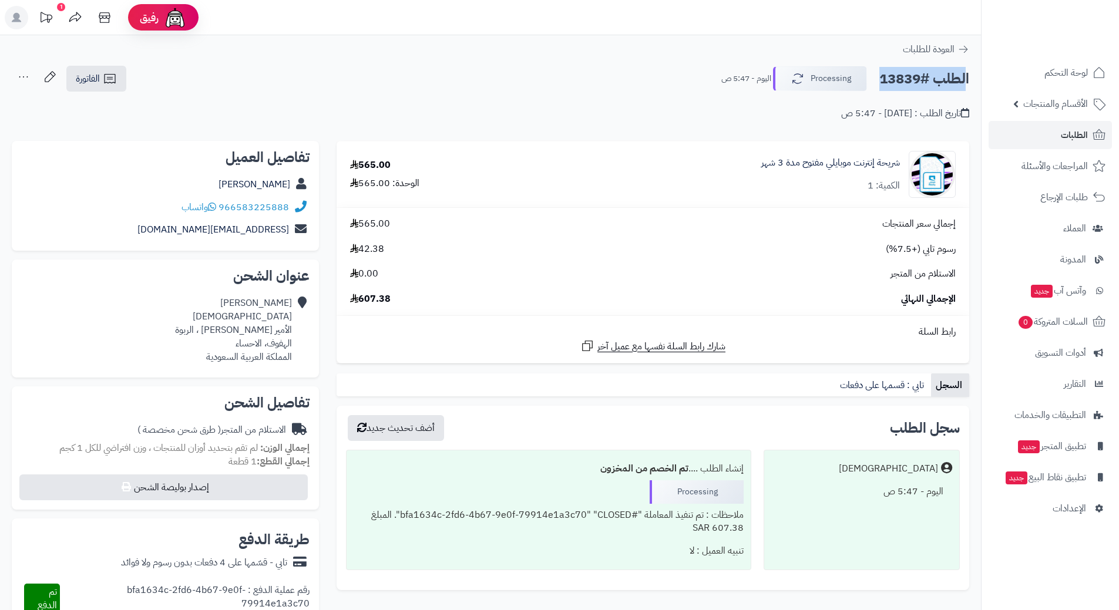
copy div "الطلب #13839 Processing"
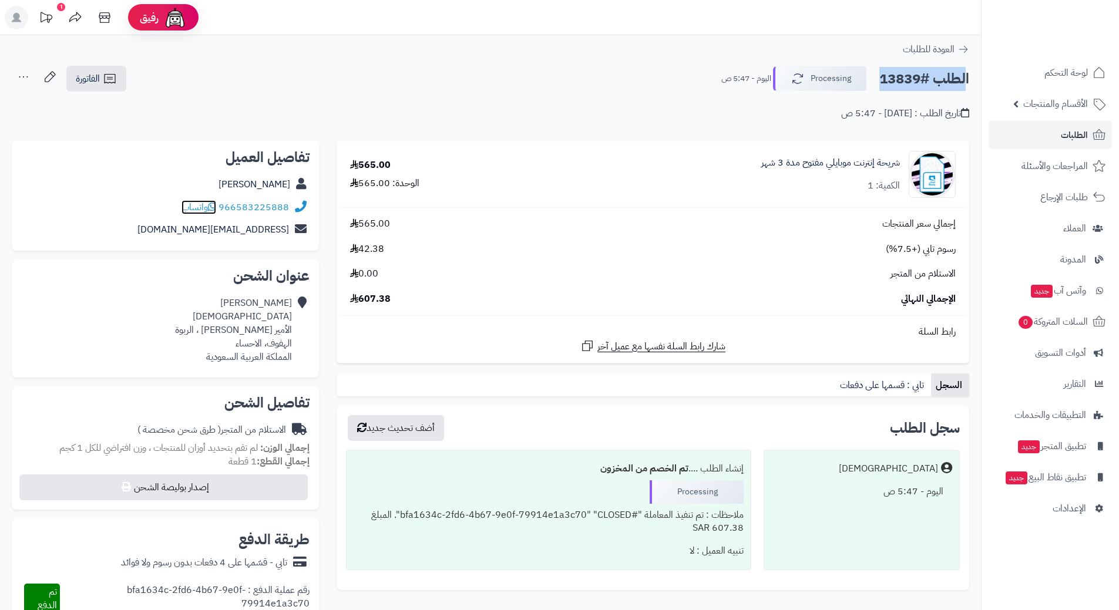
click at [209, 205] on span "واتساب" at bounding box center [198, 207] width 35 height 14
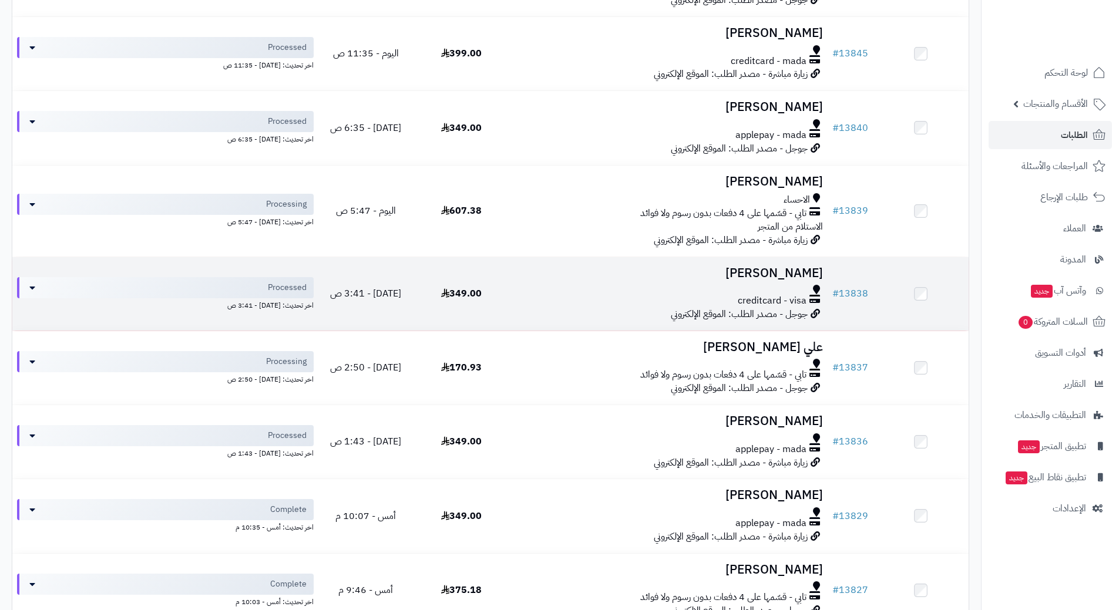
scroll to position [587, 0]
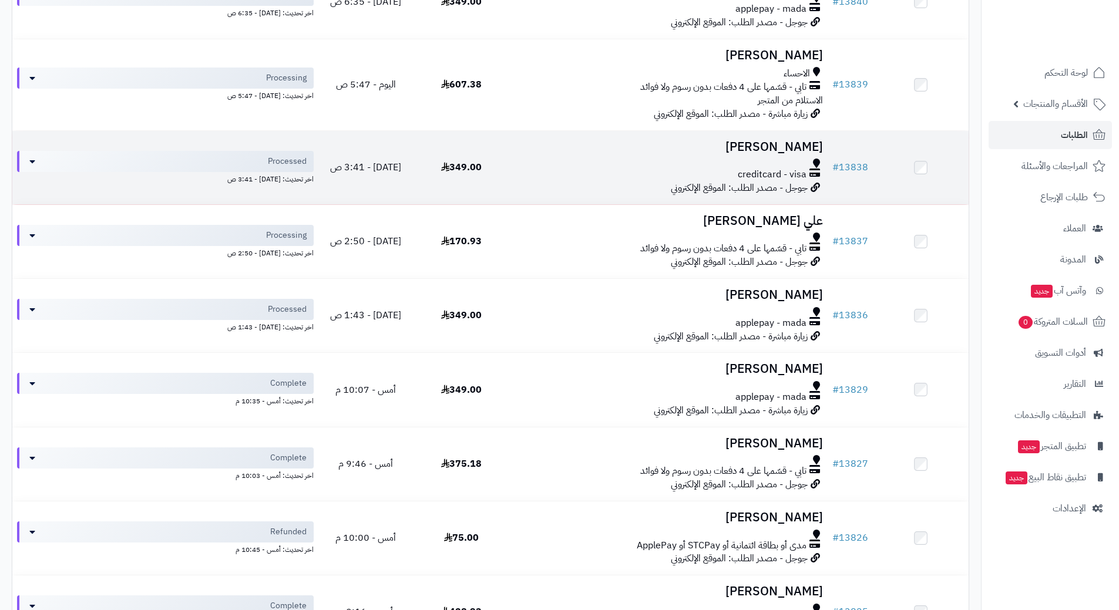
click at [588, 159] on div at bounding box center [668, 163] width 309 height 9
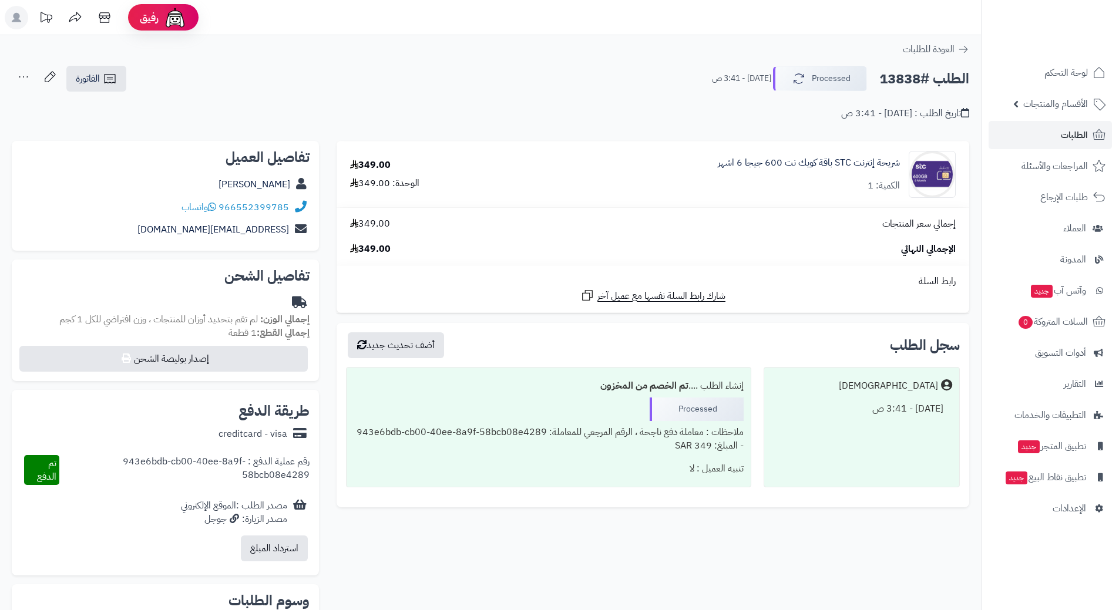
click at [920, 75] on h2 "الطلب #13838" at bounding box center [924, 79] width 90 height 24
drag, startPoint x: 920, startPoint y: 75, endPoint x: 929, endPoint y: 74, distance: 9.4
click at [928, 75] on h2 "الطلب #13838" at bounding box center [924, 79] width 90 height 24
click at [929, 78] on h2 "الطلب #13838" at bounding box center [924, 79] width 90 height 24
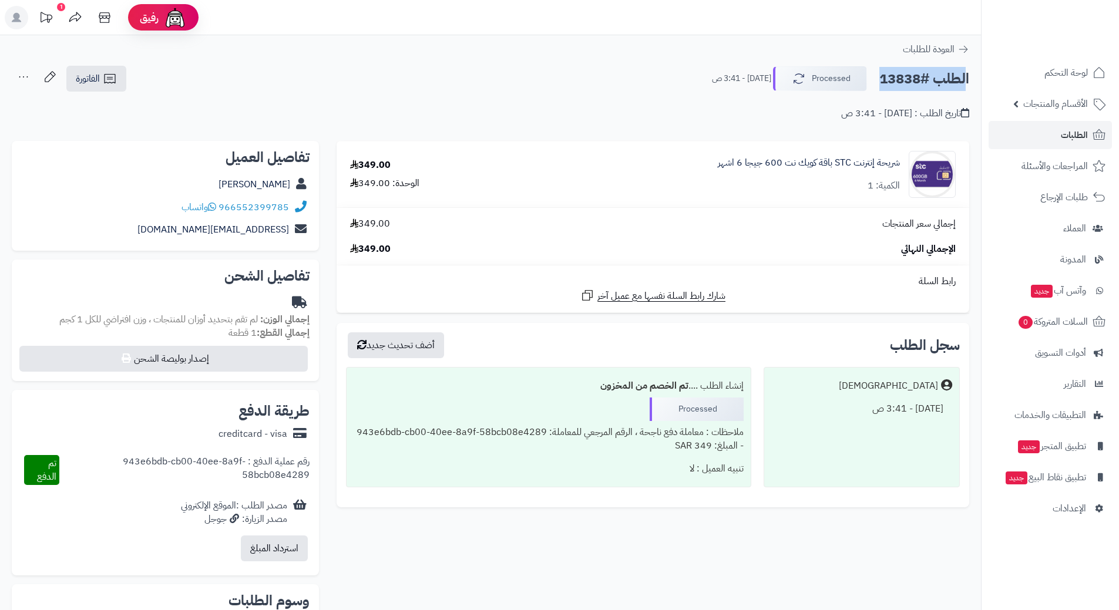
click at [929, 78] on h2 "الطلب #13838" at bounding box center [924, 79] width 90 height 24
click at [216, 205] on icon at bounding box center [212, 206] width 8 height 9
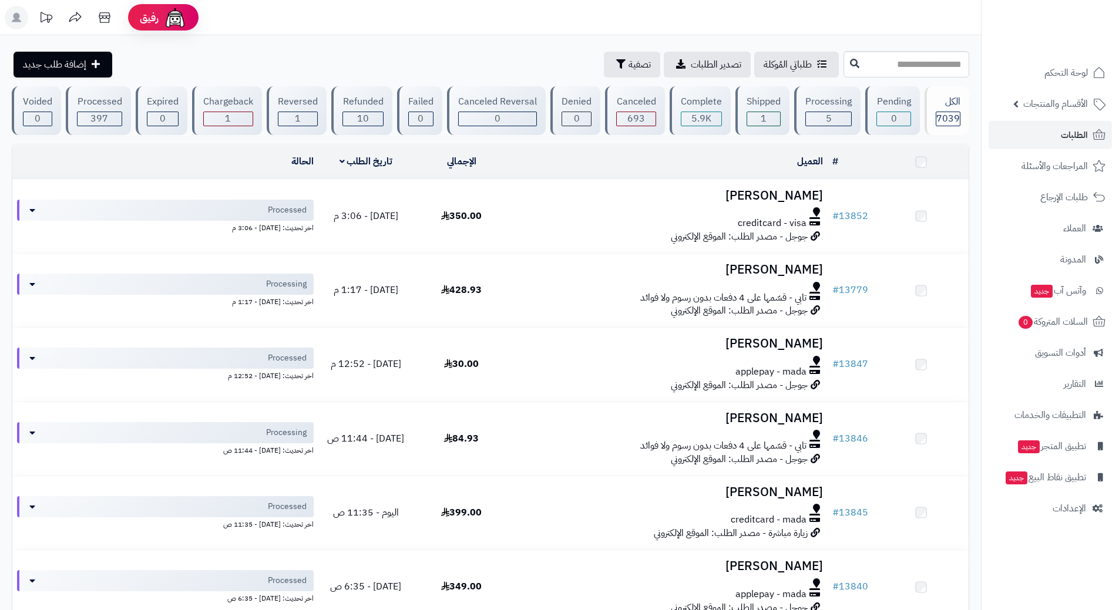
scroll to position [587, 0]
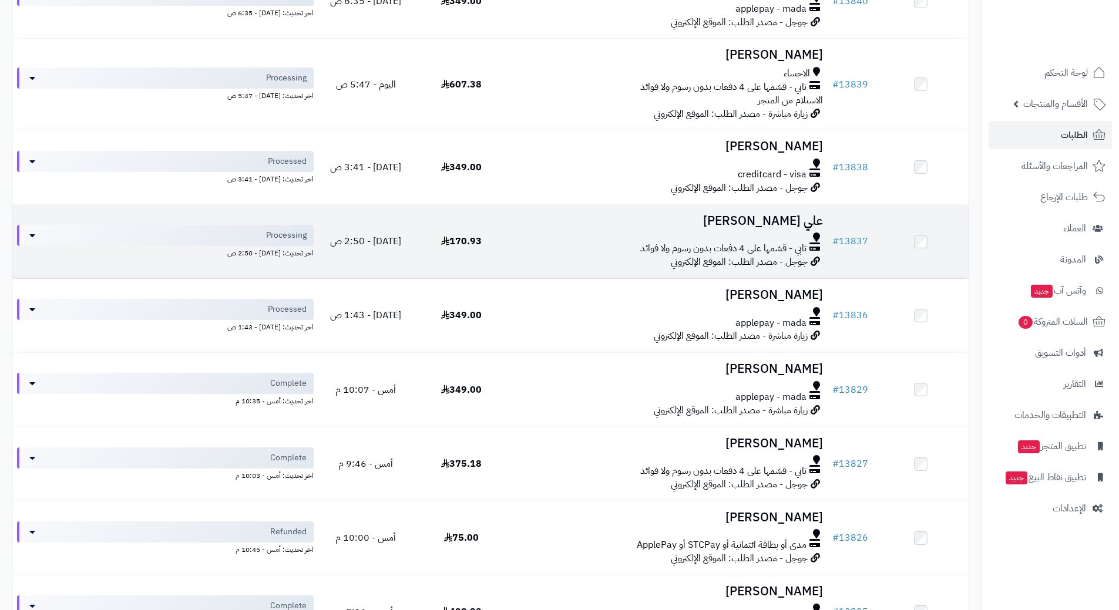
click at [534, 247] on div "تابي - قسّمها على 4 دفعات بدون رسوم ولا فوائد" at bounding box center [668, 249] width 309 height 14
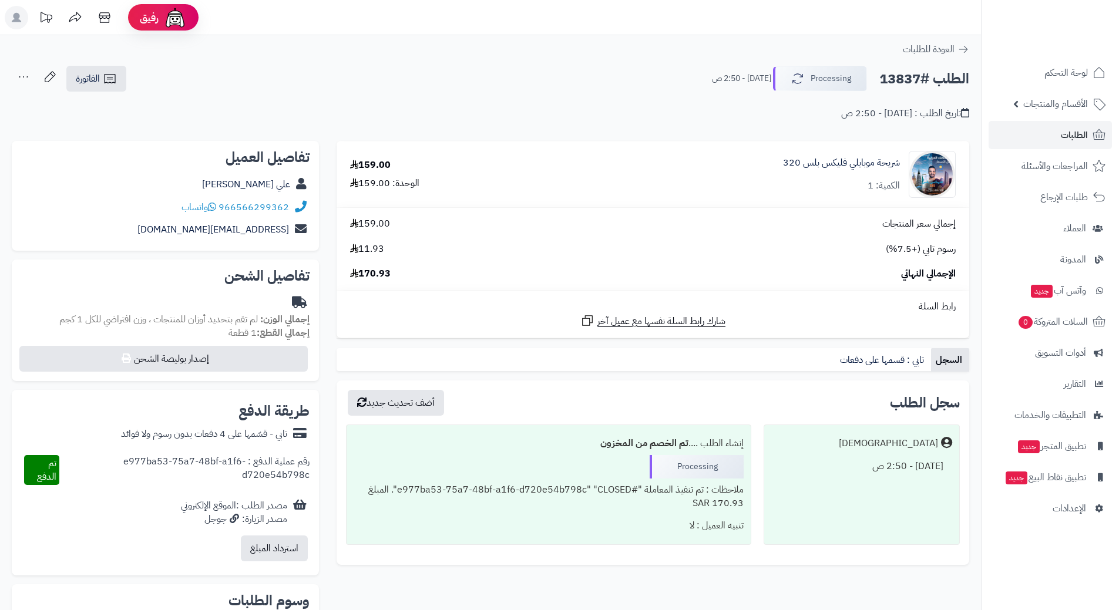
click at [895, 81] on h2 "الطلب #13837" at bounding box center [924, 79] width 90 height 24
click at [897, 79] on h2 "الطلب #13837" at bounding box center [924, 79] width 90 height 24
drag, startPoint x: 897, startPoint y: 76, endPoint x: 919, endPoint y: 72, distance: 22.2
click at [919, 72] on h2 "الطلب #13837" at bounding box center [924, 79] width 90 height 24
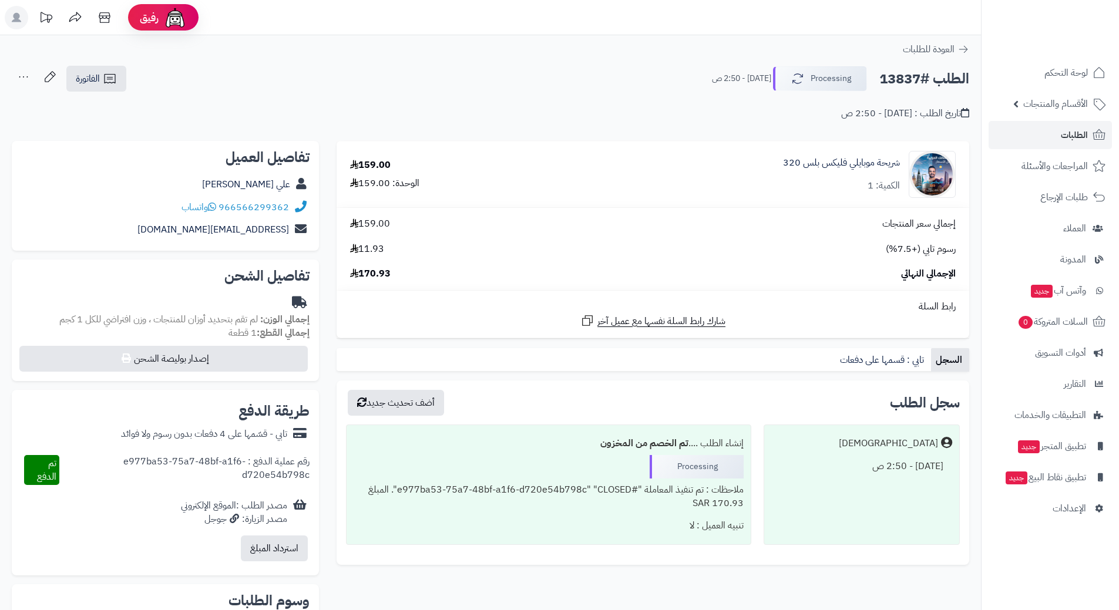
click at [919, 72] on h2 "الطلب #13837" at bounding box center [924, 79] width 90 height 24
click at [920, 73] on h2 "الطلب #13837" at bounding box center [924, 79] width 90 height 24
copy div "الطلب #13837 Processing"
click at [212, 207] on icon at bounding box center [212, 206] width 8 height 9
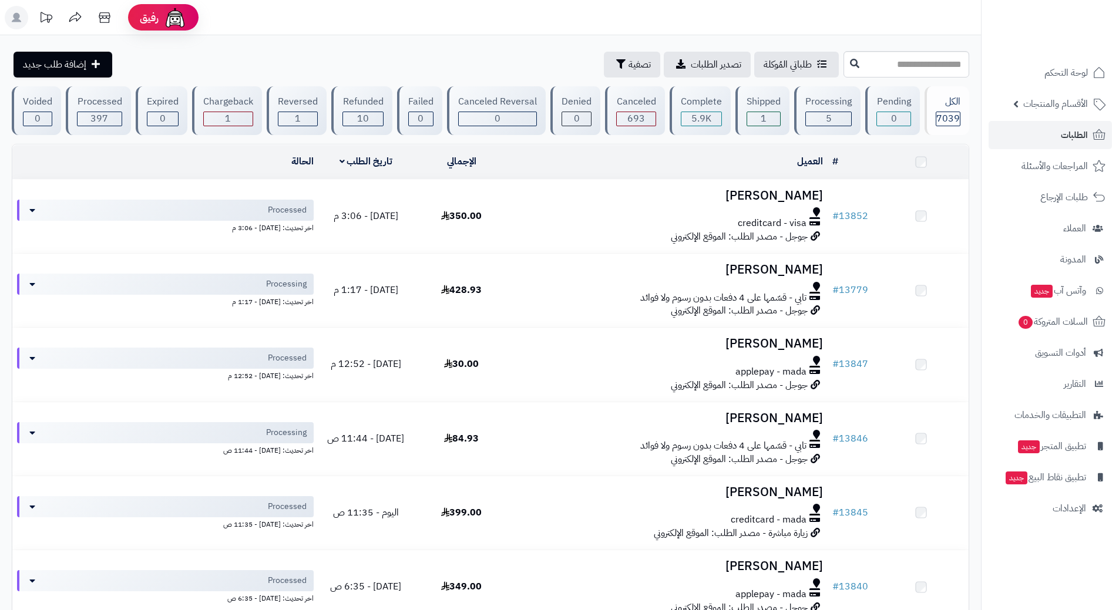
scroll to position [587, 0]
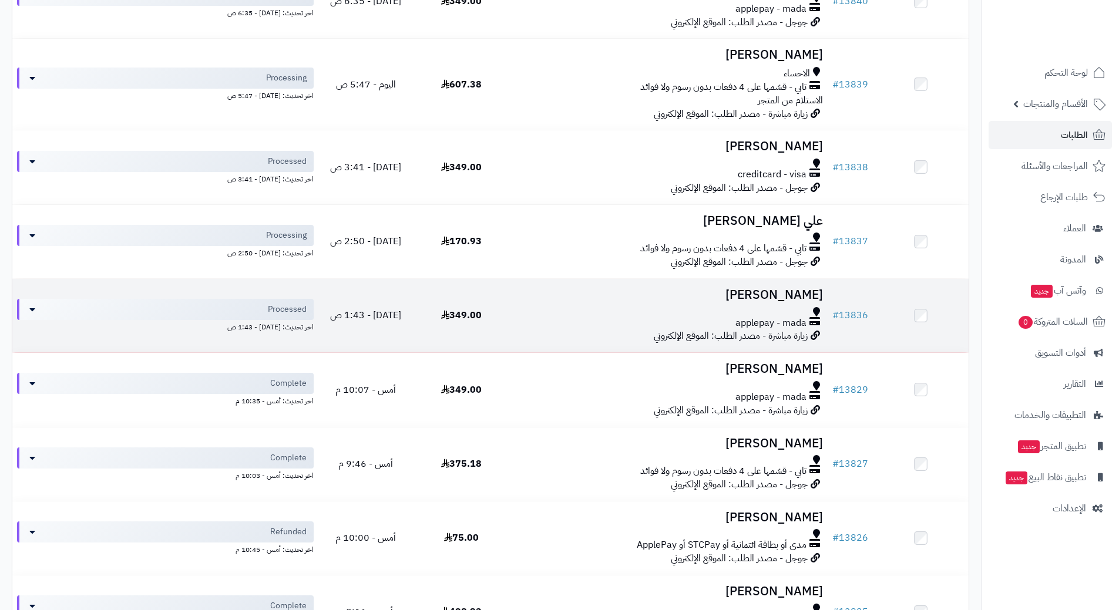
click at [577, 308] on div at bounding box center [668, 311] width 309 height 9
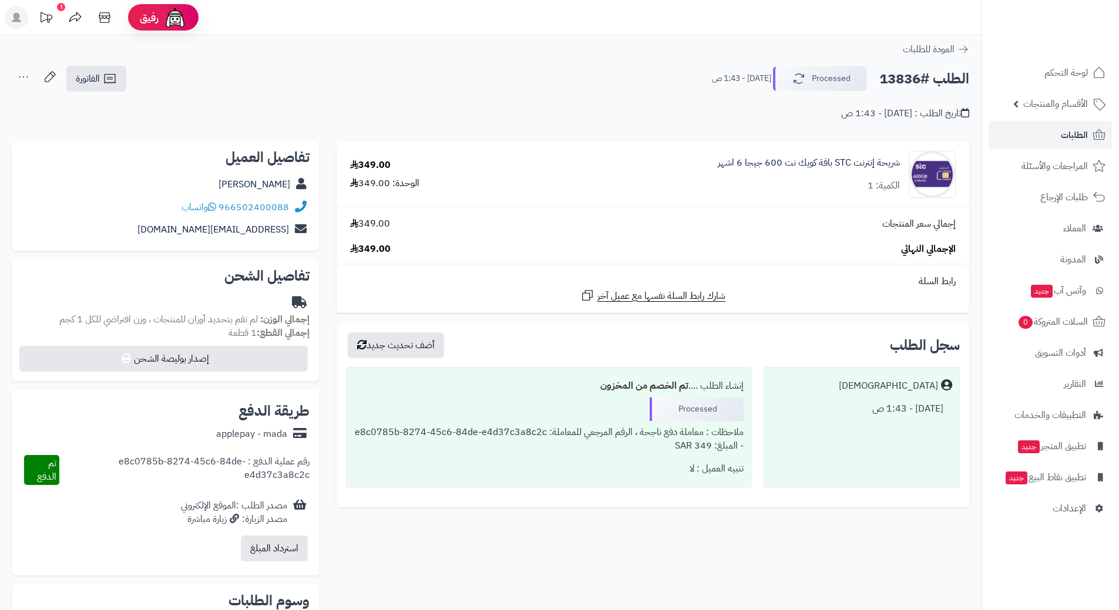
click at [931, 81] on h2 "الطلب #13836" at bounding box center [924, 79] width 90 height 24
copy div "الطلب #13836 Processed"
click at [214, 205] on icon at bounding box center [212, 206] width 8 height 9
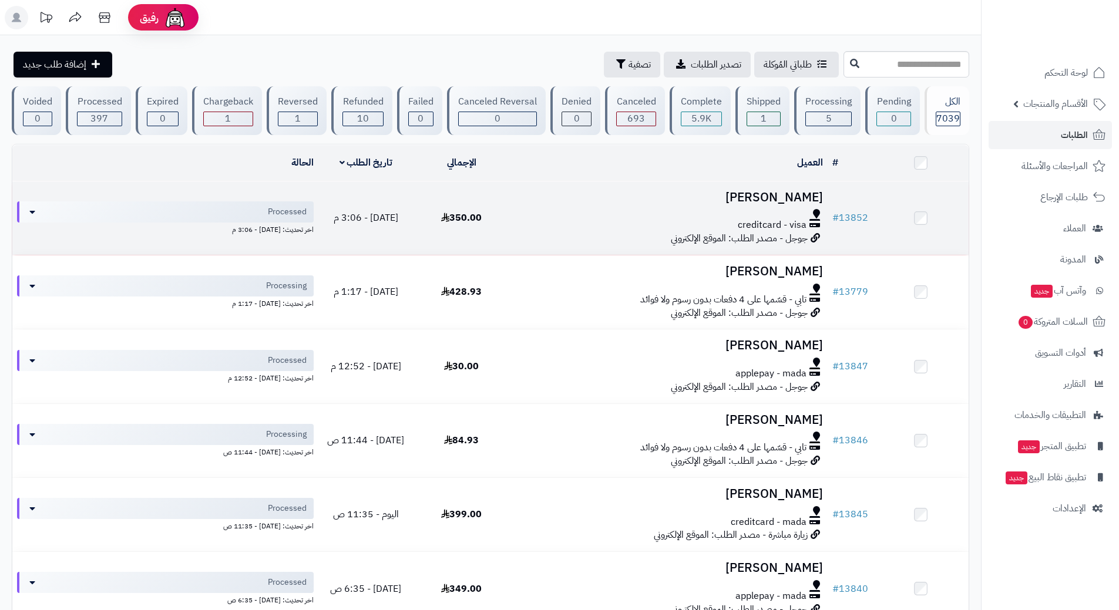
click at [526, 226] on div "creditcard - visa" at bounding box center [668, 225] width 309 height 14
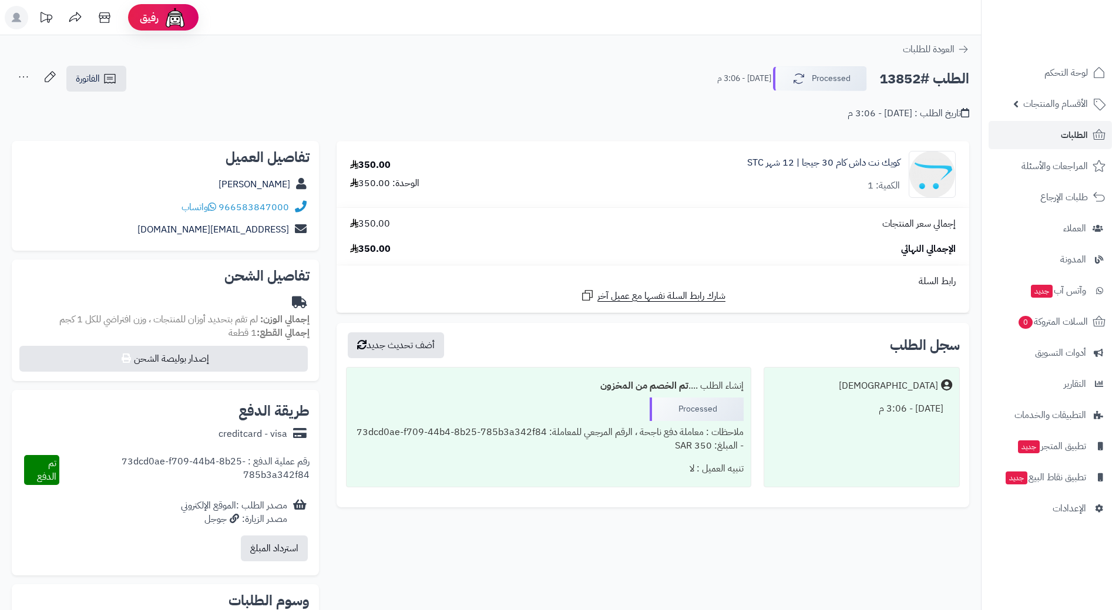
drag, startPoint x: 711, startPoint y: 592, endPoint x: 719, endPoint y: 608, distance: 17.9
click at [719, 605] on div "**********" at bounding box center [490, 425] width 975 height 568
click at [1019, 137] on link "الطلبات" at bounding box center [1049, 135] width 123 height 28
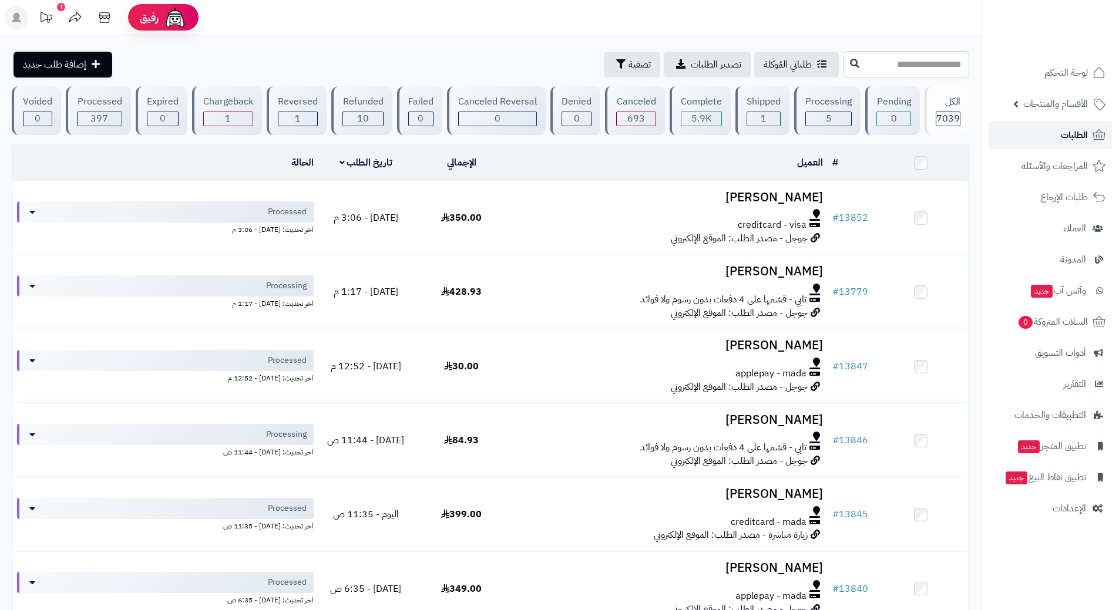
click at [1013, 131] on link "الطلبات" at bounding box center [1049, 135] width 123 height 28
click at [1049, 132] on link "الطلبات" at bounding box center [1049, 135] width 123 height 28
click at [1066, 127] on span "الطلبات" at bounding box center [1073, 135] width 27 height 16
click at [1019, 136] on link "الطلبات" at bounding box center [1049, 135] width 123 height 28
click at [855, 66] on input "text" at bounding box center [906, 64] width 126 height 26
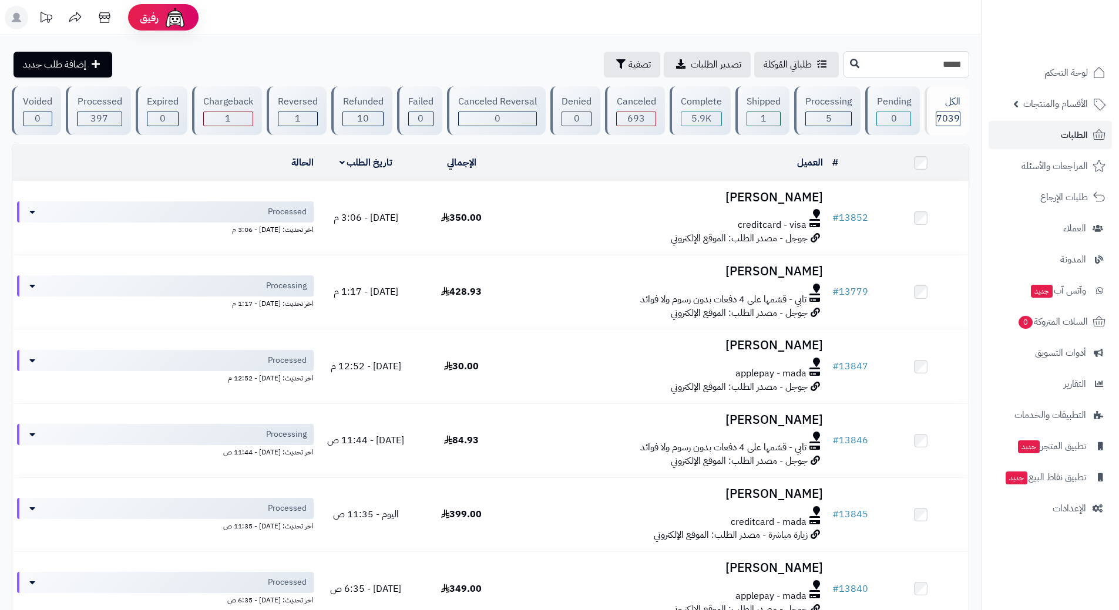
type input "*****"
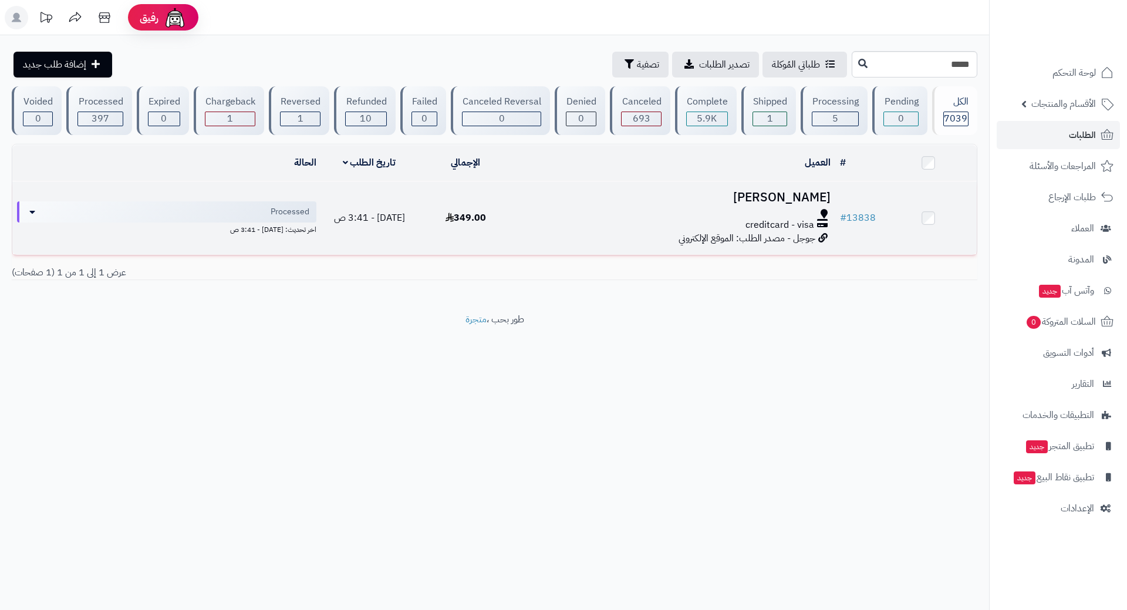
click at [548, 221] on div "creditcard - visa" at bounding box center [675, 225] width 312 height 14
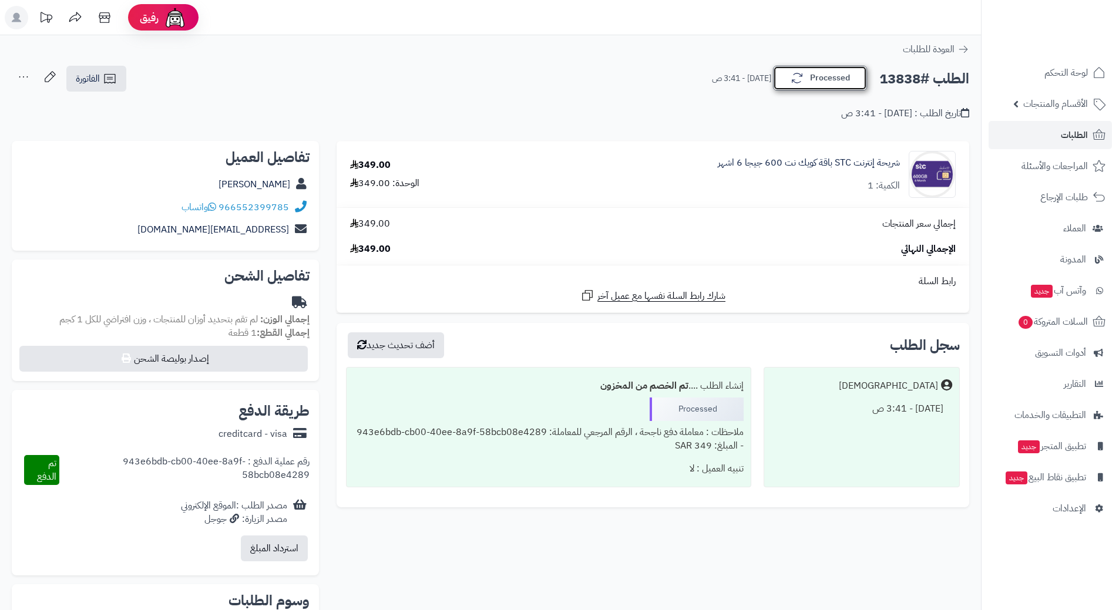
click at [813, 75] on button "Processed" at bounding box center [820, 78] width 94 height 25
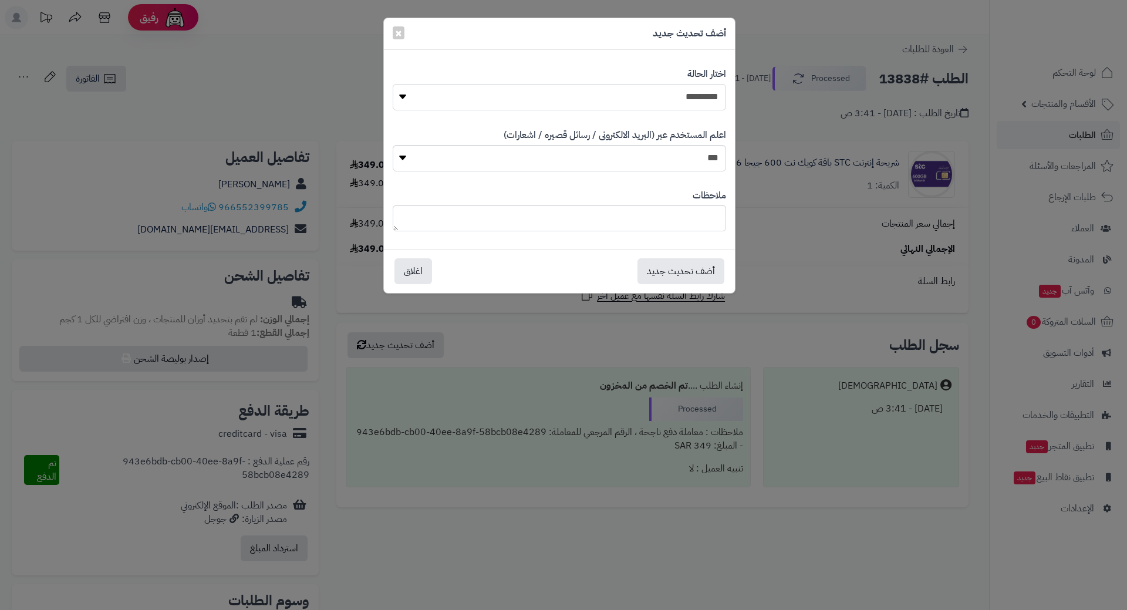
click at [677, 90] on select "**********" at bounding box center [560, 97] width 334 height 26
select select "*"
click at [393, 84] on select "**********" at bounding box center [560, 97] width 334 height 26
click at [691, 267] on button "أضف تحديث جديد" at bounding box center [681, 271] width 87 height 26
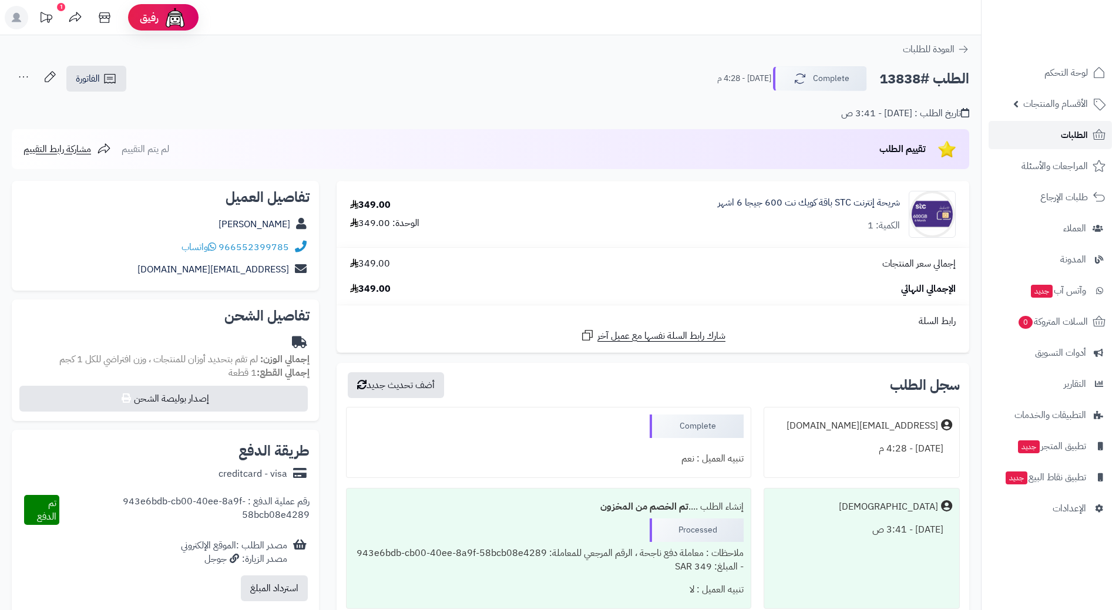
click at [1049, 130] on link "الطلبات" at bounding box center [1049, 135] width 123 height 28
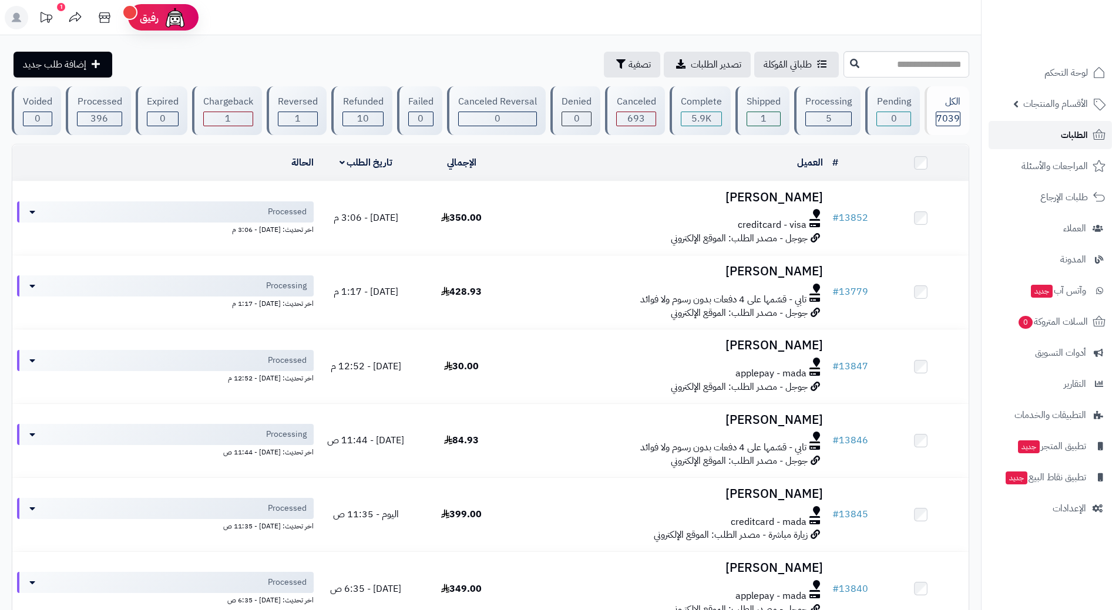
click at [1059, 129] on link "الطلبات" at bounding box center [1049, 135] width 123 height 28
click at [1029, 132] on link "الطلبات" at bounding box center [1049, 135] width 123 height 28
click at [856, 59] on input "text" at bounding box center [906, 64] width 126 height 26
type input "*****"
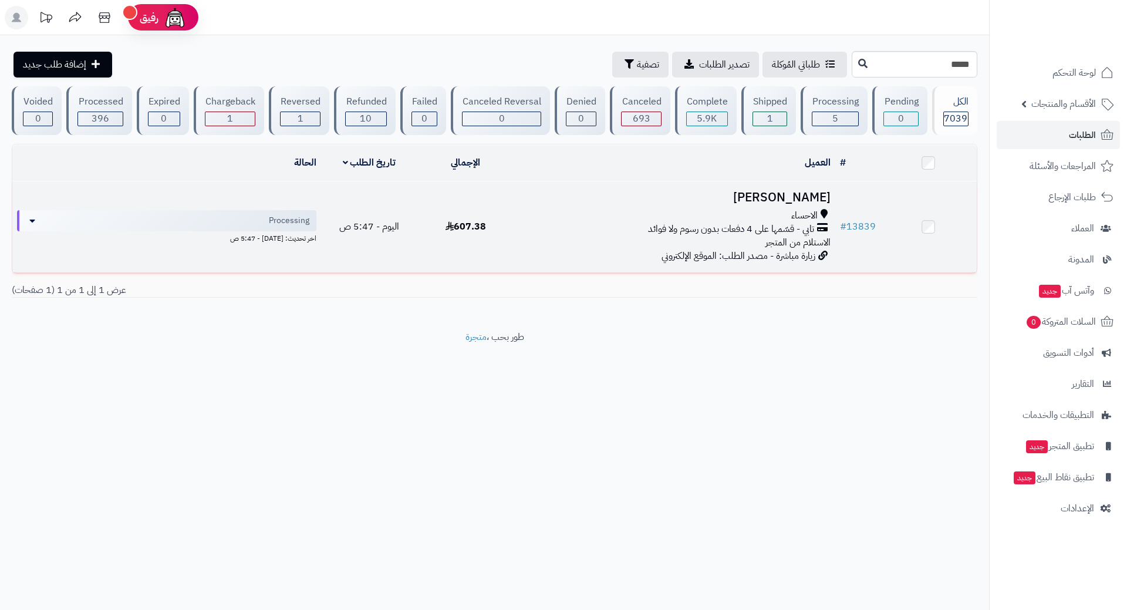
click at [530, 233] on div "الاحساء تابي - قسّمها على 4 دفعات بدون رسوم ولا فوائد الاستلام من المتجر" at bounding box center [675, 229] width 312 height 41
click at [530, 233] on div "تابي - قسّمها على 4 دفعات بدون رسوم ولا فوائد" at bounding box center [675, 230] width 312 height 14
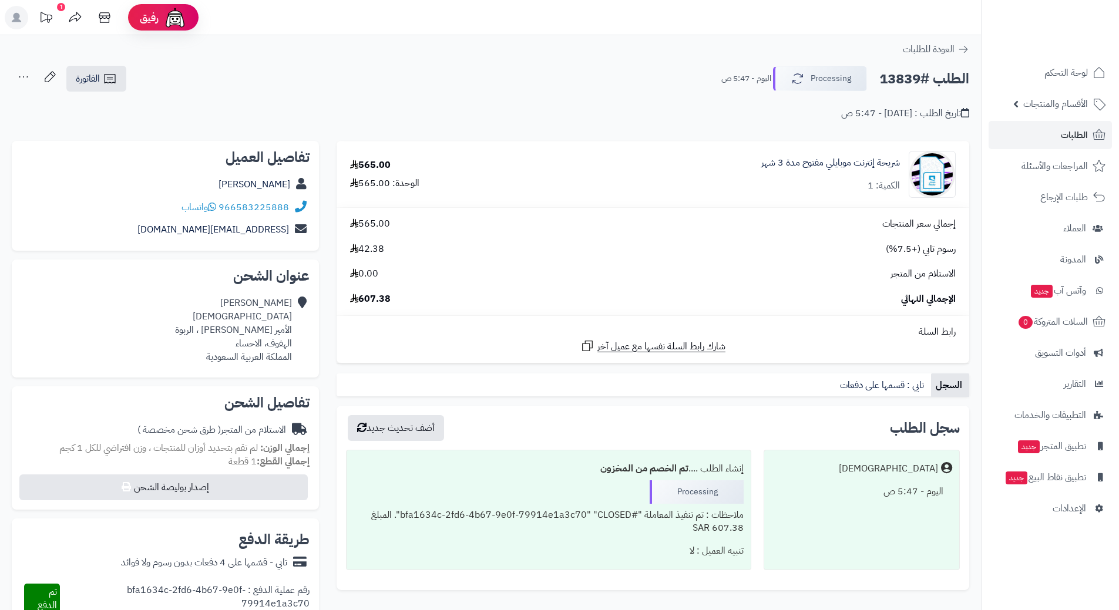
click at [923, 78] on h2 "الطلب #13839" at bounding box center [924, 79] width 90 height 24
copy div "الطلب #13839 Processing"
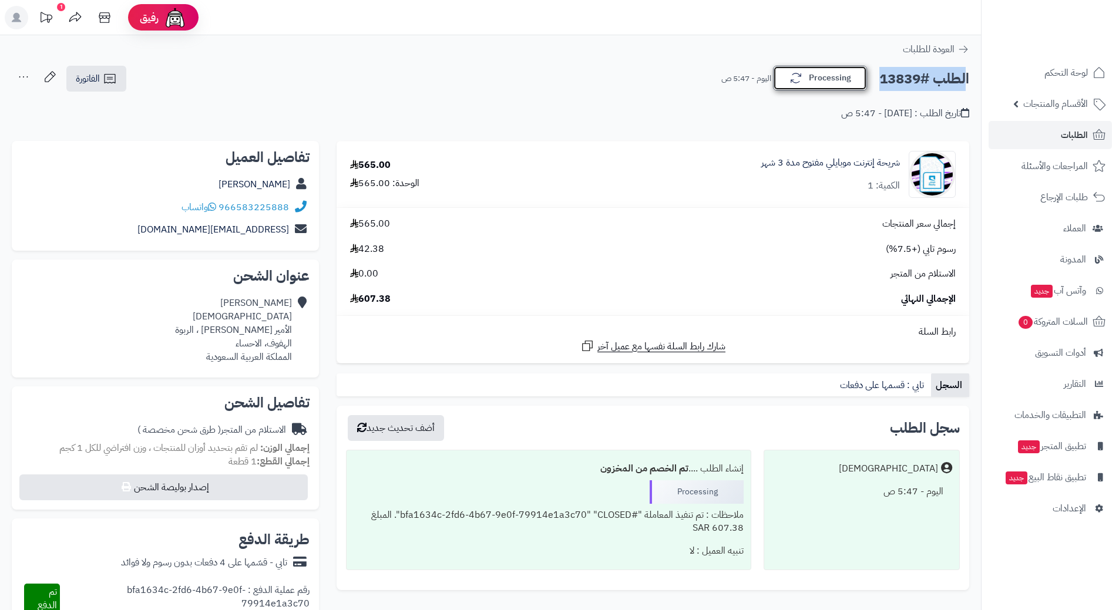
click at [843, 81] on button "Processing" at bounding box center [820, 78] width 94 height 25
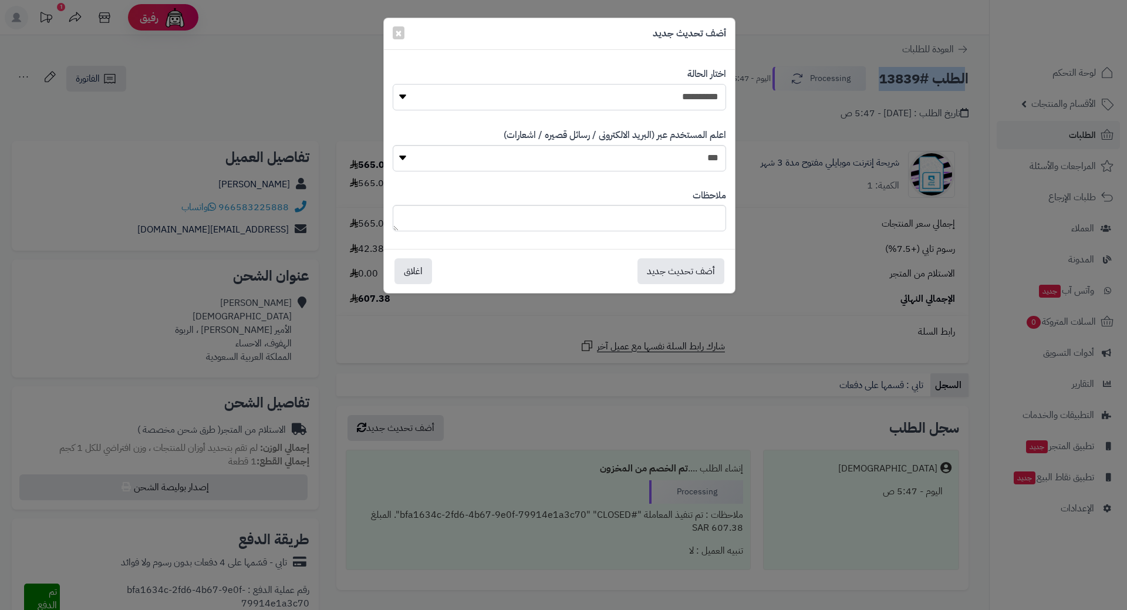
click at [681, 93] on select "**********" at bounding box center [560, 97] width 334 height 26
select select "*"
click at [393, 84] on select "**********" at bounding box center [560, 97] width 334 height 26
click at [699, 270] on button "أضف تحديث جديد" at bounding box center [681, 271] width 87 height 26
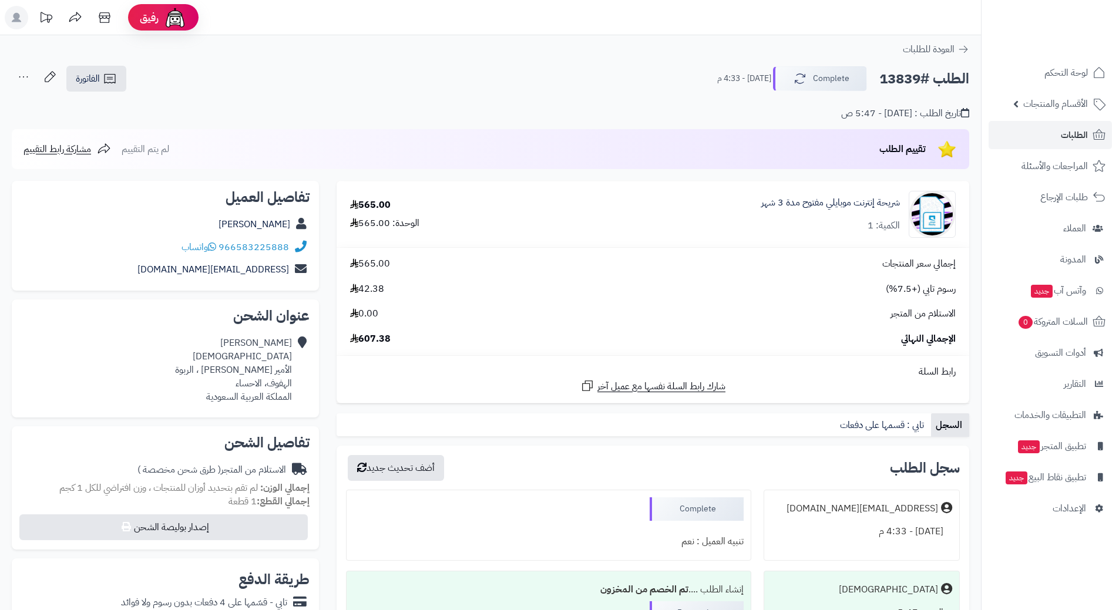
click at [926, 78] on h2 "الطلب #13839" at bounding box center [924, 79] width 90 height 24
copy div "الطلب #13839 Complete"
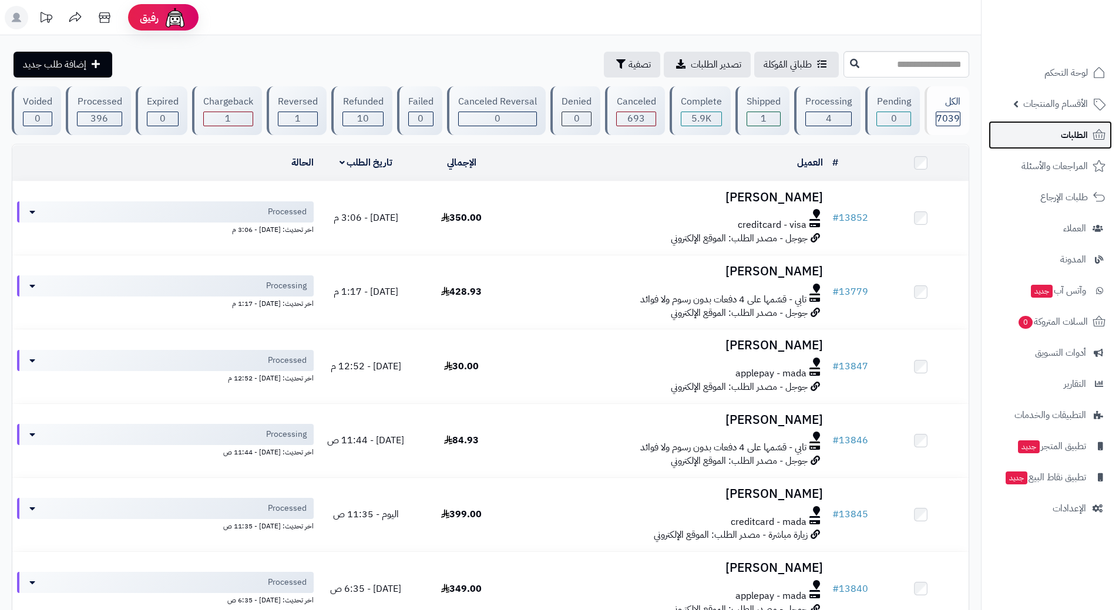
click at [1065, 130] on span "الطلبات" at bounding box center [1073, 135] width 27 height 16
drag, startPoint x: 0, startPoint y: 0, endPoint x: 1065, endPoint y: 130, distance: 1073.1
click at [1065, 130] on span "الطلبات" at bounding box center [1073, 135] width 27 height 16
click at [1036, 132] on link "الطلبات" at bounding box center [1049, 135] width 123 height 28
click at [1039, 126] on link "الطلبات" at bounding box center [1049, 135] width 123 height 28
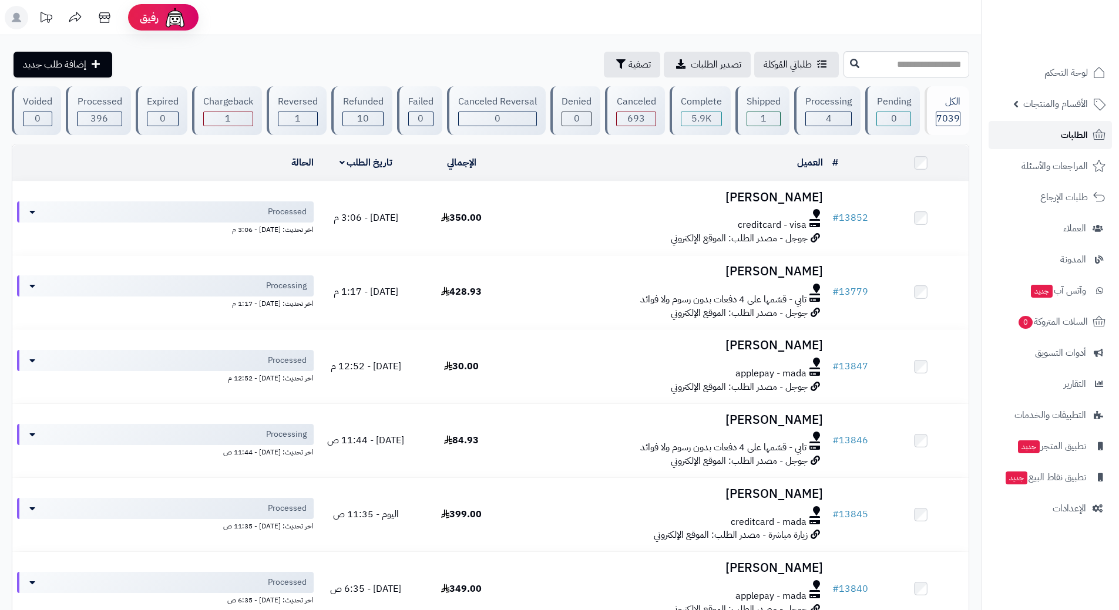
drag, startPoint x: 1032, startPoint y: 127, endPoint x: 1084, endPoint y: 129, distance: 52.9
click at [1084, 129] on span "الطلبات" at bounding box center [1073, 135] width 27 height 16
click at [1054, 124] on link "الطلبات" at bounding box center [1049, 135] width 123 height 28
click at [1023, 133] on link "الطلبات" at bounding box center [1049, 135] width 123 height 28
click at [107, 17] on icon at bounding box center [104, 17] width 23 height 23
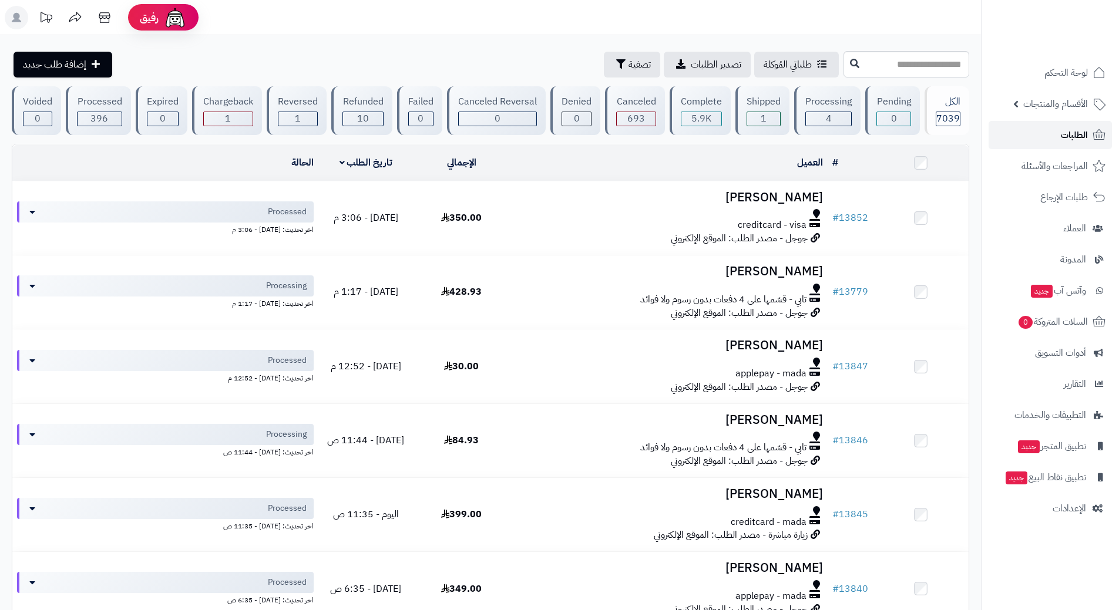
click at [1030, 140] on link "الطلبات" at bounding box center [1049, 135] width 123 height 28
click at [998, 136] on link "الطلبات" at bounding box center [1049, 135] width 123 height 28
click at [887, 57] on input "text" at bounding box center [906, 64] width 126 height 26
type input "*"
type input "*****"
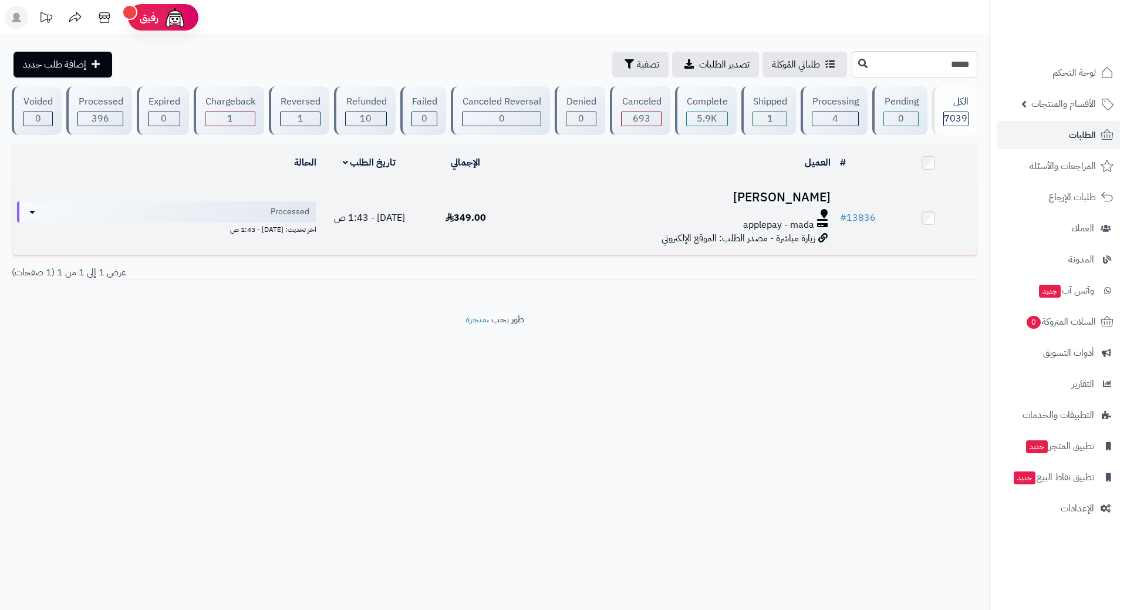
click at [553, 222] on div "applepay - mada" at bounding box center [675, 225] width 312 height 14
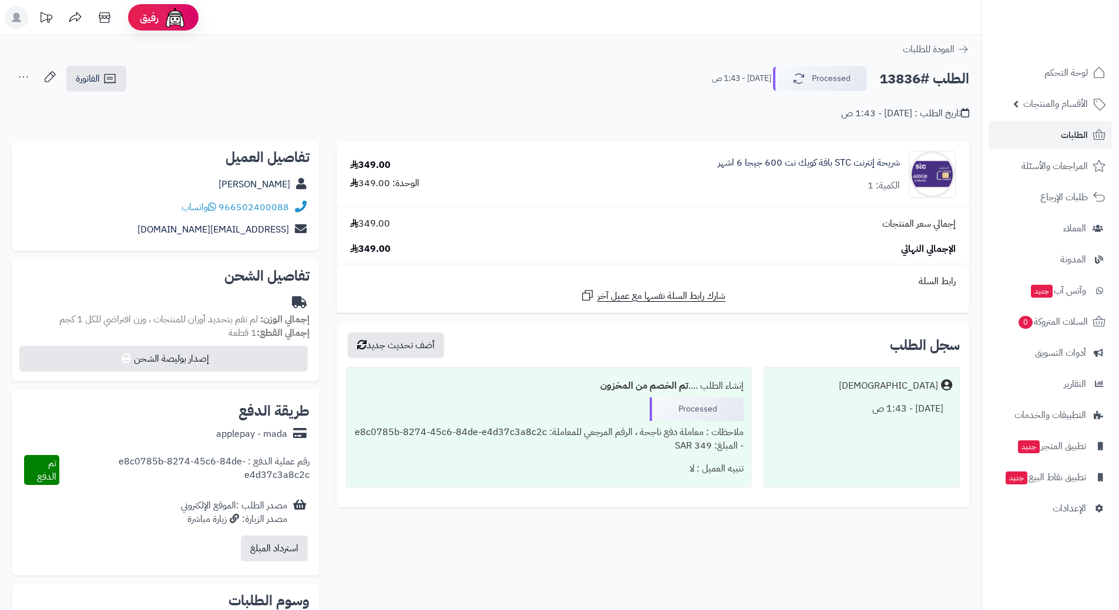
click at [913, 73] on h2 "الطلب #13836" at bounding box center [924, 79] width 90 height 24
copy div "الطلب #13836 Processed"
click at [807, 79] on button "Processed" at bounding box center [820, 78] width 94 height 25
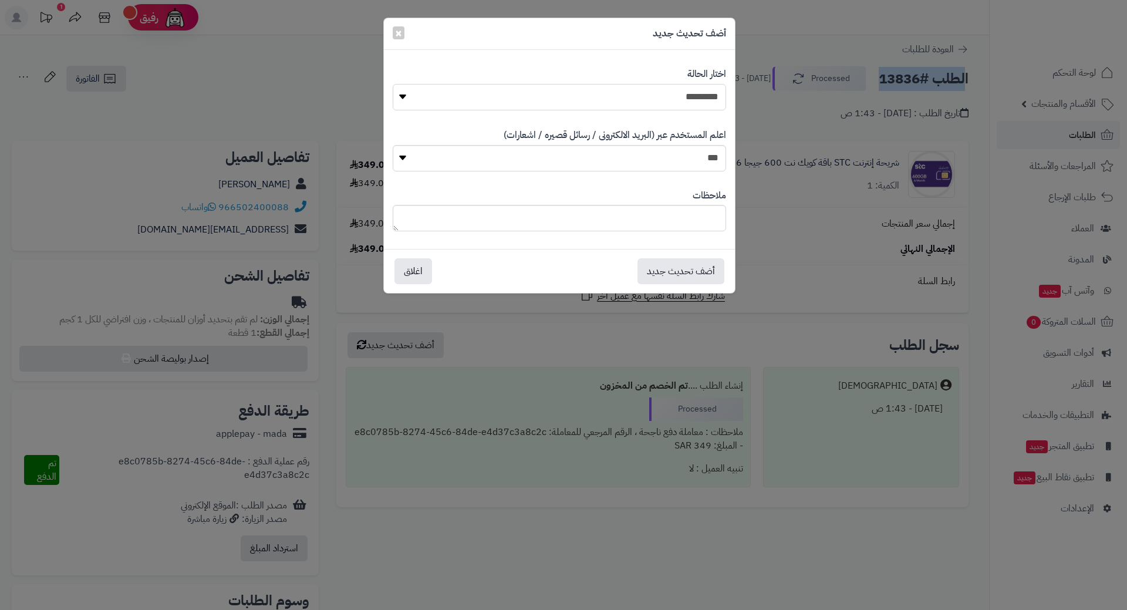
click at [693, 95] on select "**********" at bounding box center [560, 97] width 334 height 26
select select "*"
click at [393, 84] on select "**********" at bounding box center [560, 97] width 334 height 26
drag, startPoint x: 685, startPoint y: 271, endPoint x: 679, endPoint y: 265, distance: 7.5
click at [684, 271] on button "أضف تحديث جديد" at bounding box center [681, 271] width 87 height 26
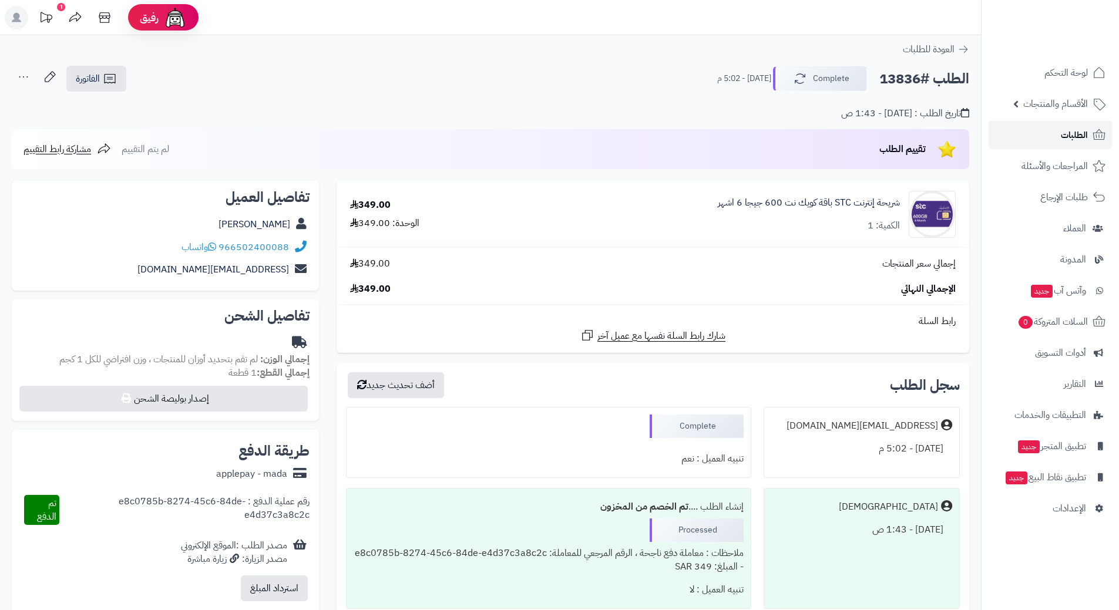
click at [1034, 128] on link "الطلبات" at bounding box center [1049, 135] width 123 height 28
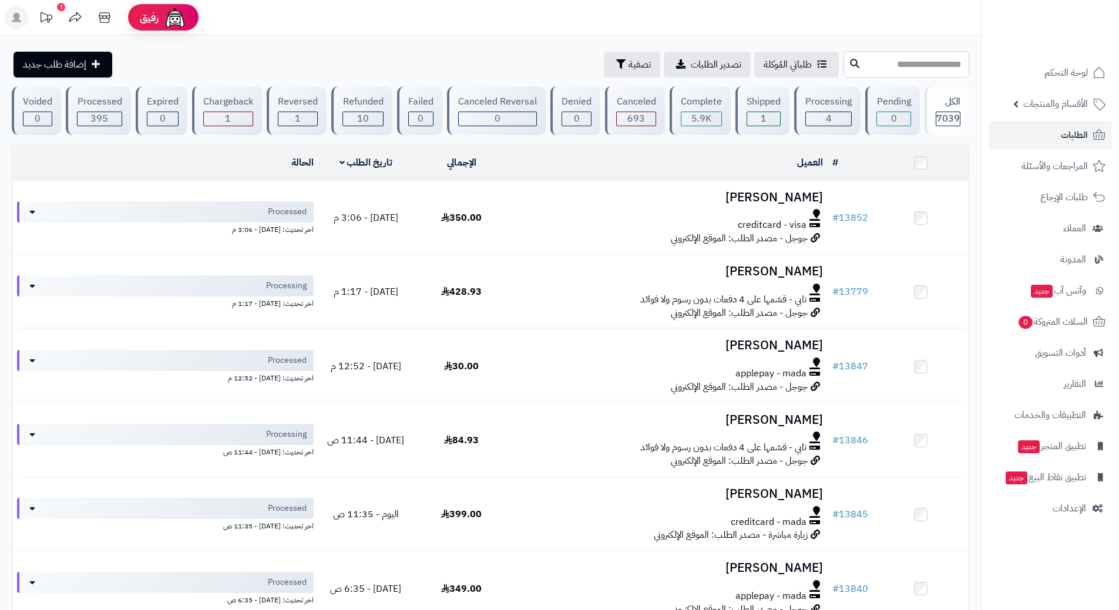
click at [1009, 120] on ul "لوحة التحكم الأقسام والمنتجات المنتجات الأقسام الماركات مواصفات المنتجات مواصفا…" at bounding box center [1049, 291] width 137 height 464
click at [1016, 126] on link "الطلبات" at bounding box center [1049, 135] width 123 height 28
click at [898, 68] on input "text" at bounding box center [906, 64] width 126 height 26
type input "*****"
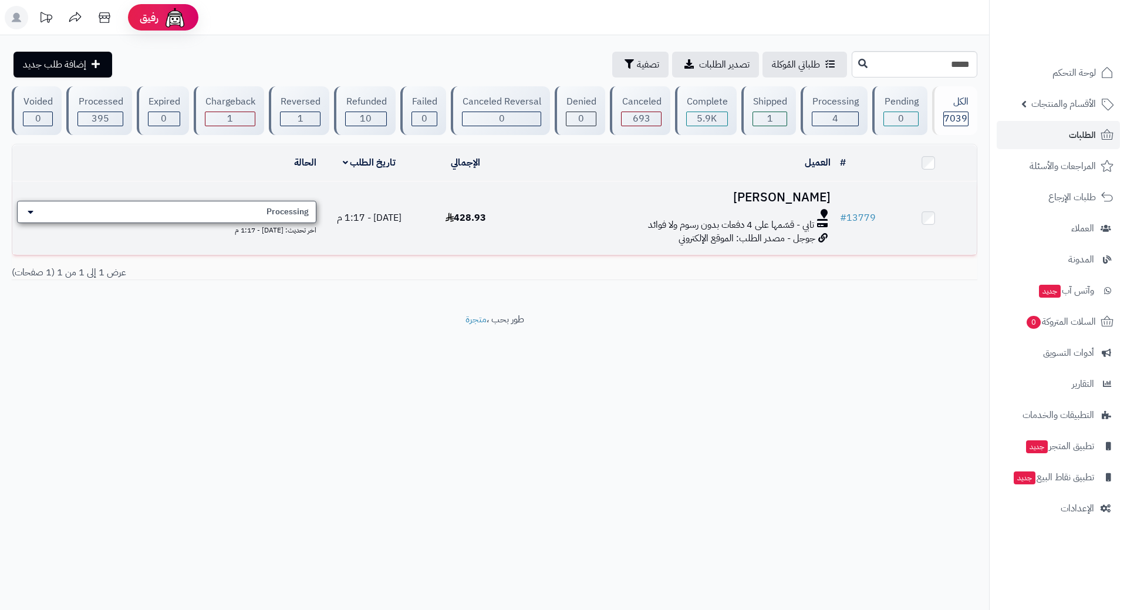
click at [305, 206] on span "Processing" at bounding box center [288, 212] width 42 height 12
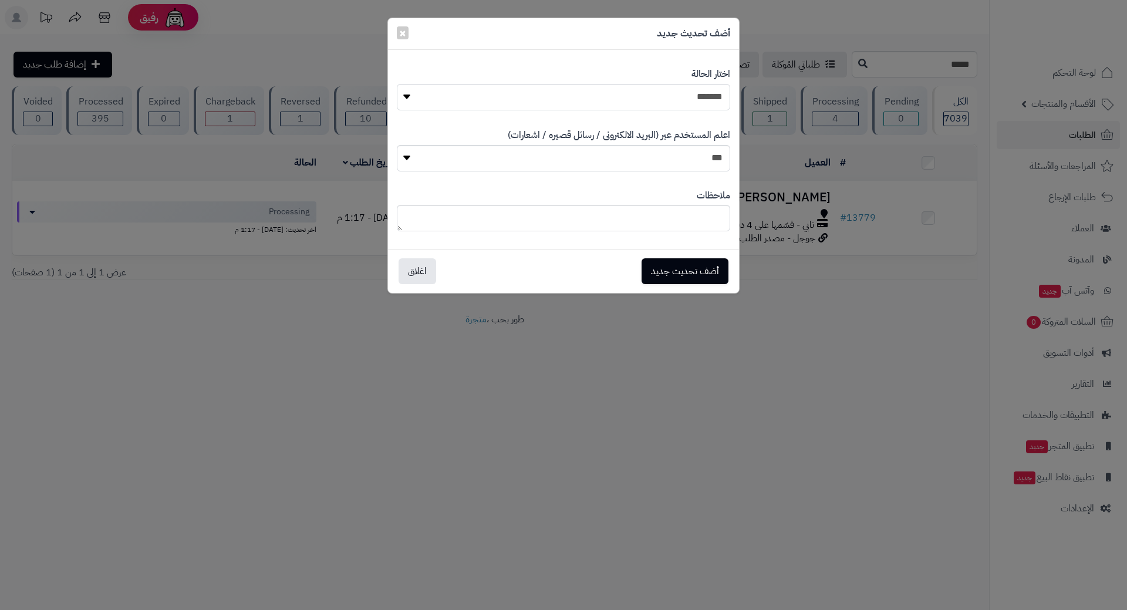
click at [629, 105] on select "**********" at bounding box center [564, 97] width 334 height 26
select select "*"
click at [397, 84] on select "**********" at bounding box center [564, 97] width 334 height 26
click at [664, 262] on button "أضف تحديث جديد" at bounding box center [685, 271] width 87 height 26
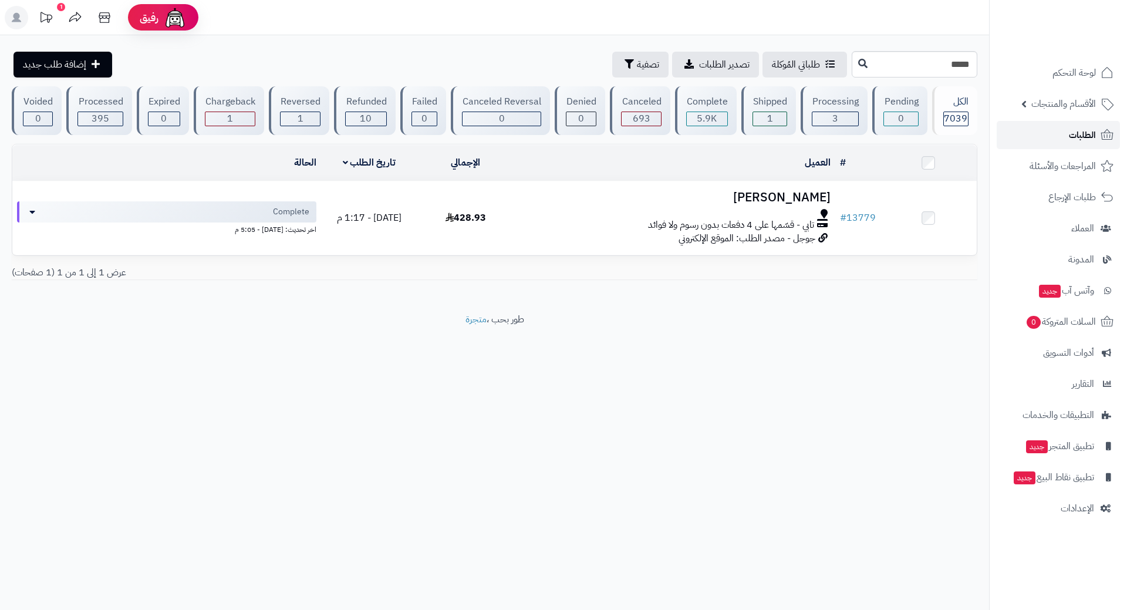
click at [1019, 131] on link "الطلبات" at bounding box center [1058, 135] width 123 height 28
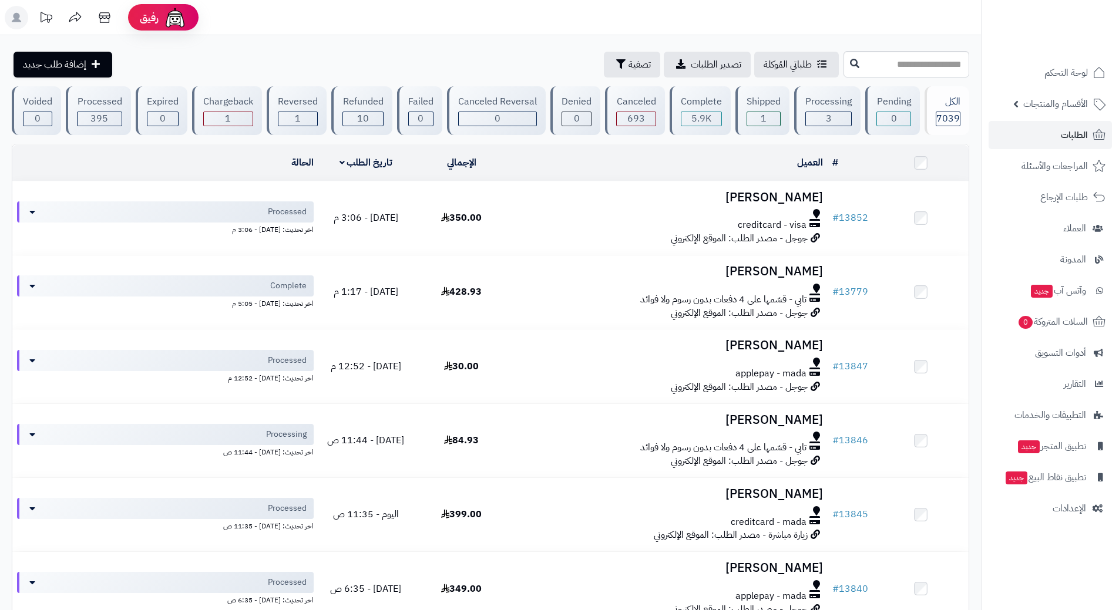
click at [1109, 557] on nav "لوحة التحكم الأقسام والمنتجات المنتجات الأقسام الماركات مواصفات المنتجات مواصفا…" at bounding box center [1050, 320] width 138 height 610
click at [1069, 137] on span "الطلبات" at bounding box center [1073, 135] width 27 height 16
click at [901, 68] on input "text" at bounding box center [906, 64] width 126 height 26
type input "*****"
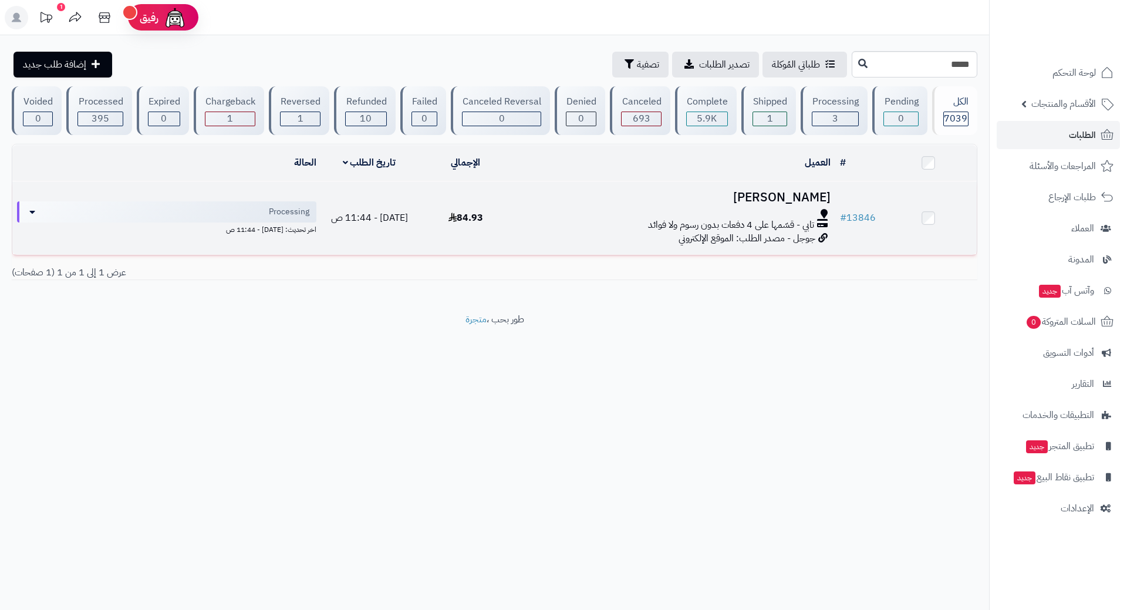
click at [540, 213] on div at bounding box center [675, 213] width 312 height 9
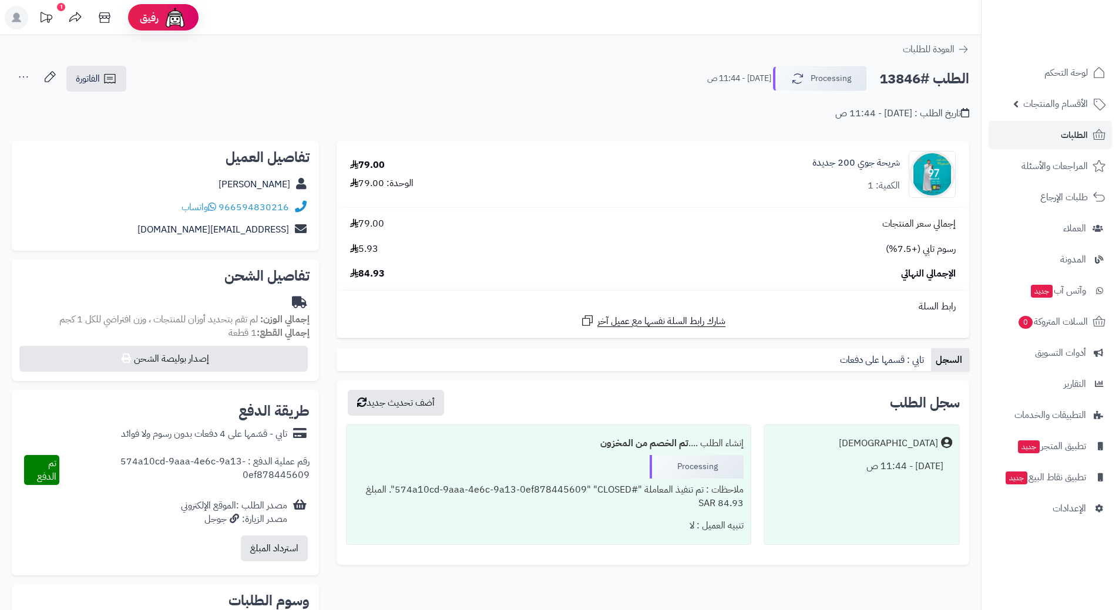
click at [917, 75] on h2 "الطلب #13846" at bounding box center [924, 79] width 90 height 24
copy div "الطلب #13846 Processing"
click at [804, 72] on button "Processing" at bounding box center [820, 78] width 94 height 25
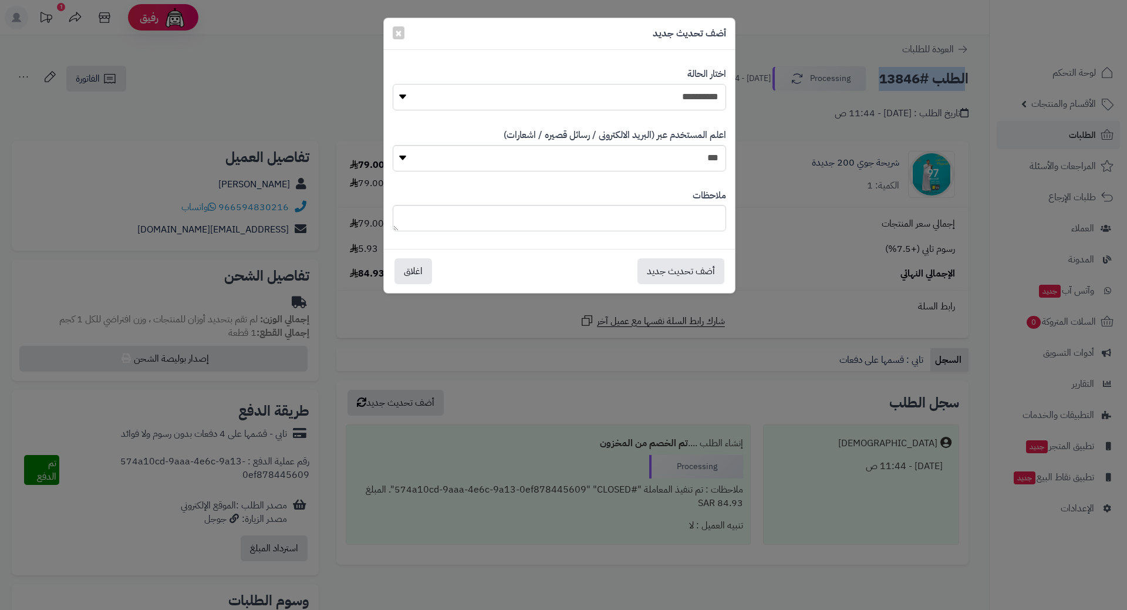
click at [677, 92] on select "**********" at bounding box center [560, 97] width 334 height 26
select select "*"
click at [393, 84] on select "**********" at bounding box center [560, 97] width 334 height 26
click at [671, 282] on button "أضف تحديث جديد" at bounding box center [681, 271] width 87 height 26
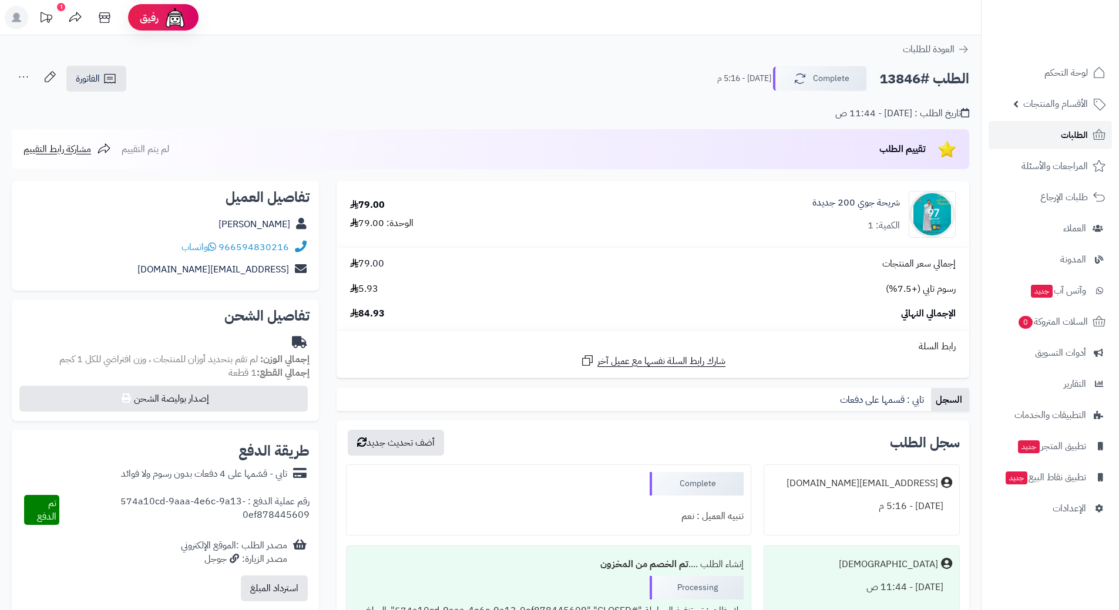
click at [1059, 132] on link "الطلبات" at bounding box center [1049, 135] width 123 height 28
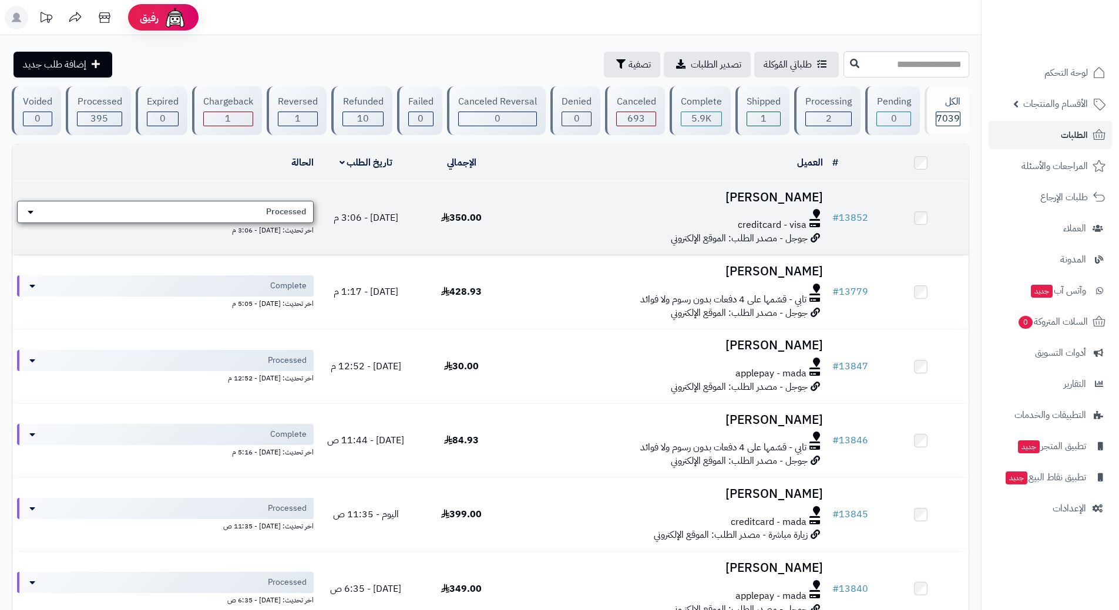
click at [224, 206] on div "Processed" at bounding box center [165, 212] width 297 height 22
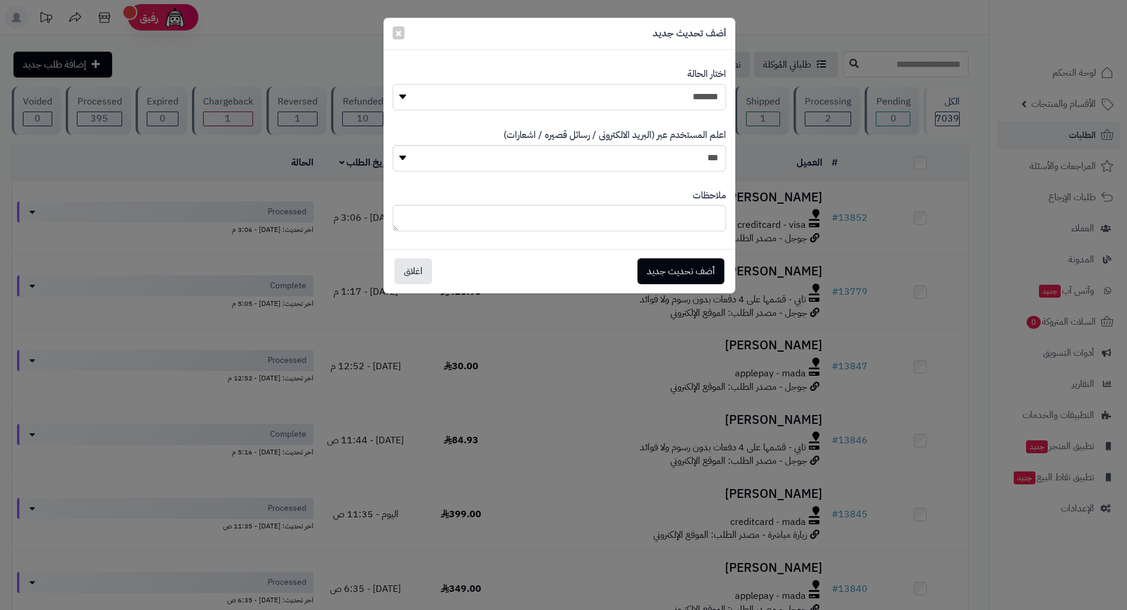
drag, startPoint x: 509, startPoint y: 102, endPoint x: 515, endPoint y: 109, distance: 9.6
click at [509, 102] on select "**********" at bounding box center [560, 97] width 334 height 26
select select "*"
click at [393, 84] on select "**********" at bounding box center [560, 97] width 334 height 26
click at [662, 271] on button "أضف تحديث جديد" at bounding box center [681, 271] width 87 height 26
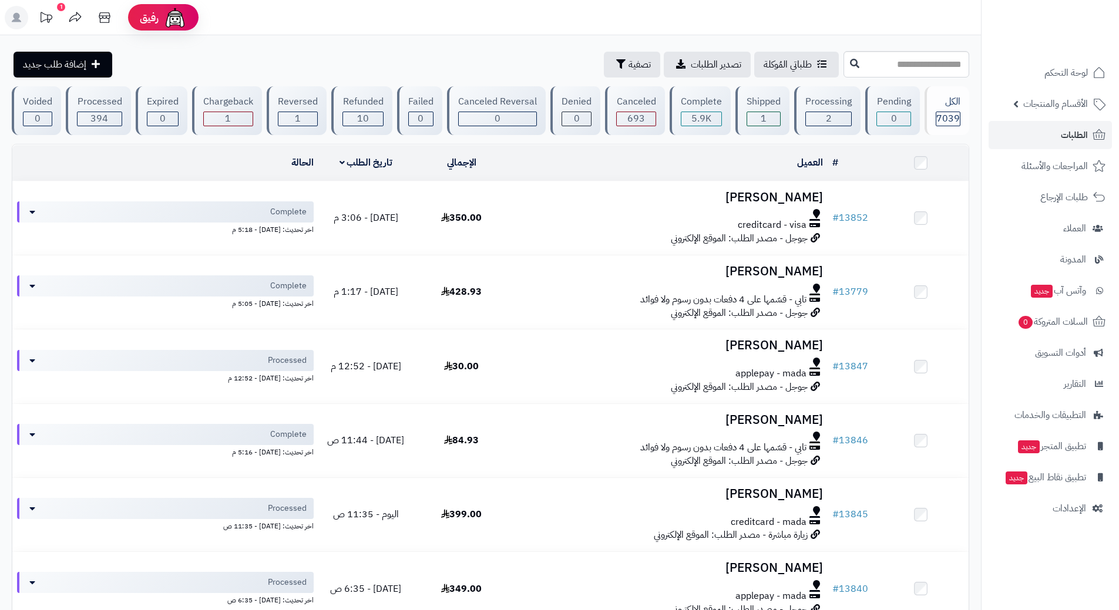
click at [1033, 123] on ul "لوحة التحكم الأقسام والمنتجات المنتجات الأقسام الماركات مواصفات المنتجات مواصفا…" at bounding box center [1049, 291] width 137 height 464
click at [1033, 127] on link "الطلبات" at bounding box center [1049, 135] width 123 height 28
click at [1041, 133] on link "الطلبات" at bounding box center [1049, 135] width 123 height 28
click at [1046, 145] on link "الطلبات" at bounding box center [1049, 135] width 123 height 28
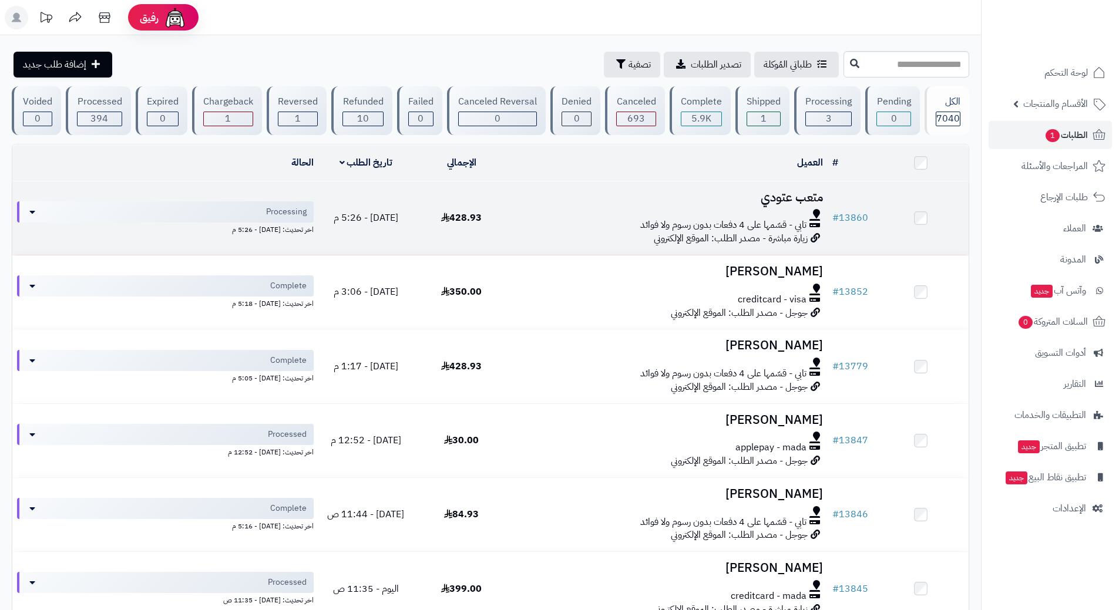
click at [547, 201] on h3 "متعب عتودي" at bounding box center [668, 198] width 309 height 14
click at [545, 201] on h3 "متعب عتودي" at bounding box center [668, 198] width 309 height 14
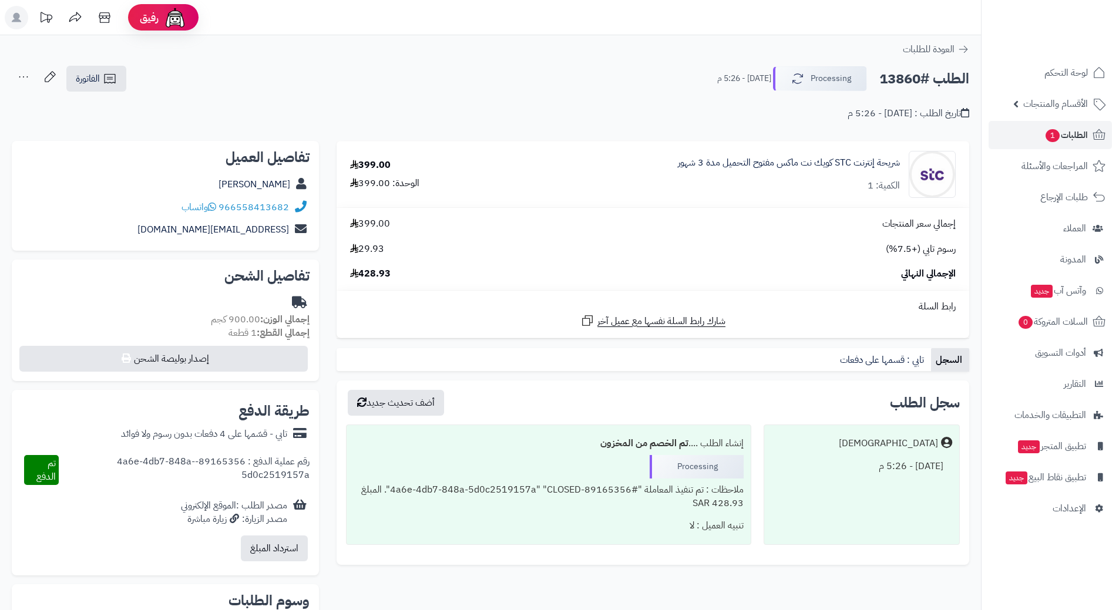
click at [917, 75] on h2 "الطلب #13860" at bounding box center [924, 79] width 90 height 24
copy div "الطلب #13860 Processing"
click at [213, 204] on icon at bounding box center [212, 206] width 8 height 9
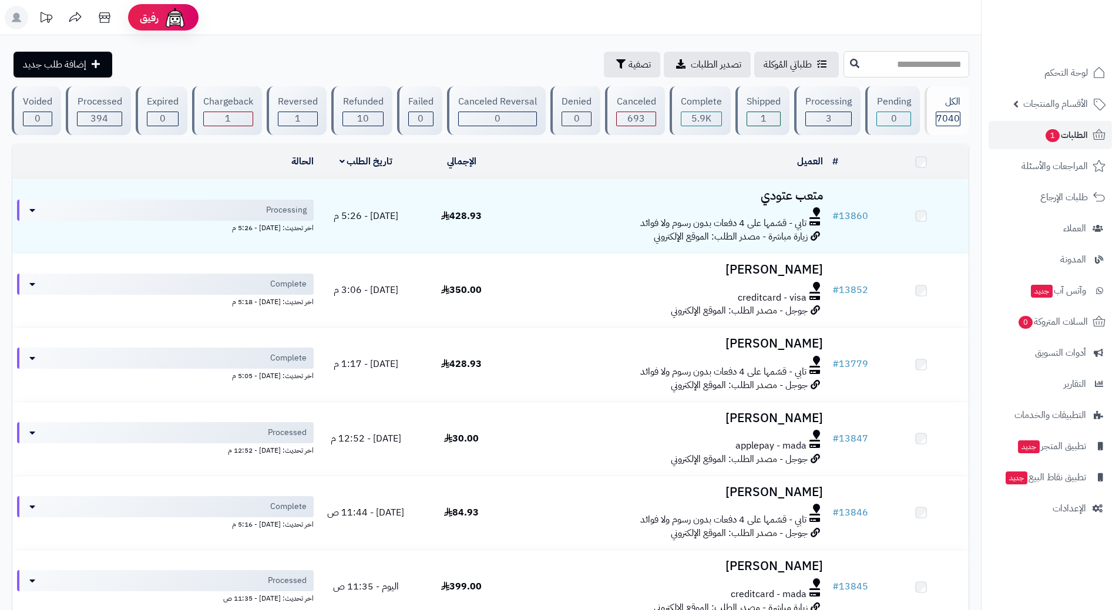
click at [887, 57] on input "text" at bounding box center [906, 64] width 126 height 26
type input "*****"
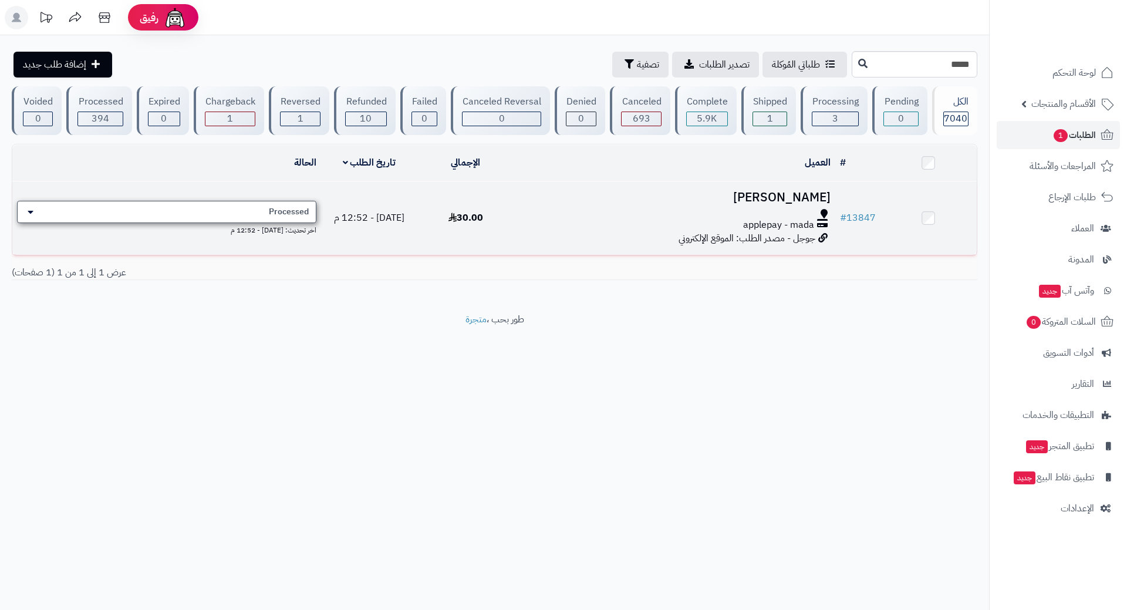
click at [292, 207] on span "Processed" at bounding box center [289, 212] width 40 height 12
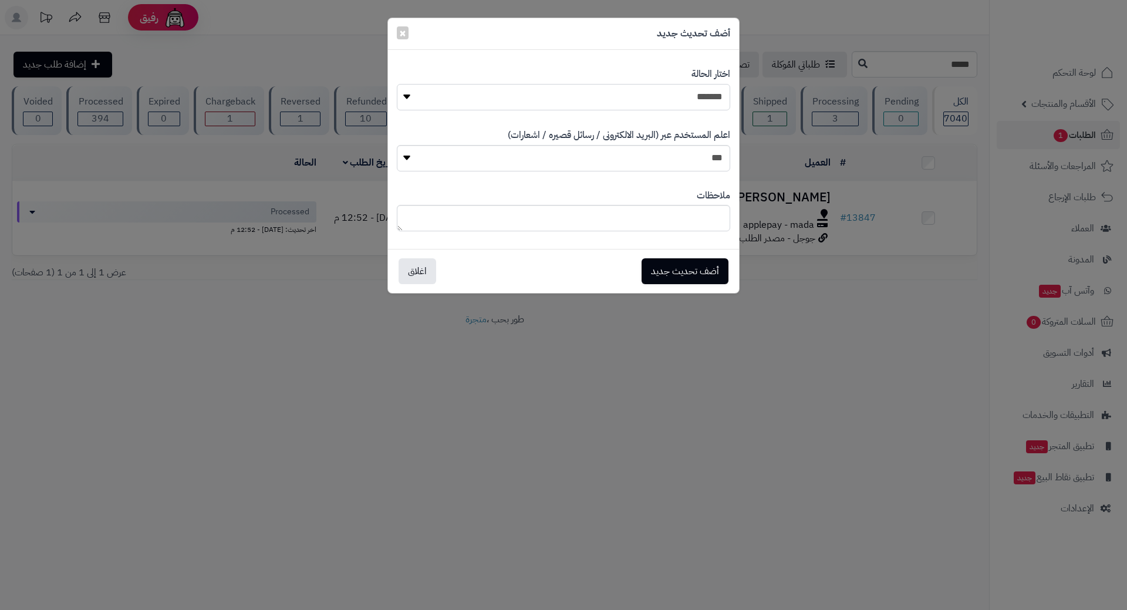
click at [557, 93] on select "**********" at bounding box center [564, 97] width 334 height 26
select select "*"
click at [397, 84] on select "**********" at bounding box center [564, 97] width 334 height 26
click at [663, 265] on button "أضف تحديث جديد" at bounding box center [685, 271] width 87 height 26
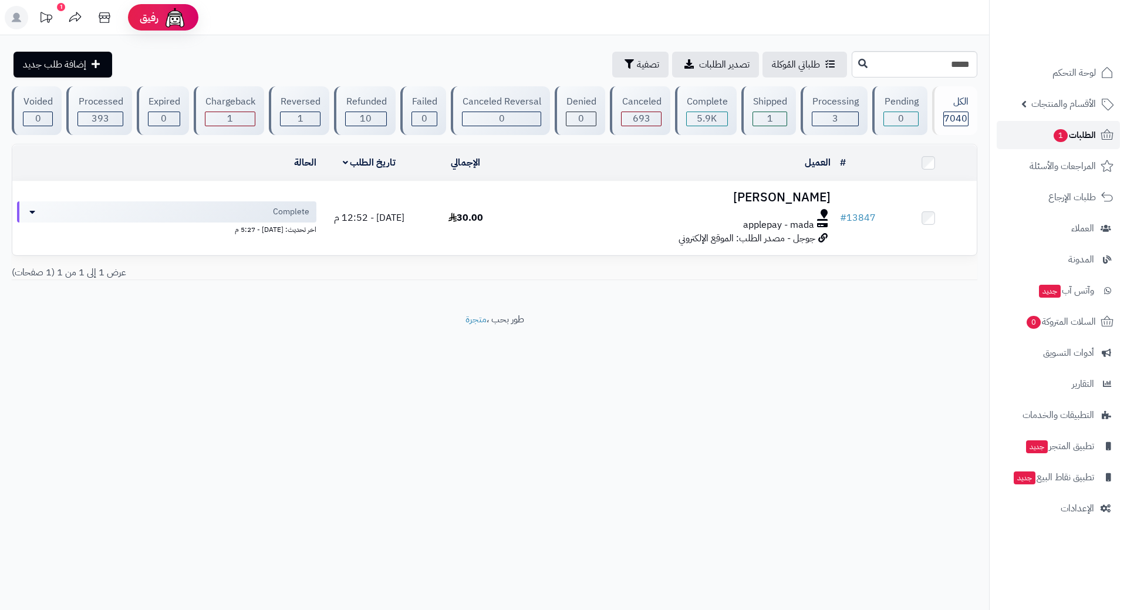
click at [1045, 133] on link "الطلبات 1" at bounding box center [1058, 135] width 123 height 28
